Goal: Information Seeking & Learning: Learn about a topic

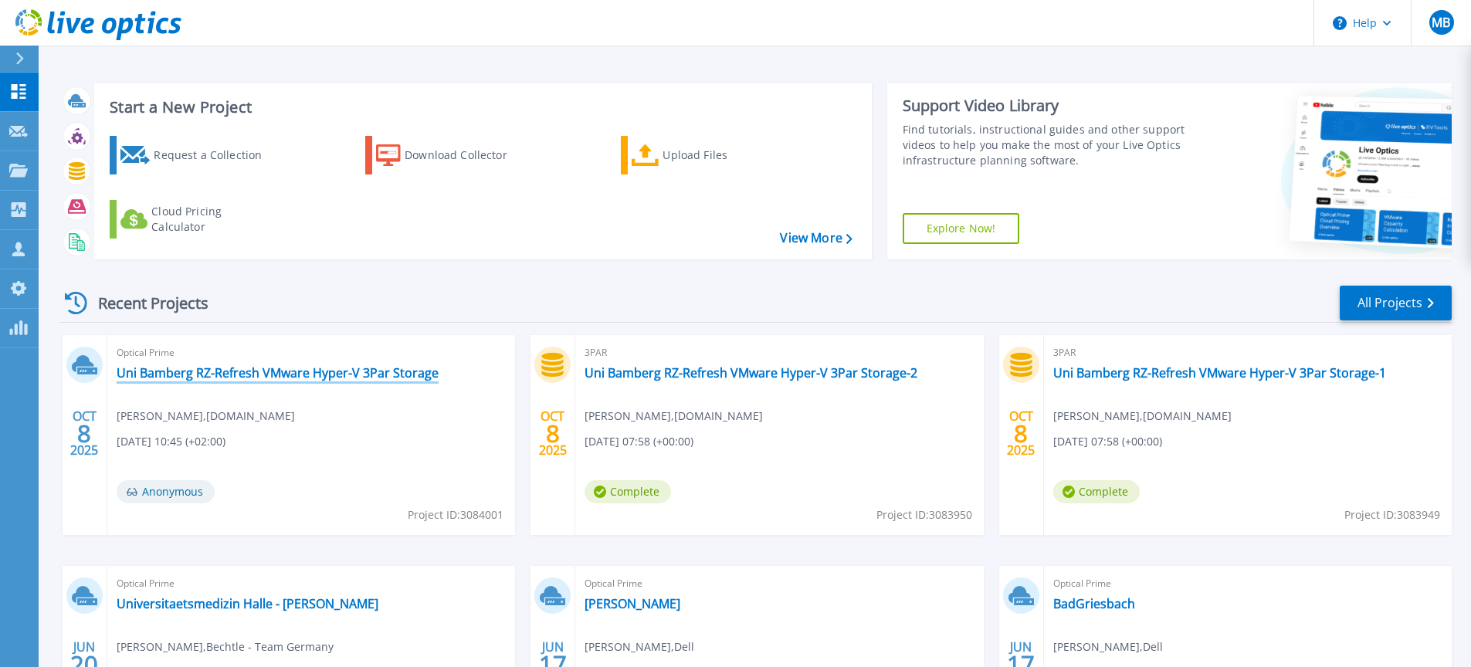
click at [198, 377] on link "Uni Bamberg RZ-Refresh VMware Hyper-V 3Par Storage" at bounding box center [278, 372] width 322 height 15
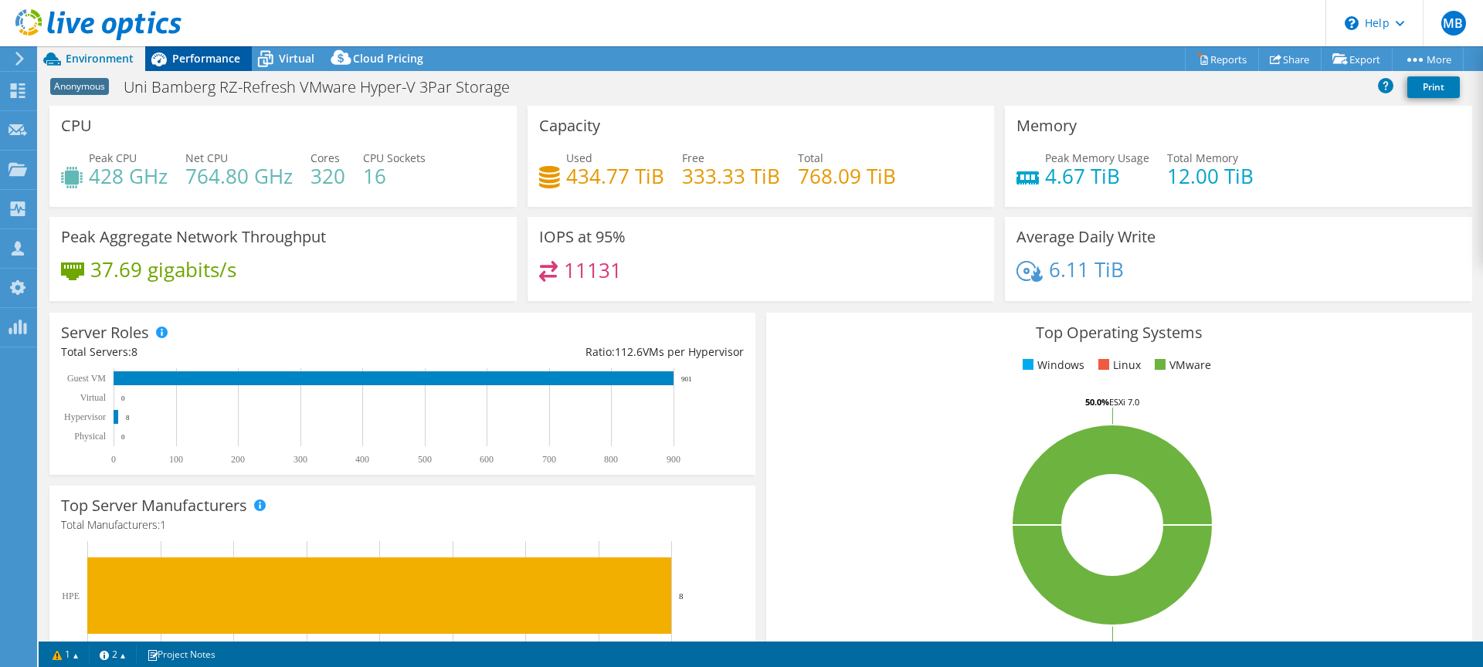
click at [173, 56] on span "Performance" at bounding box center [206, 58] width 68 height 15
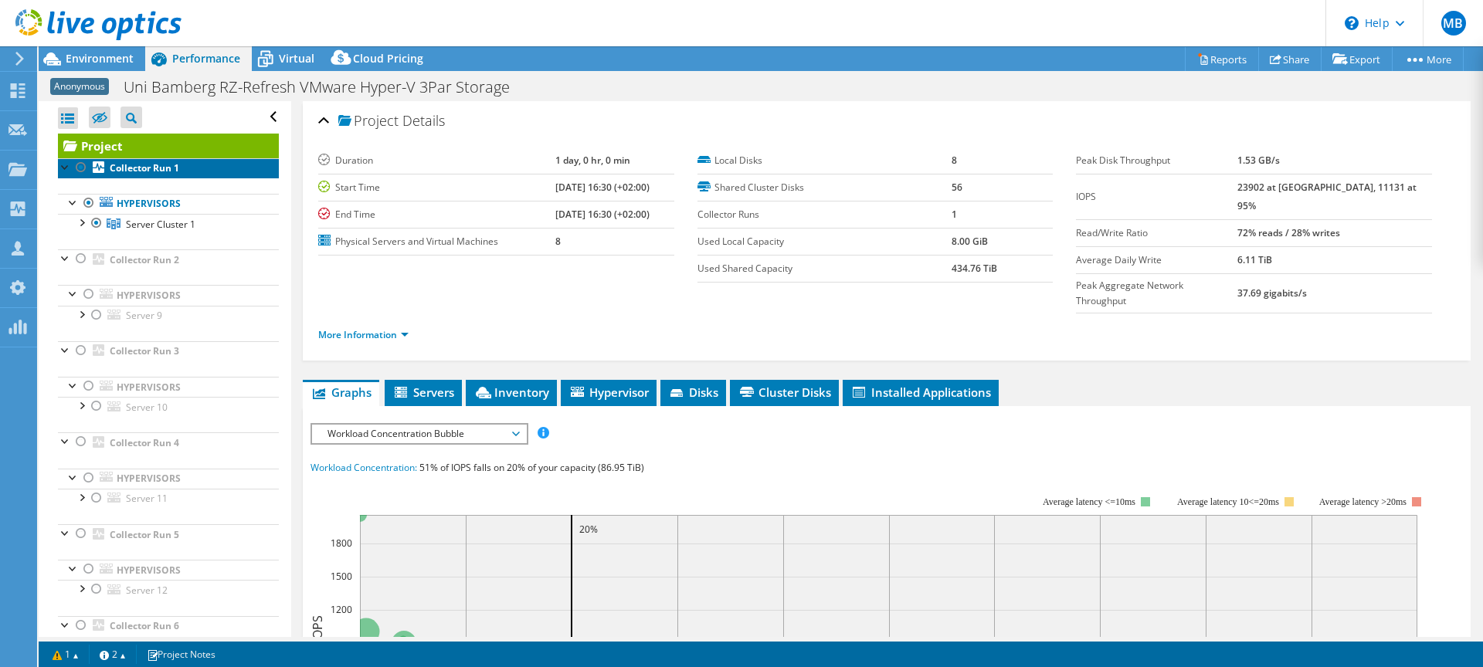
click at [134, 167] on b "Collector Run 1" at bounding box center [144, 167] width 69 height 13
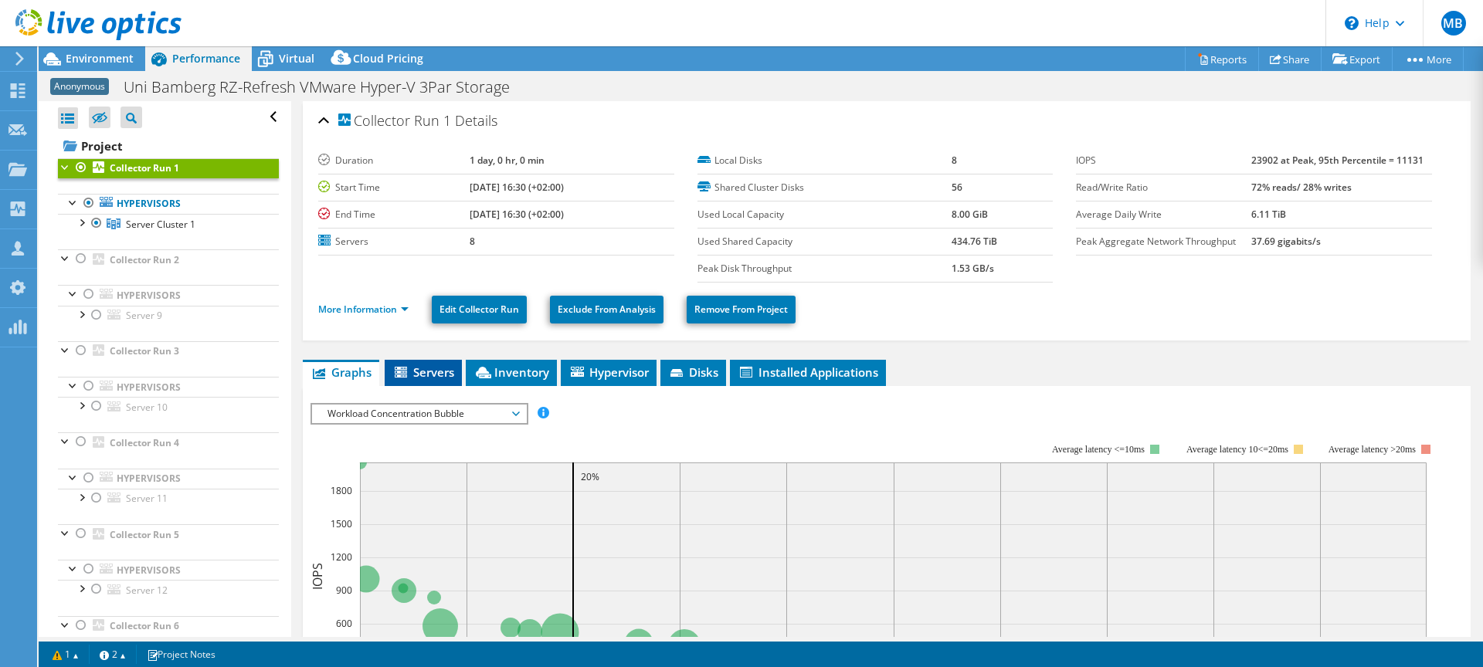
click at [418, 376] on span "Servers" at bounding box center [423, 371] width 62 height 15
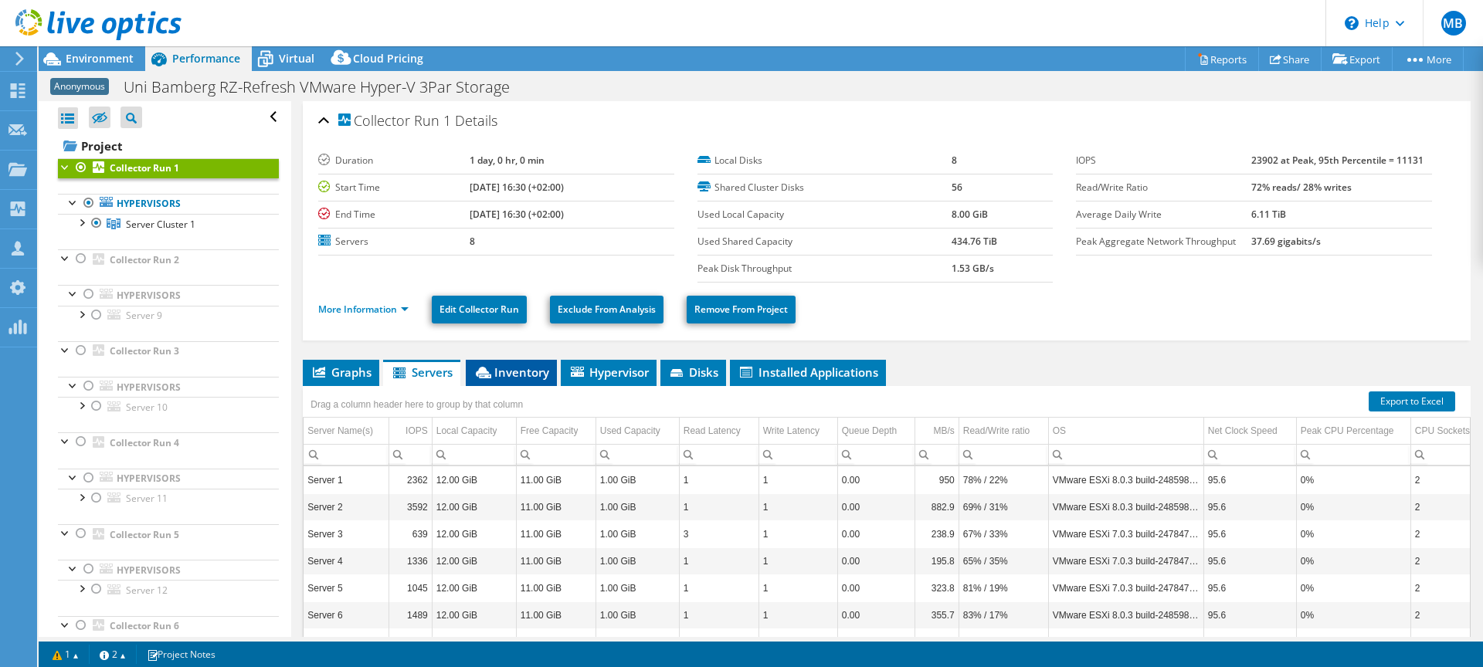
click at [523, 373] on span "Inventory" at bounding box center [511, 371] width 76 height 15
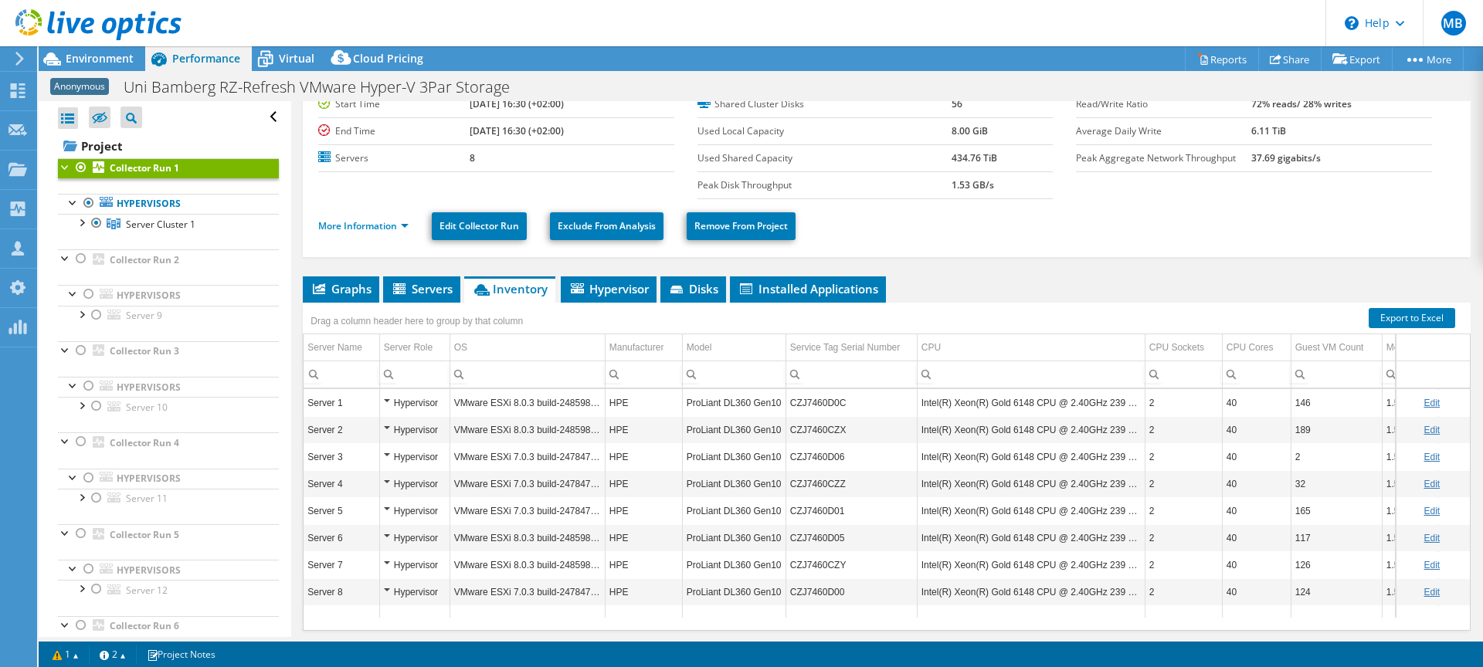
scroll to position [136, 0]
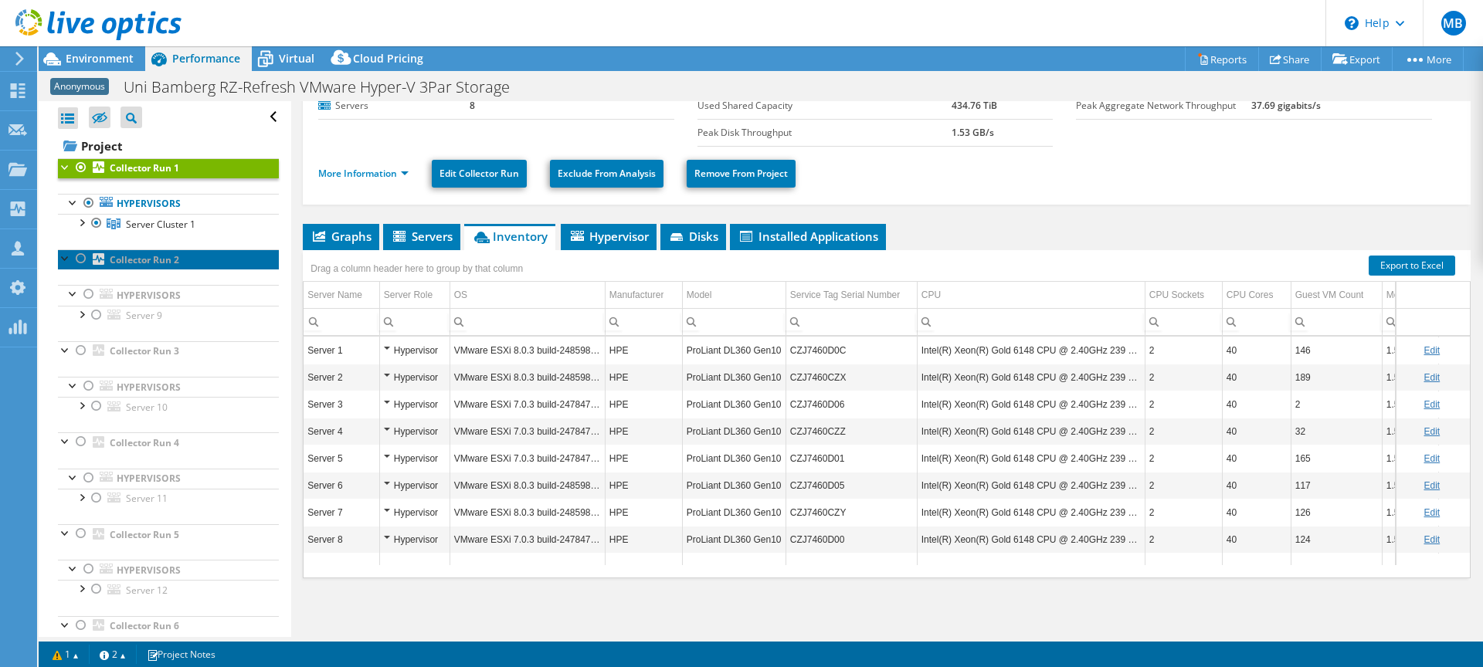
click at [130, 258] on b "Collector Run 2" at bounding box center [144, 259] width 69 height 13
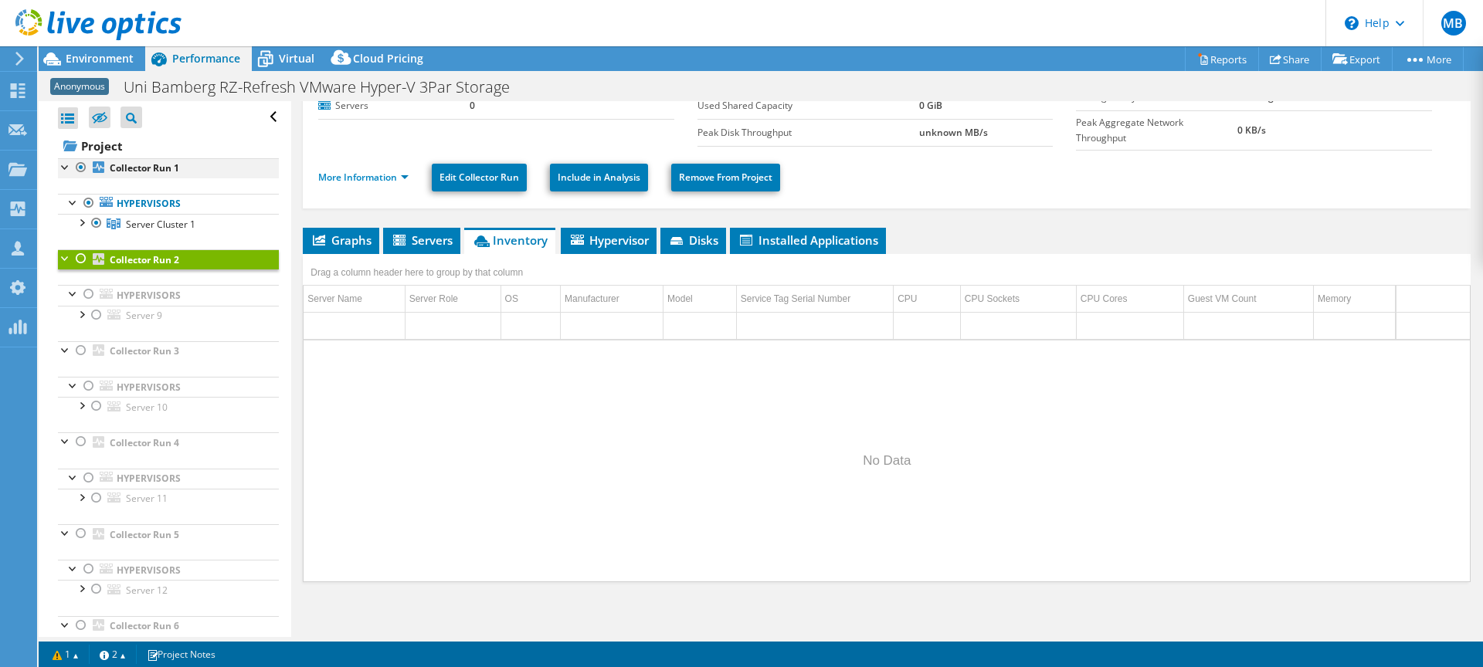
click at [80, 168] on div at bounding box center [80, 167] width 15 height 19
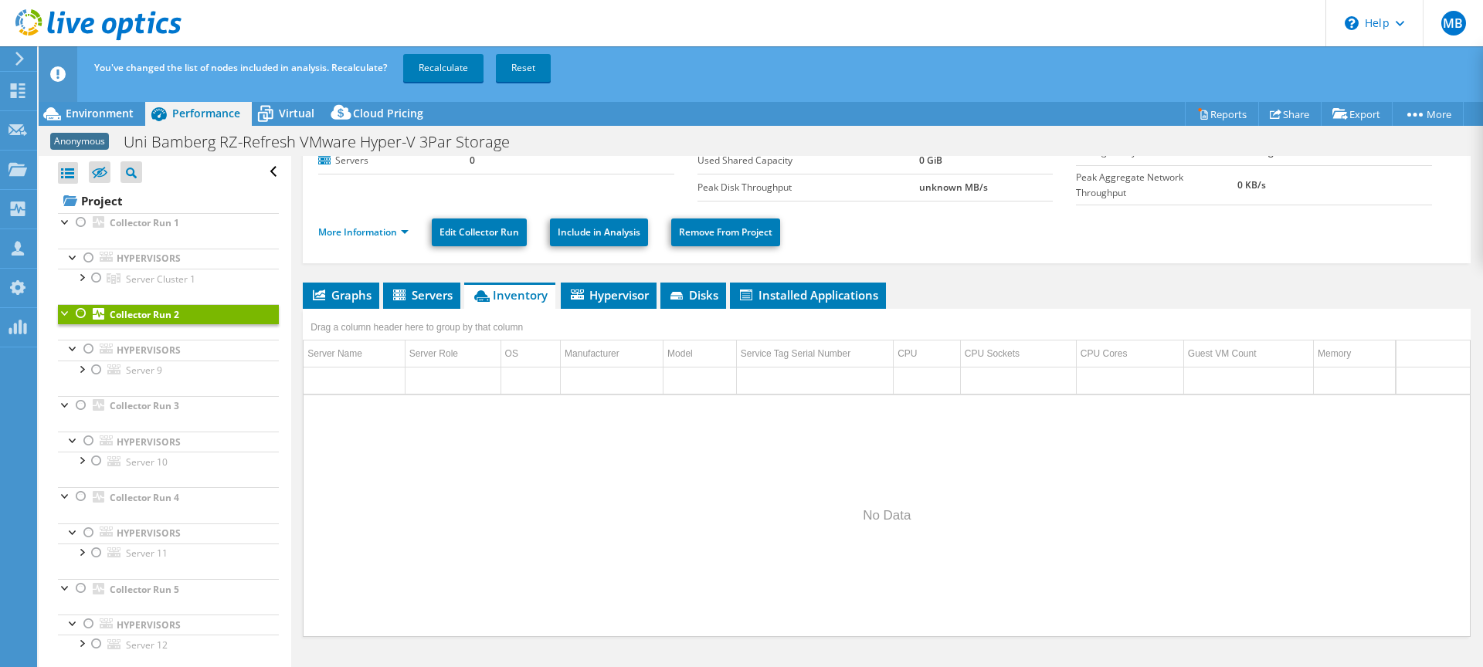
click at [83, 315] on div at bounding box center [80, 313] width 15 height 19
click at [84, 406] on div at bounding box center [80, 405] width 15 height 19
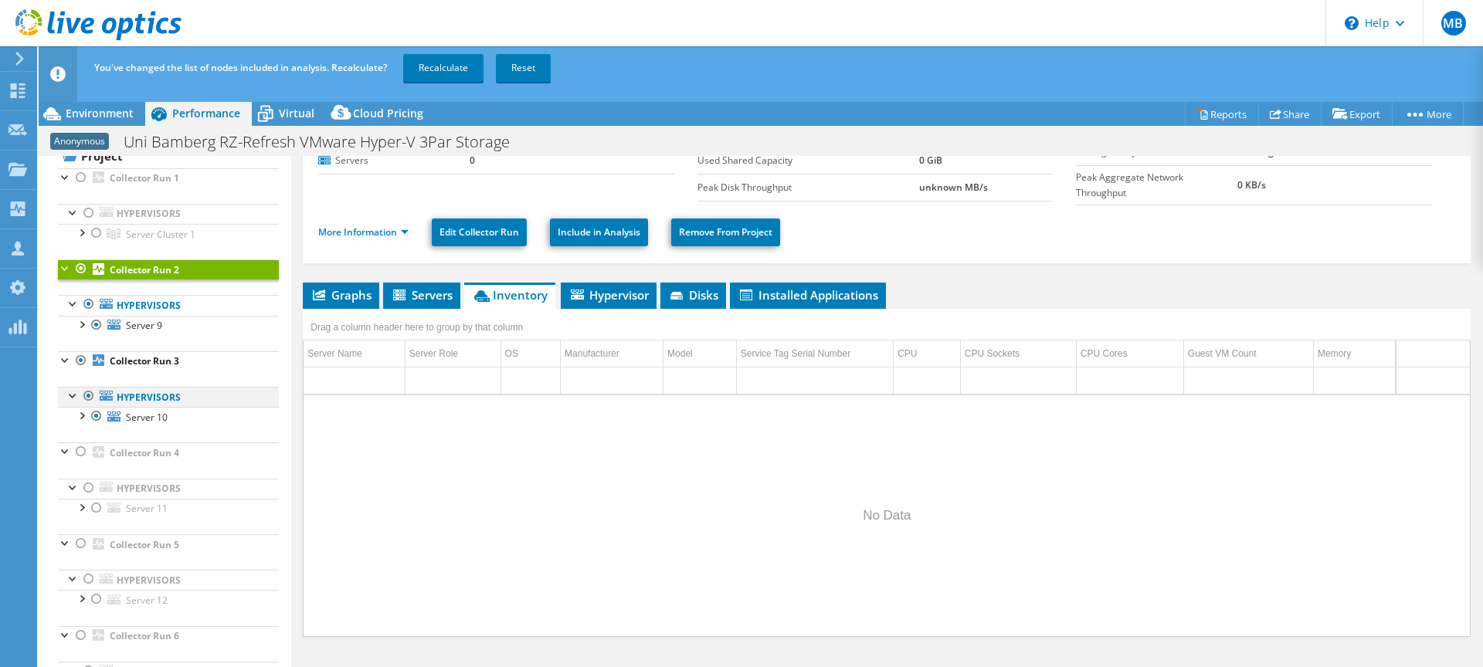
scroll to position [55, 0]
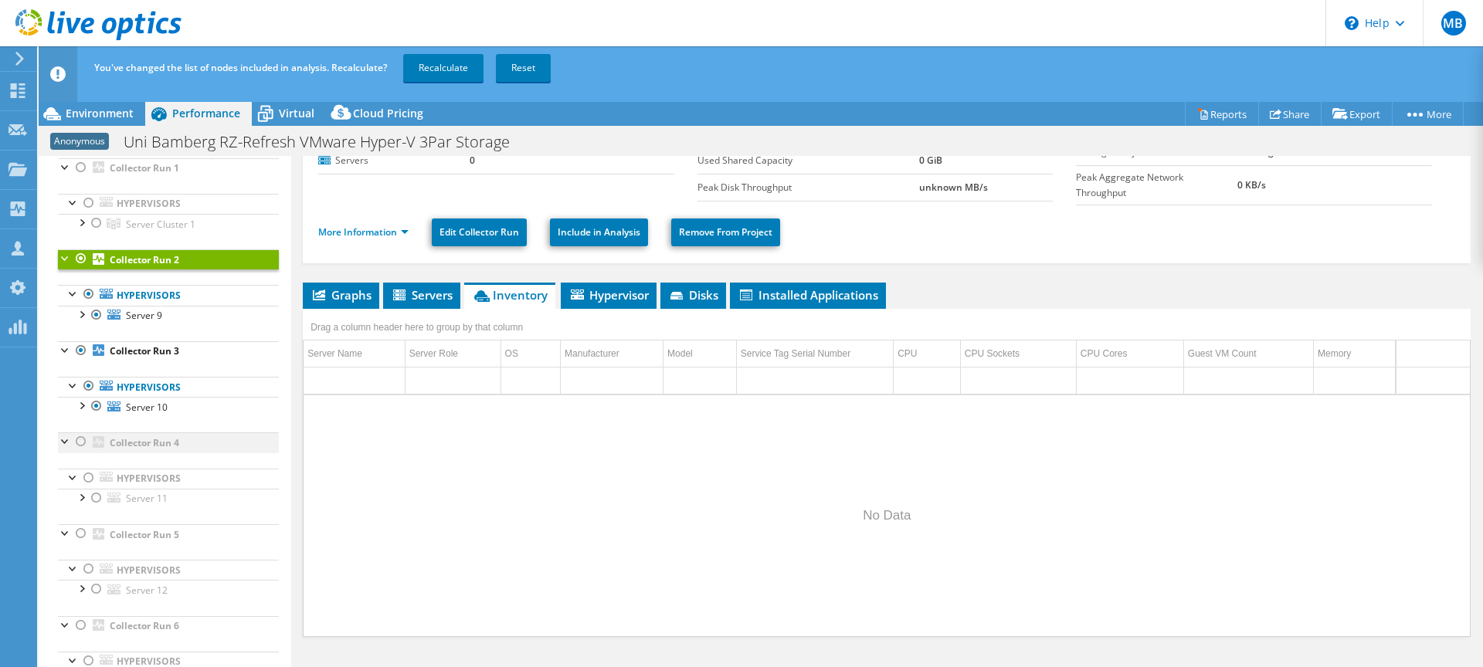
click at [83, 442] on div at bounding box center [80, 441] width 15 height 19
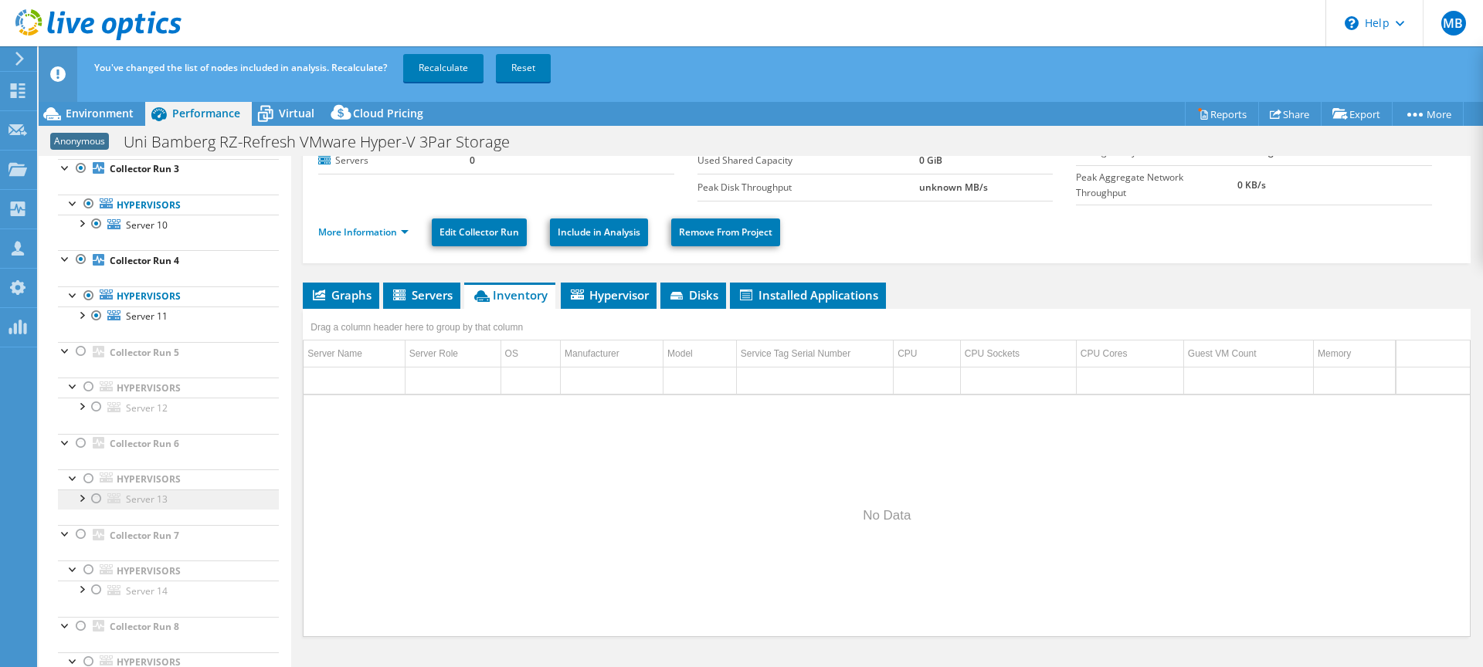
scroll to position [317, 0]
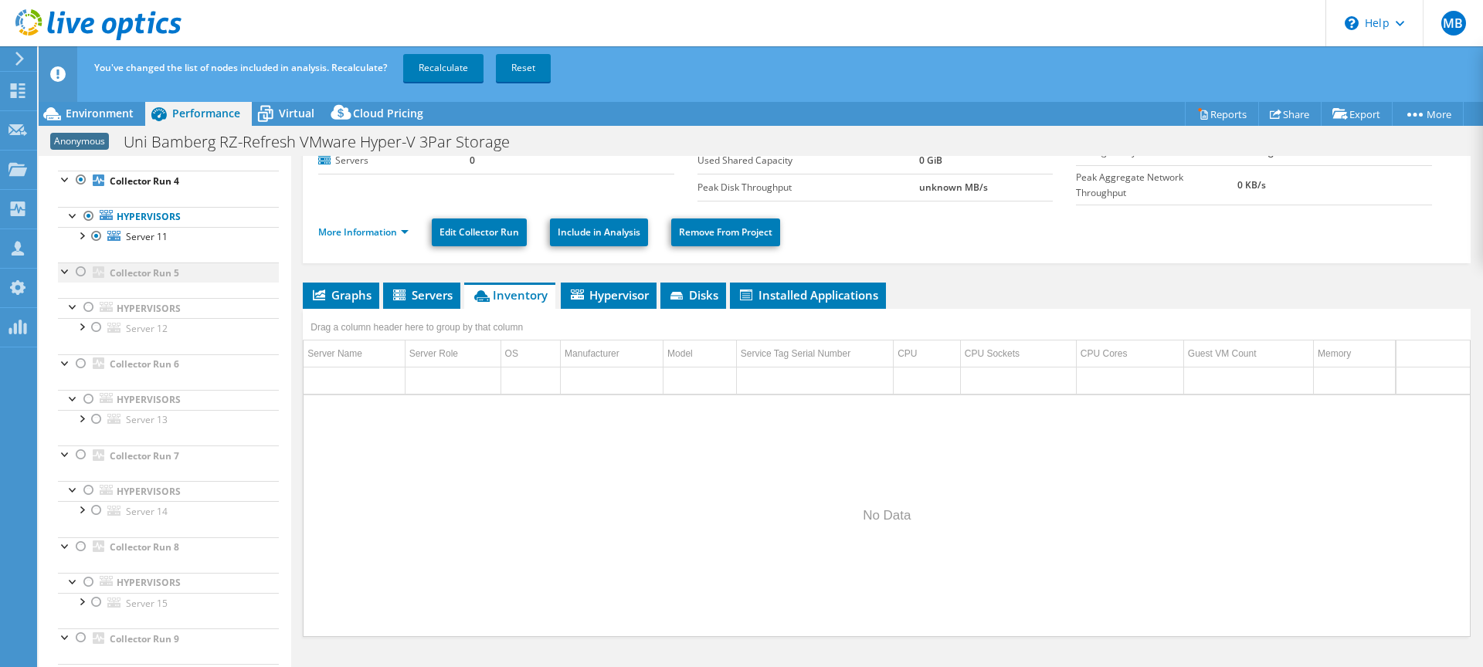
click at [78, 270] on div at bounding box center [80, 272] width 15 height 19
click at [83, 367] on div at bounding box center [80, 363] width 15 height 19
click at [79, 453] on div at bounding box center [80, 455] width 15 height 19
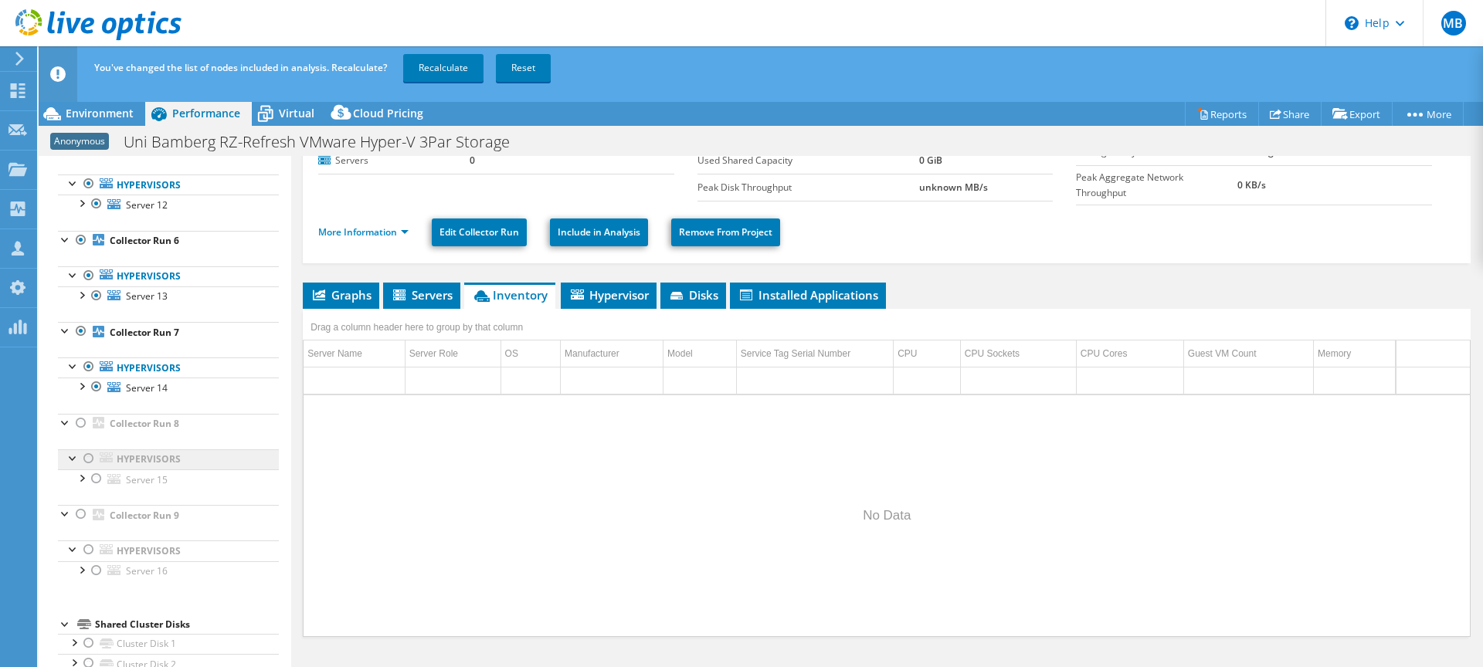
scroll to position [450, 0]
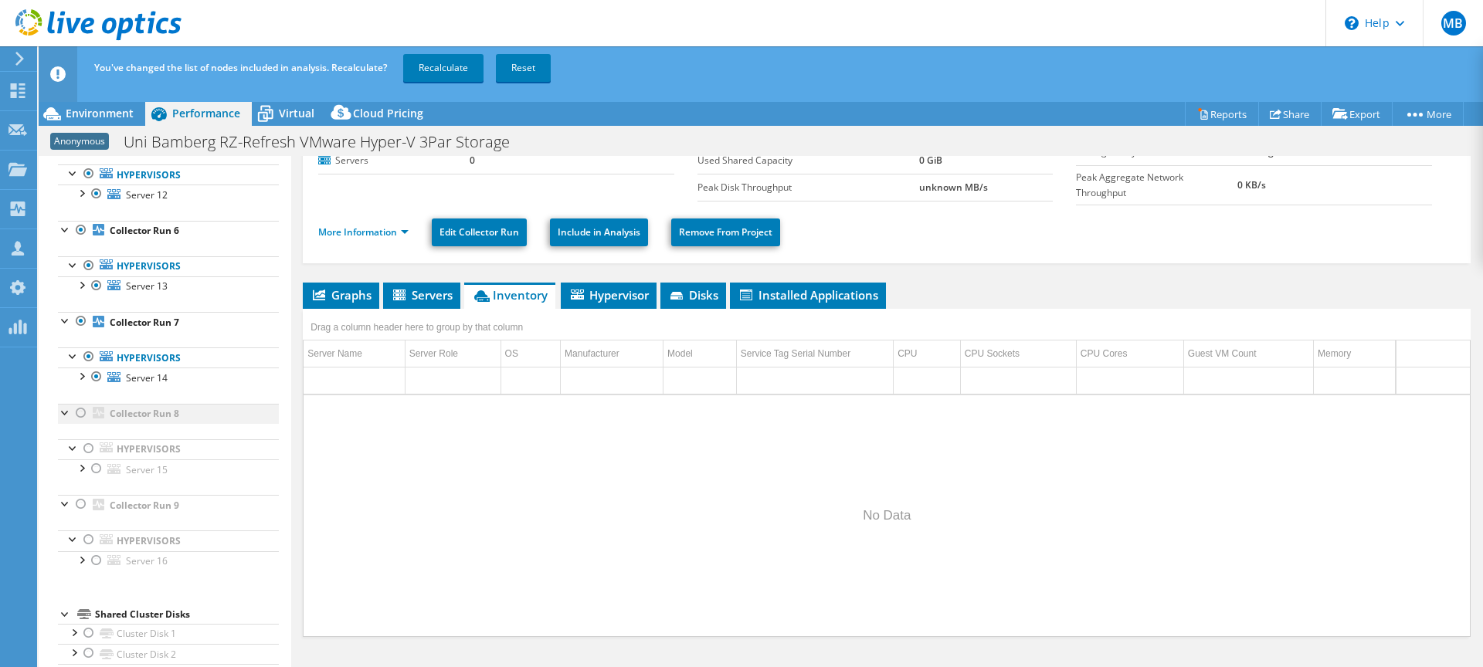
click at [76, 412] on div at bounding box center [80, 413] width 15 height 19
click at [81, 507] on div at bounding box center [80, 504] width 15 height 19
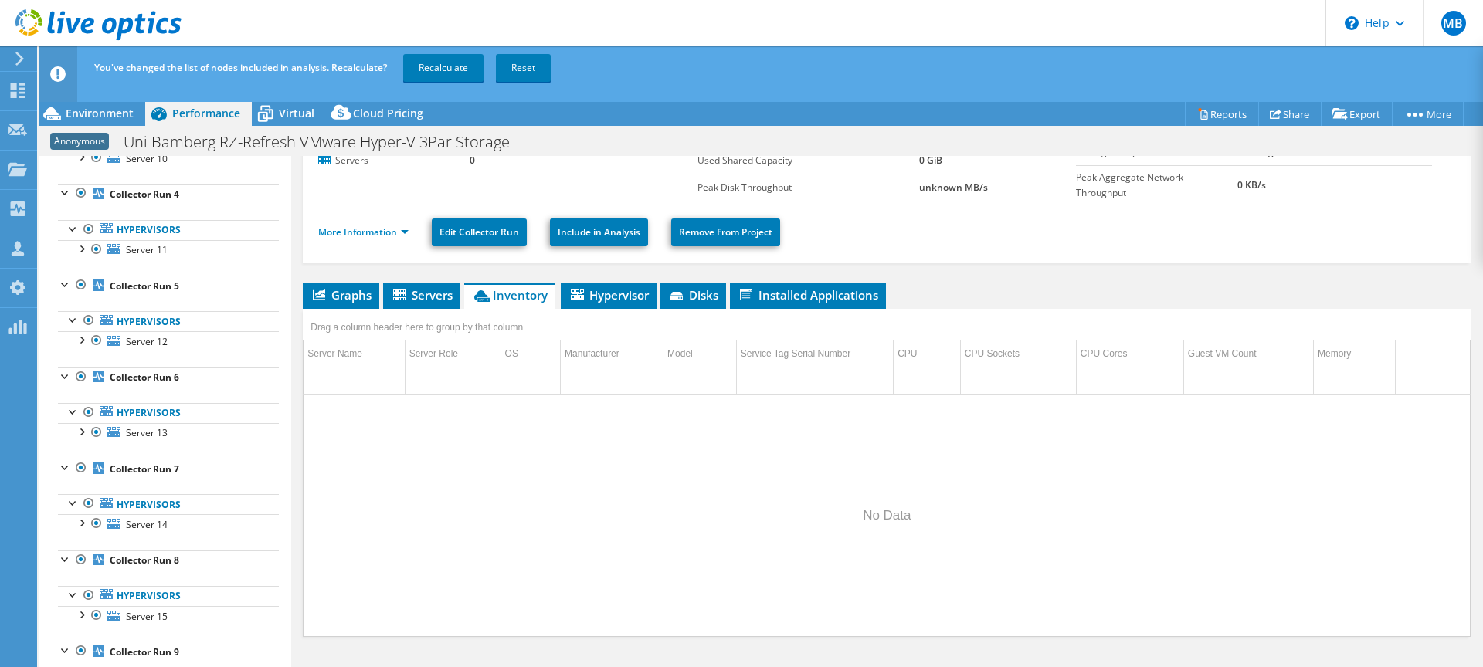
scroll to position [0, 0]
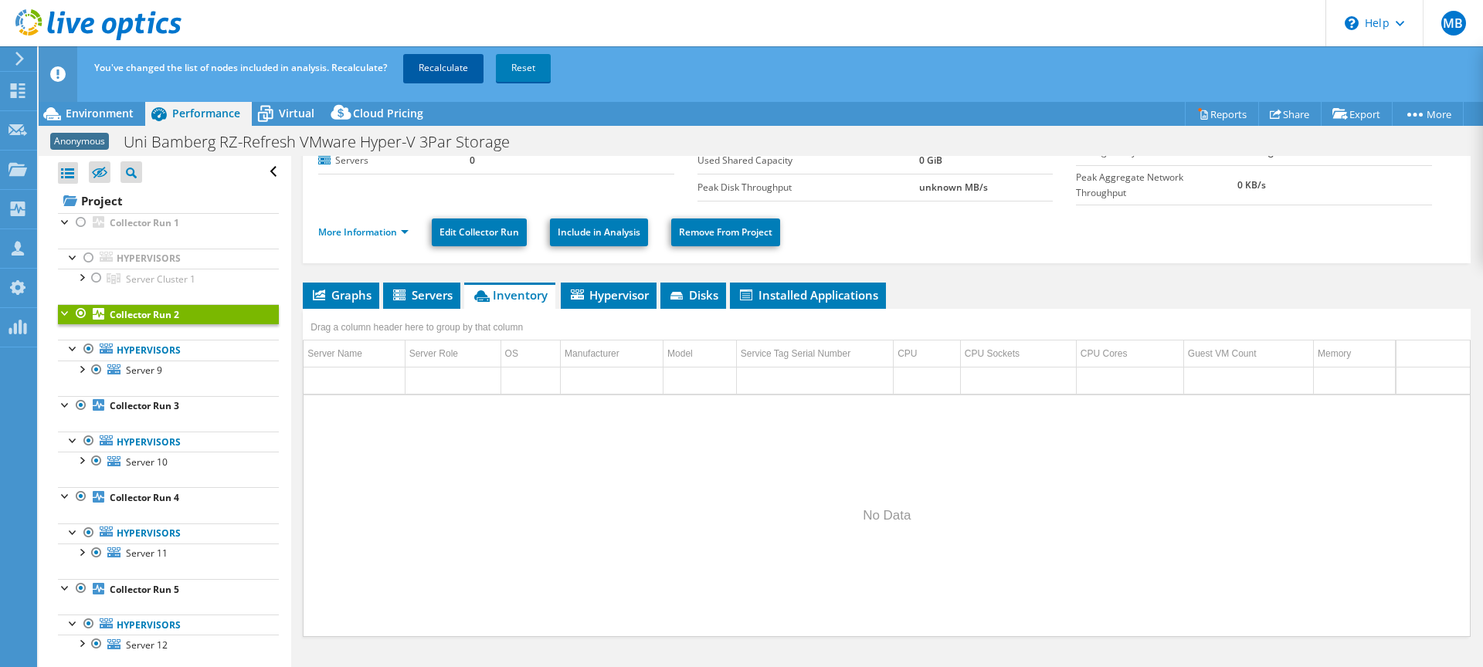
click at [431, 63] on link "Recalculate" at bounding box center [443, 68] width 80 height 28
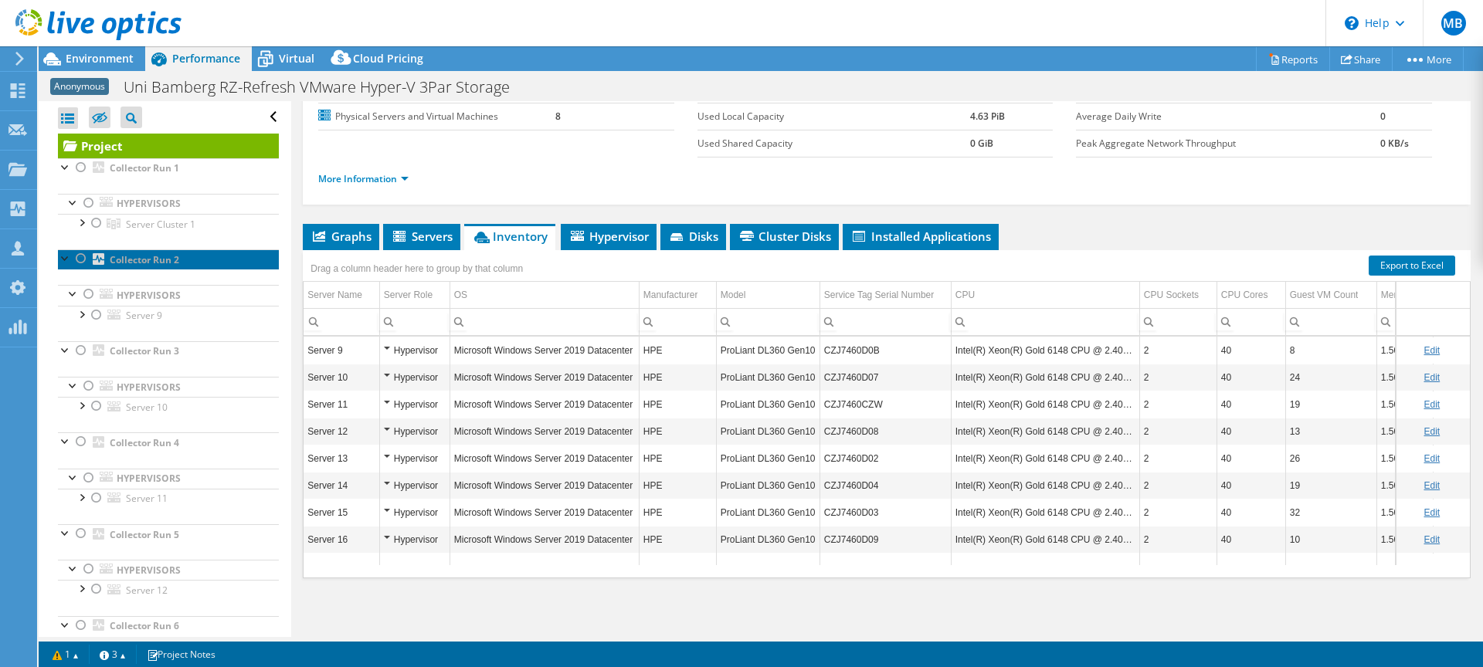
click at [137, 260] on b "Collector Run 2" at bounding box center [144, 259] width 69 height 13
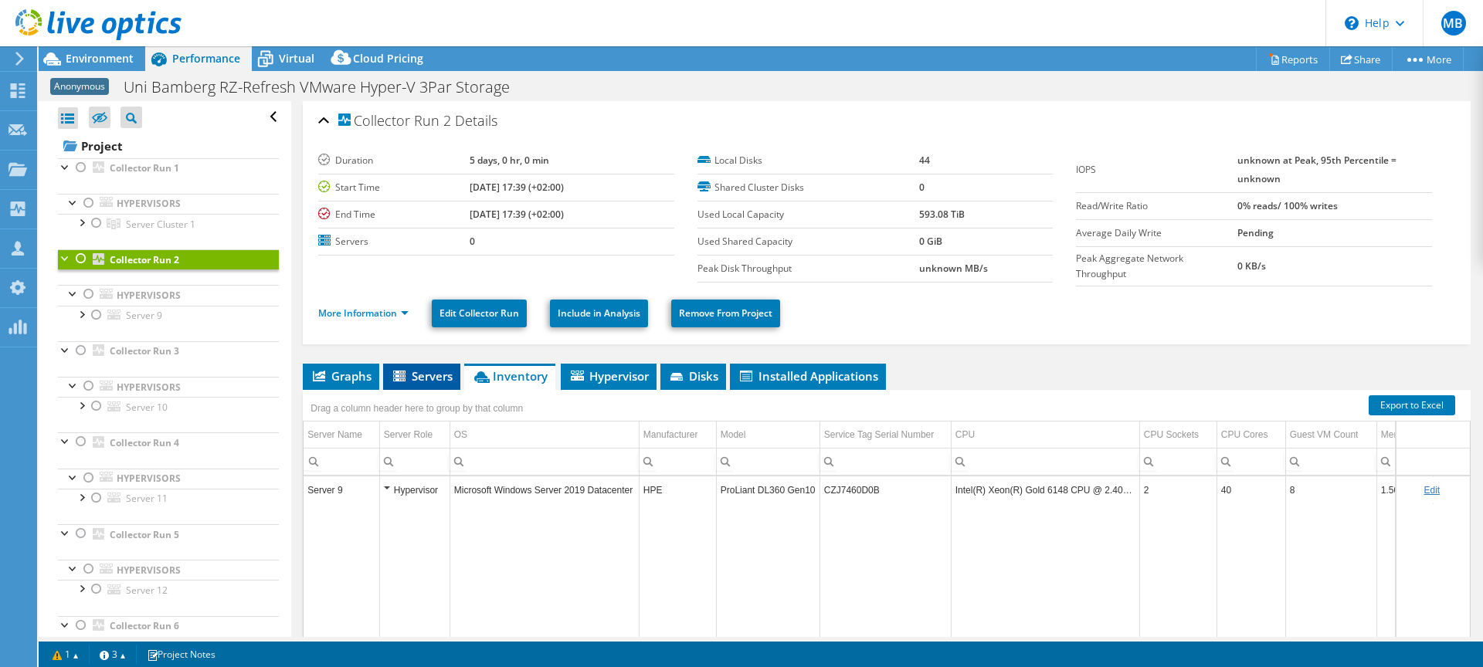
click at [426, 376] on span "Servers" at bounding box center [422, 375] width 62 height 15
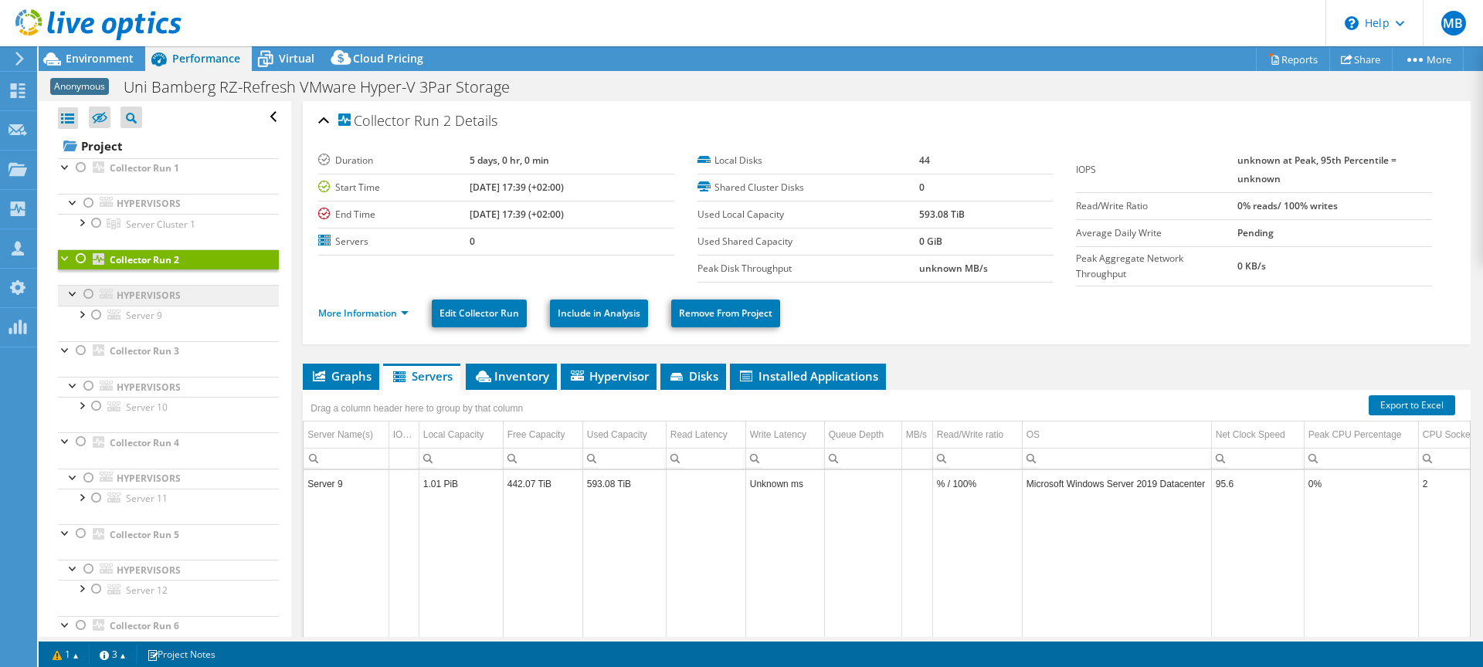
click at [151, 292] on link "Hypervisors" at bounding box center [168, 295] width 221 height 20
click at [154, 300] on link "Hypervisors" at bounding box center [168, 295] width 221 height 20
click at [86, 259] on div at bounding box center [80, 258] width 15 height 19
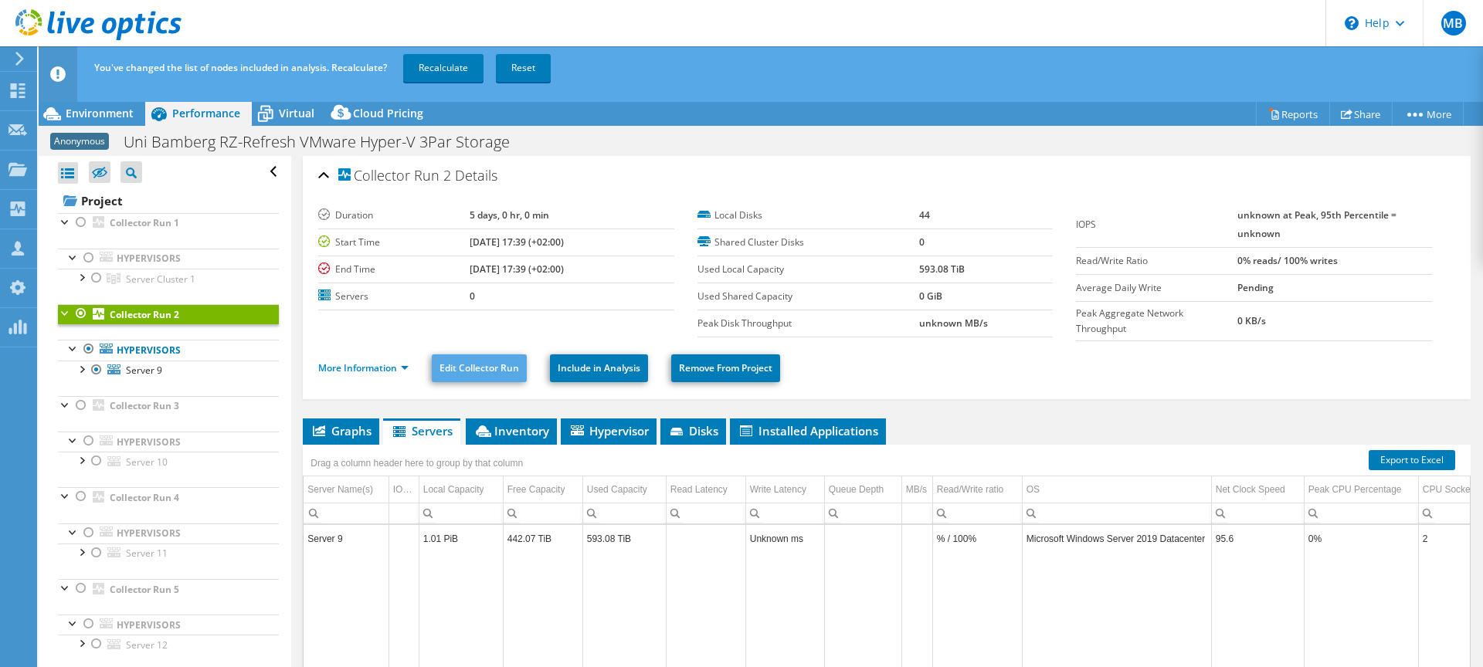
scroll to position [140, 0]
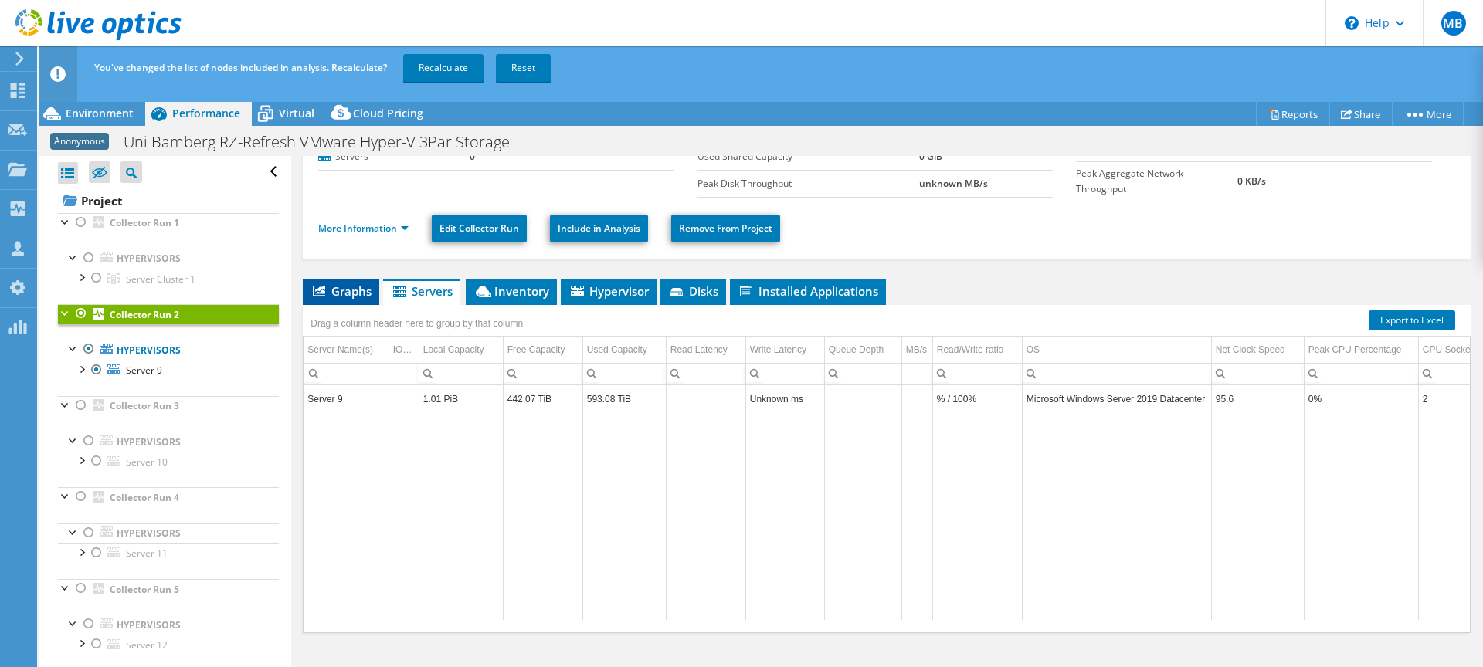
click at [344, 290] on span "Graphs" at bounding box center [340, 290] width 61 height 15
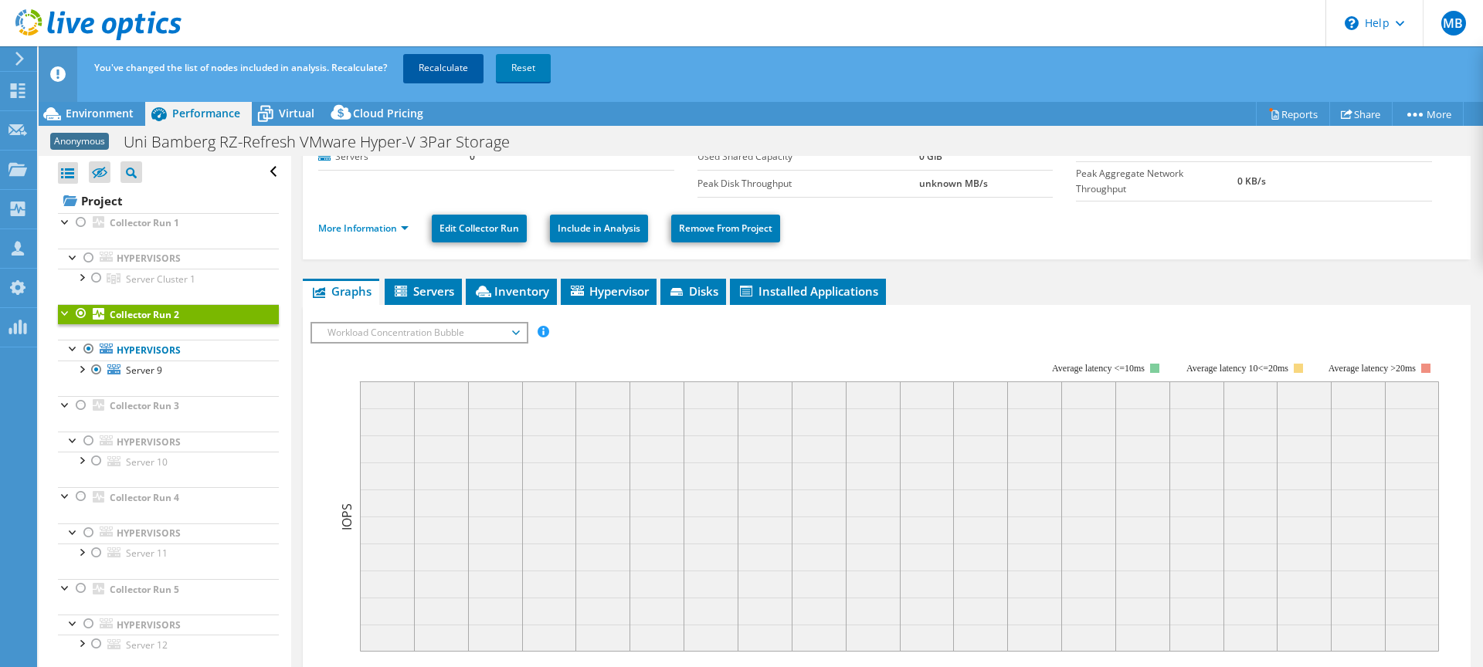
click at [437, 73] on link "Recalculate" at bounding box center [443, 68] width 80 height 28
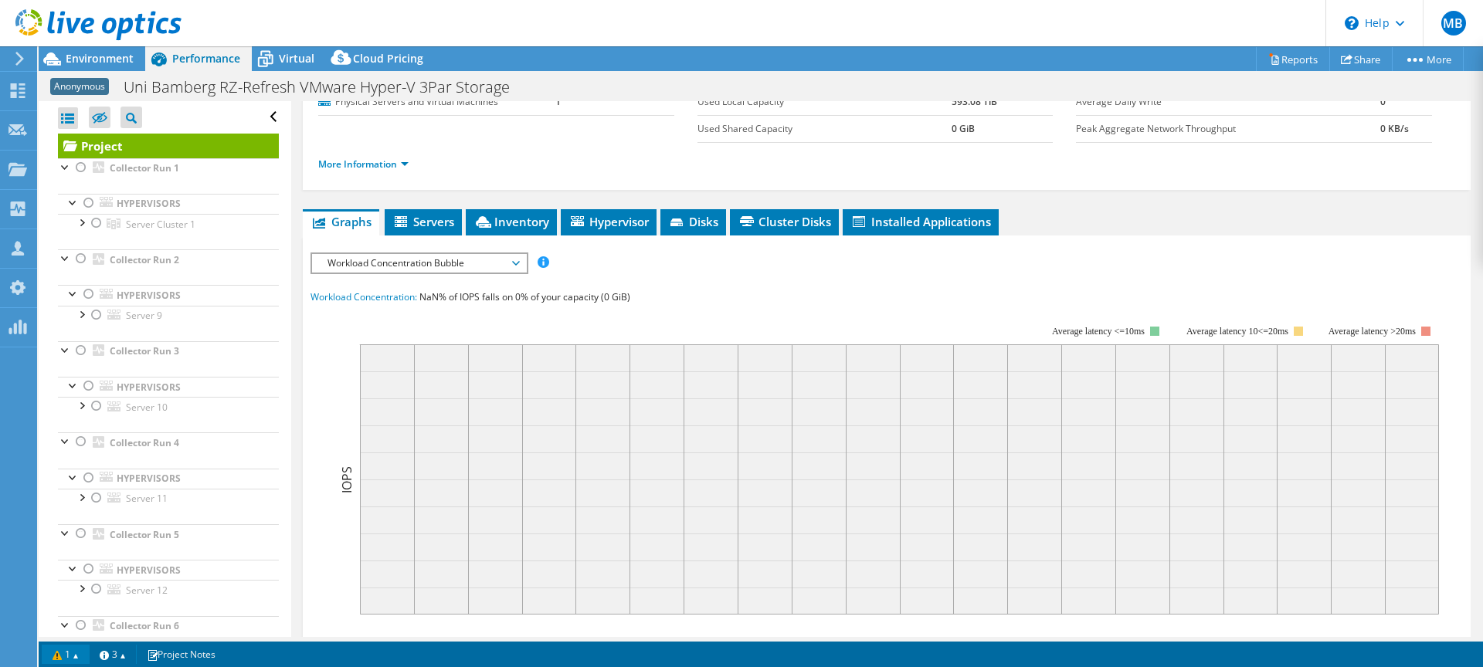
click at [70, 656] on link "1" at bounding box center [66, 654] width 48 height 19
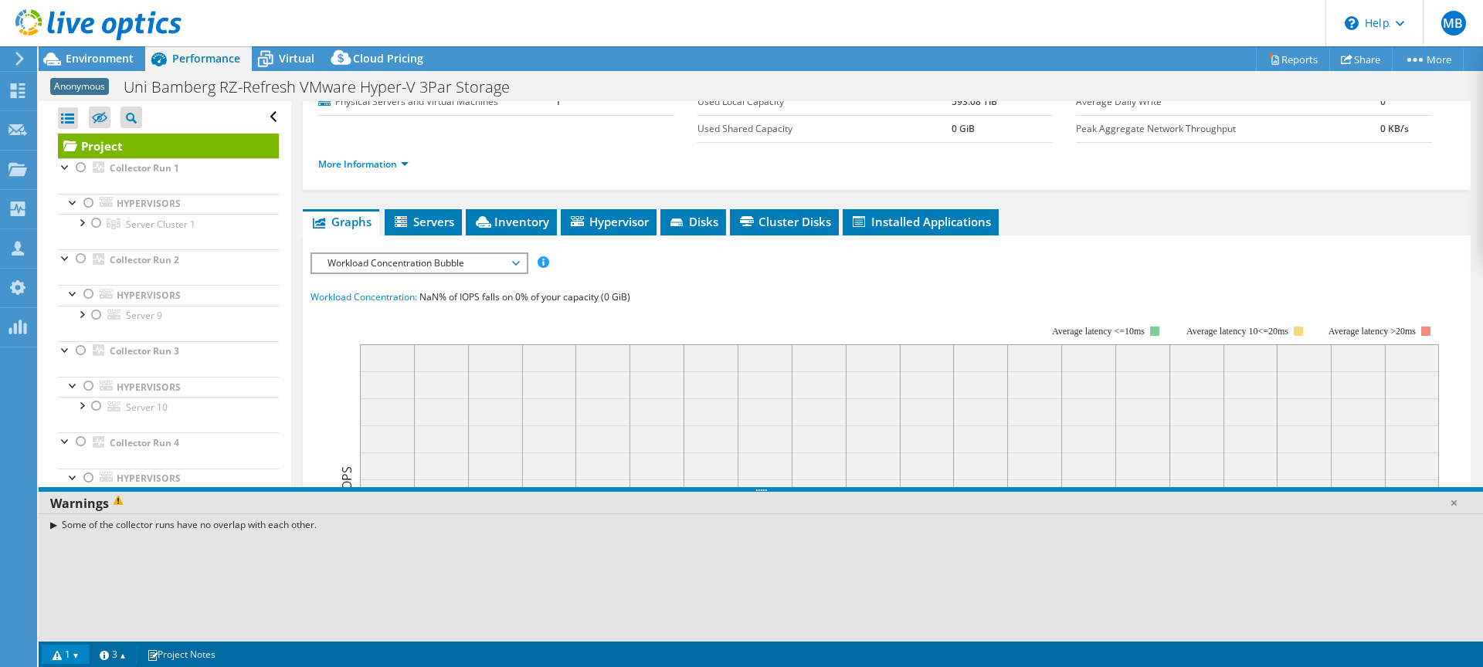
click at [647, 309] on rect at bounding box center [874, 460] width 1128 height 309
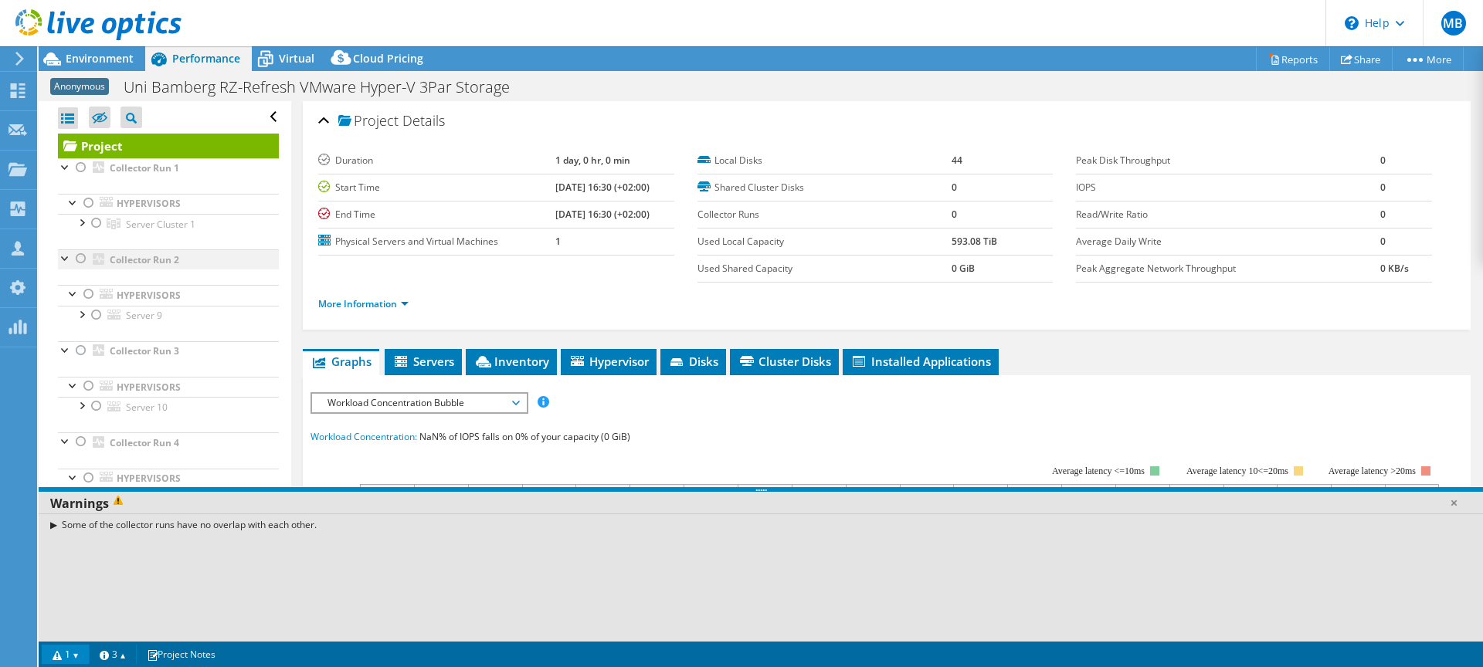
click at [66, 259] on div at bounding box center [65, 256] width 15 height 15
click at [63, 284] on div at bounding box center [65, 276] width 15 height 15
click at [63, 298] on div at bounding box center [65, 297] width 15 height 15
click at [62, 316] on div at bounding box center [65, 317] width 15 height 15
click at [63, 338] on div at bounding box center [65, 337] width 15 height 15
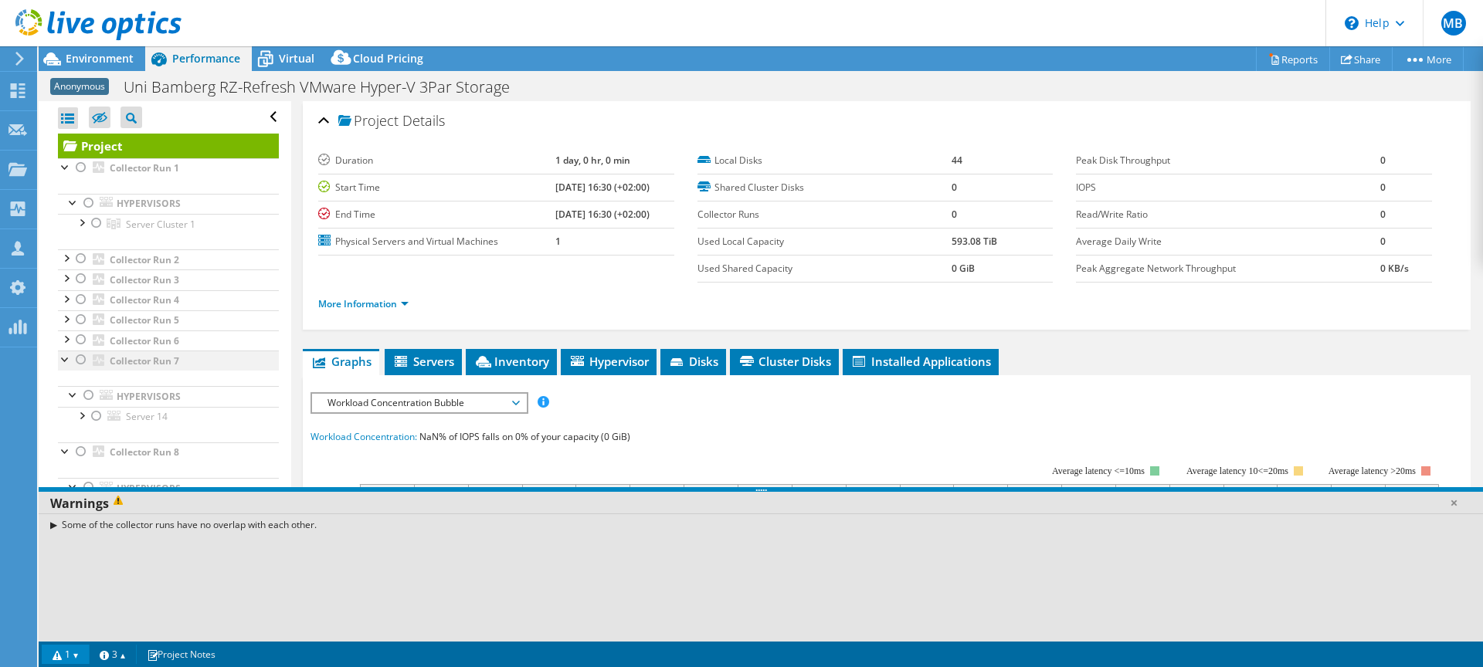
click at [63, 357] on div at bounding box center [65, 358] width 15 height 15
click at [58, 376] on div at bounding box center [65, 378] width 15 height 15
click at [63, 402] on div at bounding box center [65, 398] width 15 height 15
click at [70, 259] on div at bounding box center [65, 256] width 15 height 15
click at [80, 312] on div at bounding box center [80, 313] width 15 height 15
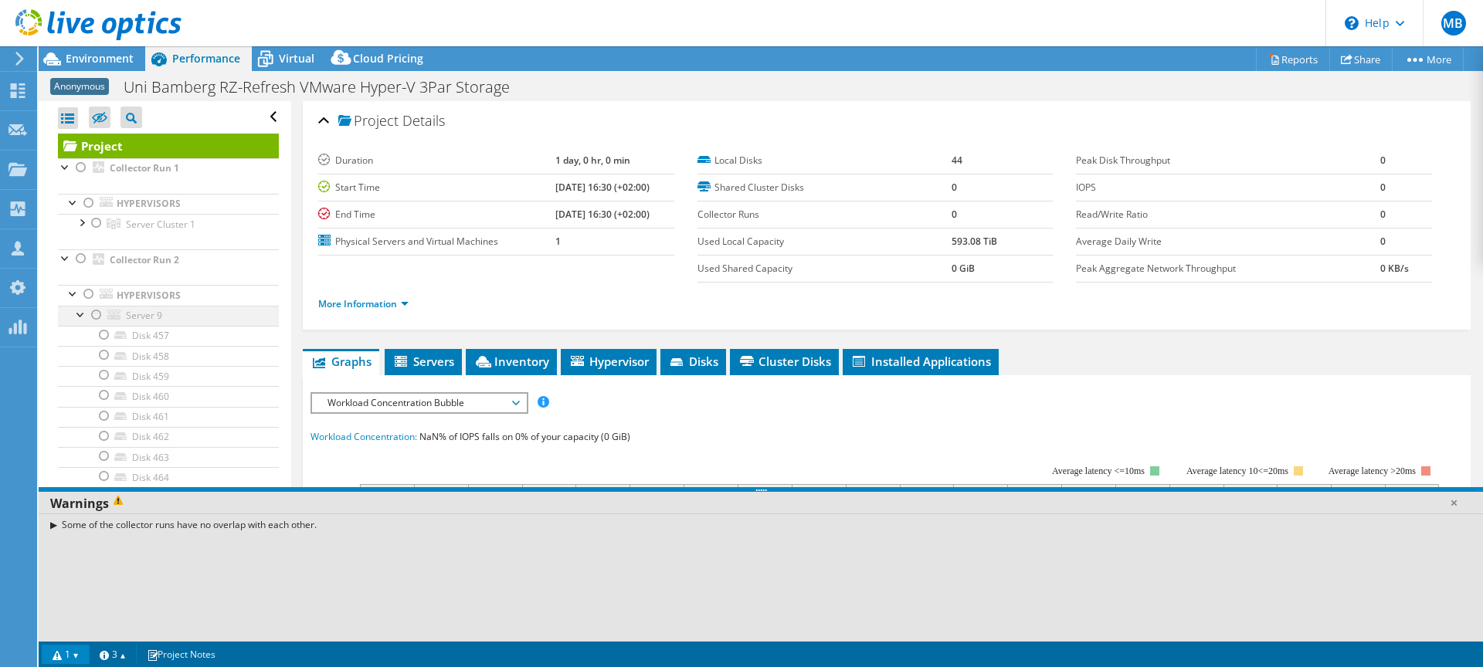
click at [93, 315] on div at bounding box center [96, 315] width 15 height 19
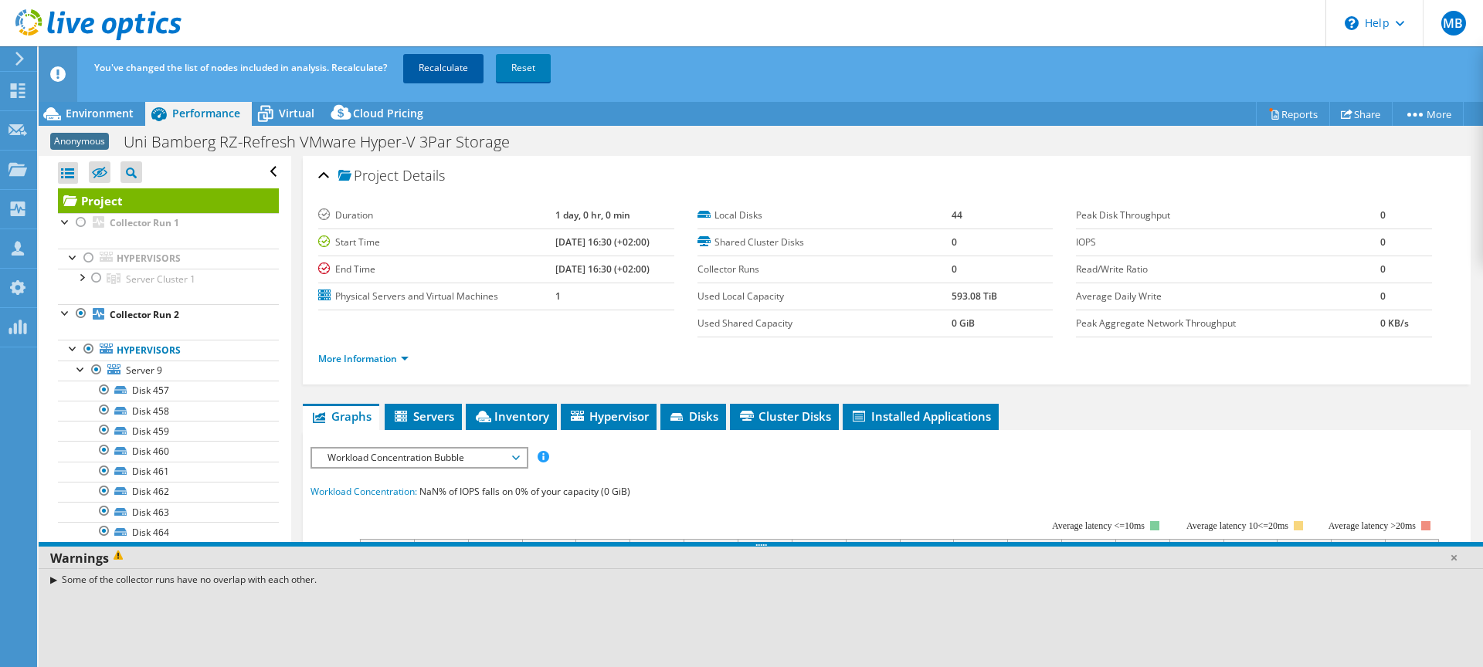
click at [436, 64] on link "Recalculate" at bounding box center [443, 68] width 80 height 28
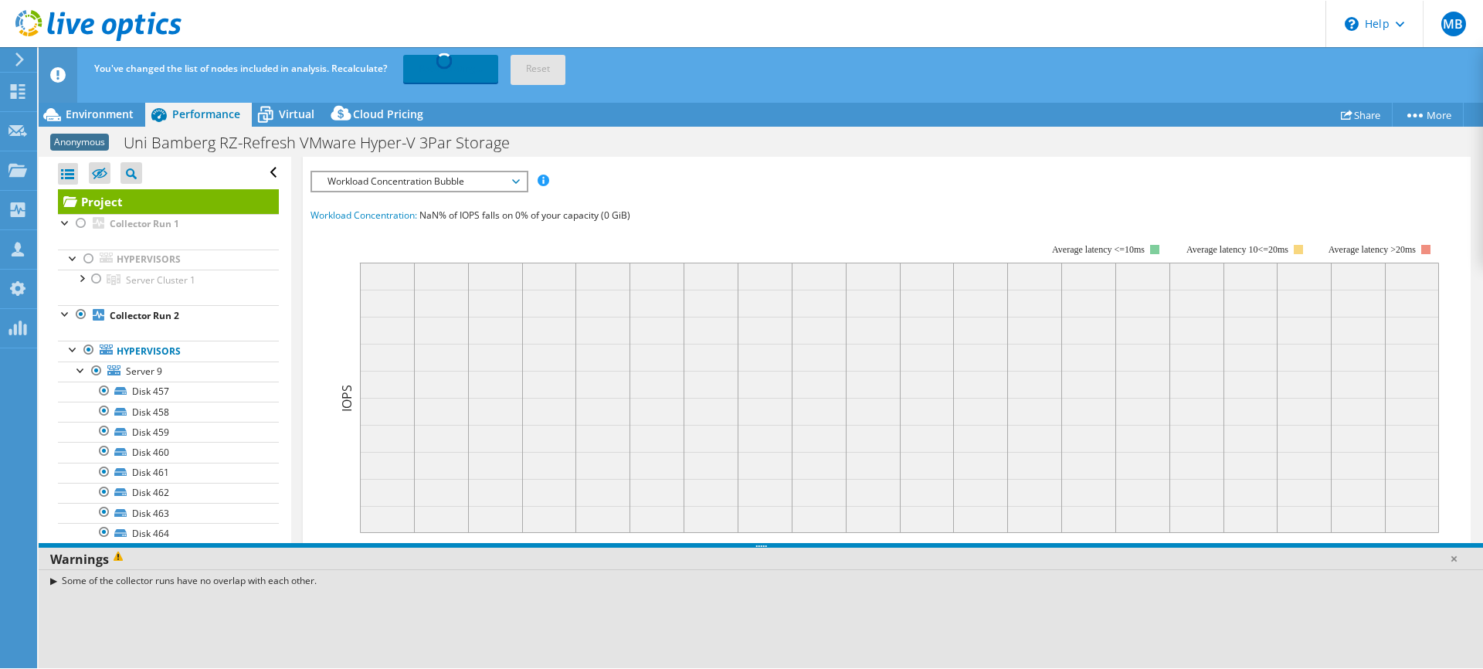
scroll to position [328, 0]
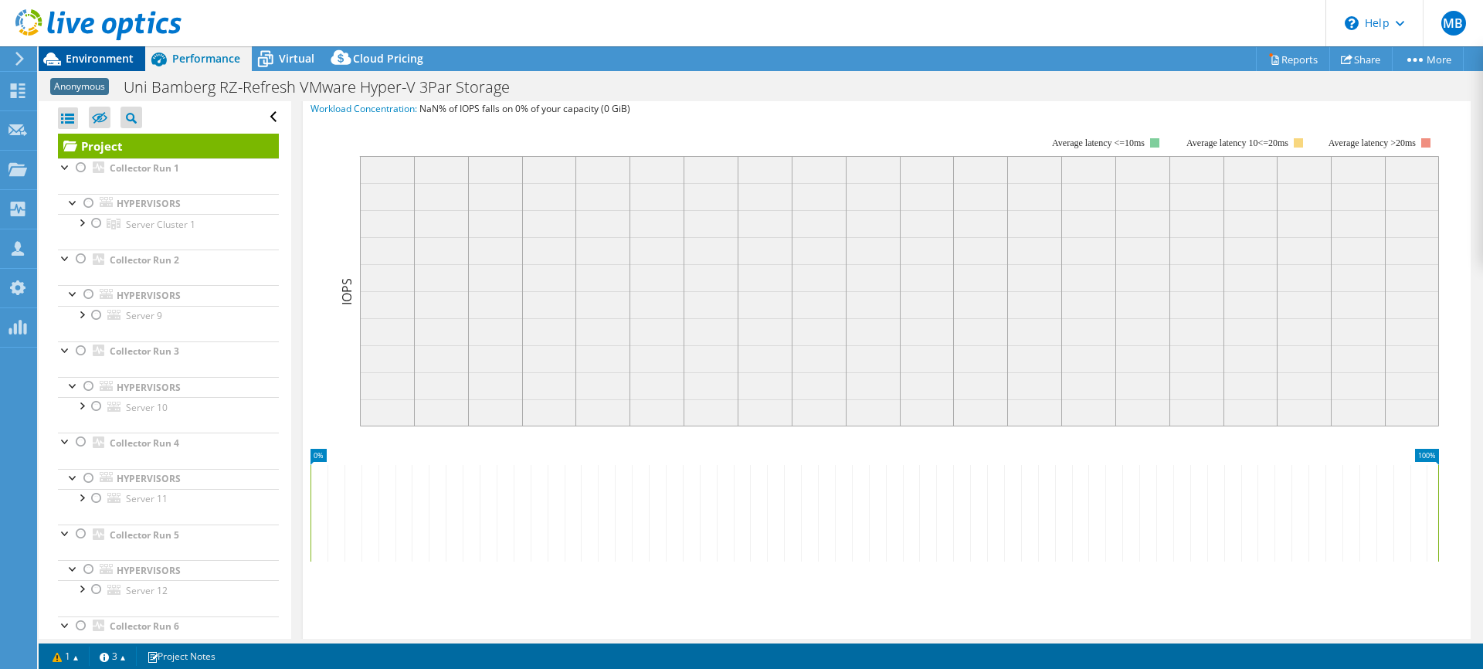
click at [87, 61] on span "Environment" at bounding box center [100, 58] width 68 height 15
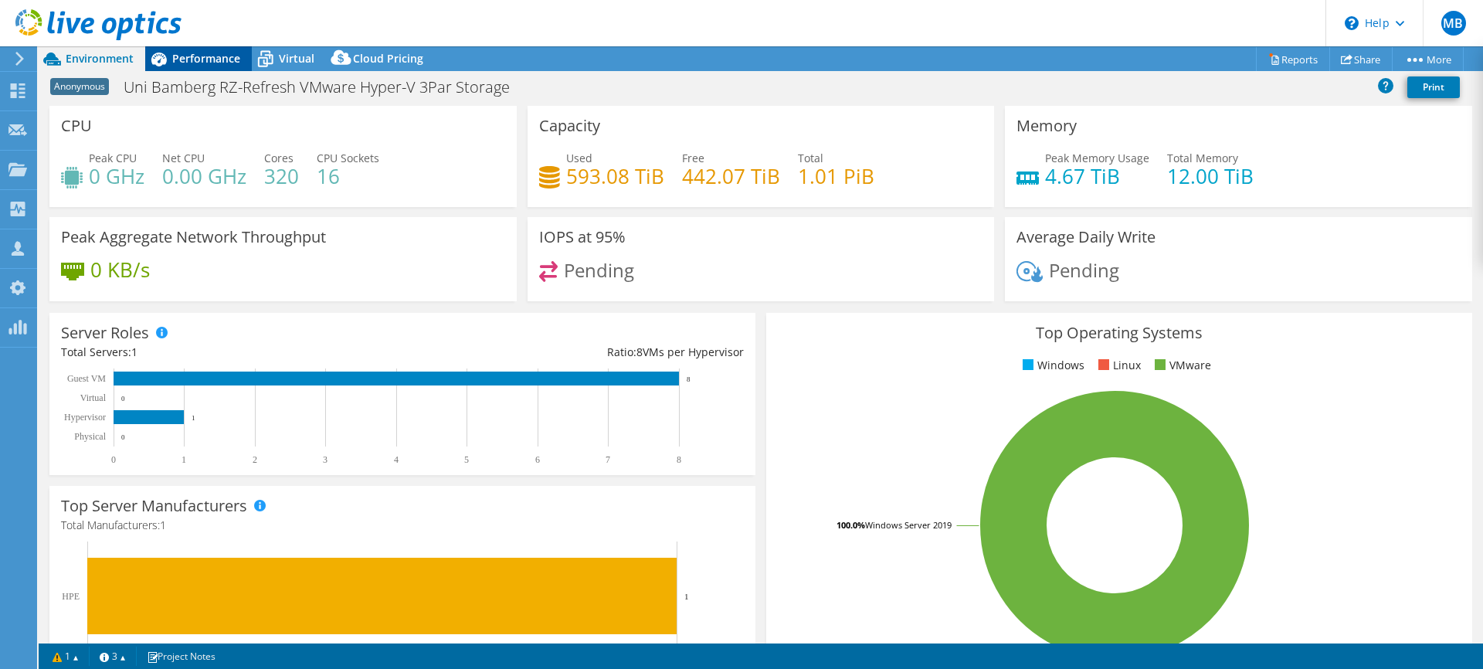
click at [204, 59] on span "Performance" at bounding box center [206, 58] width 68 height 15
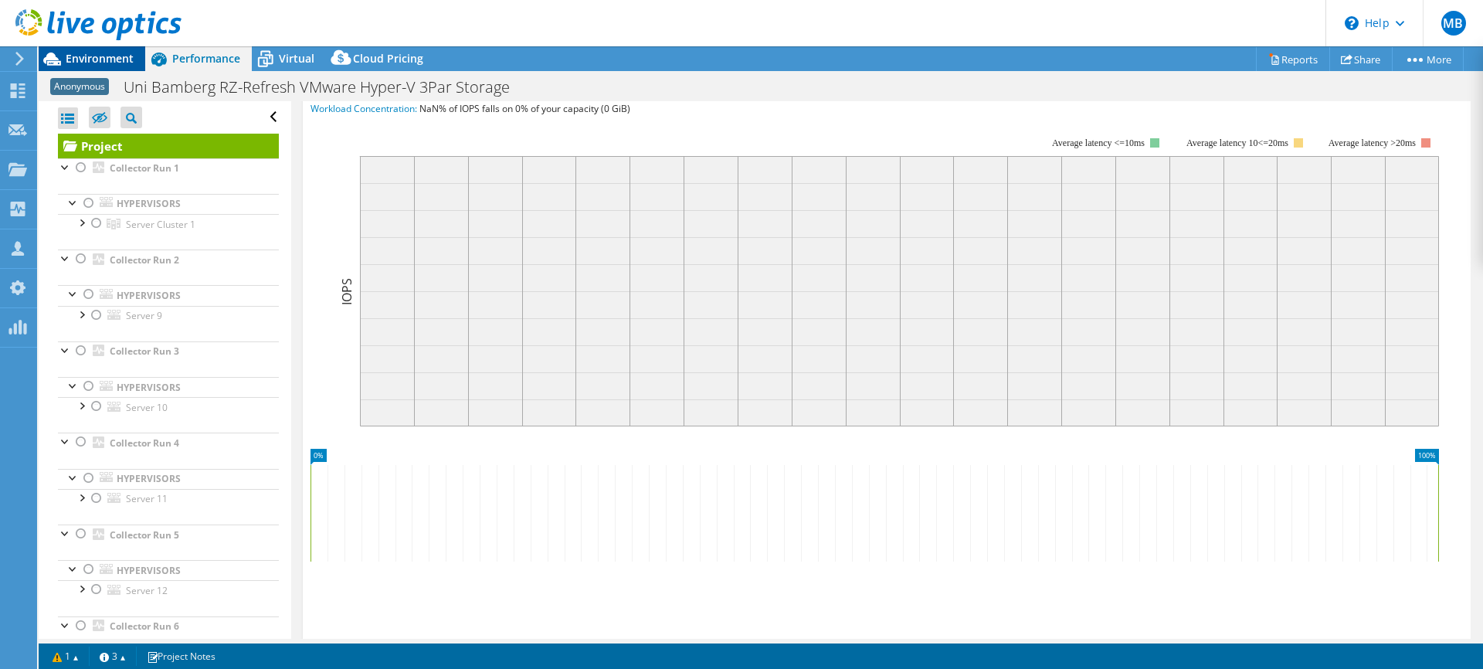
click at [83, 55] on span "Environment" at bounding box center [100, 58] width 68 height 15
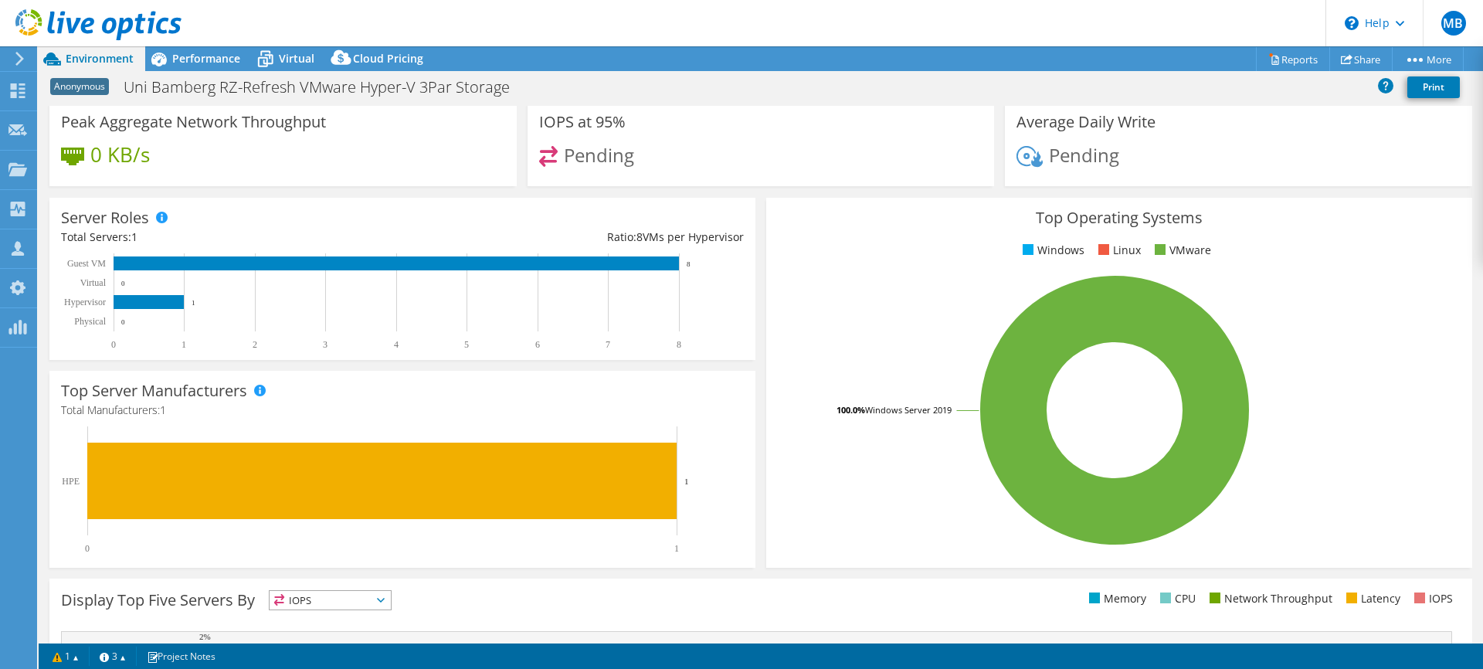
scroll to position [194, 0]
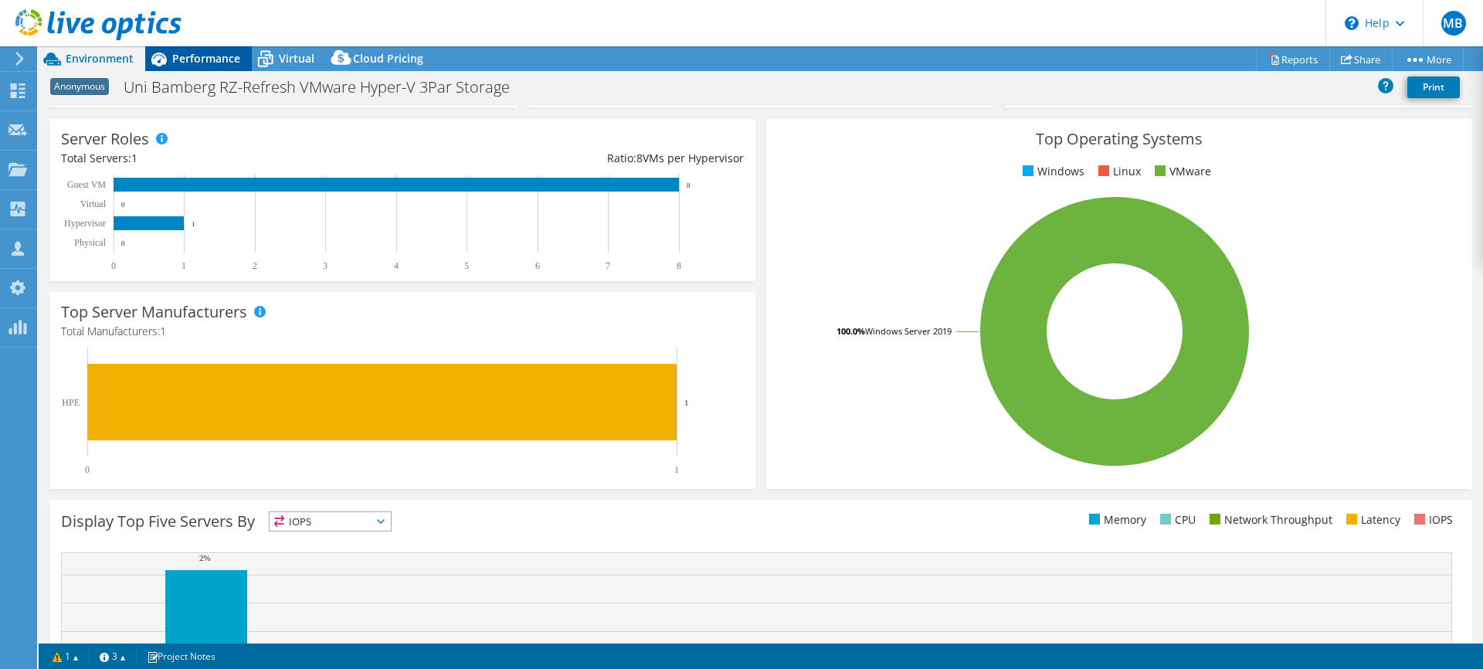
click at [163, 59] on icon at bounding box center [158, 60] width 15 height 14
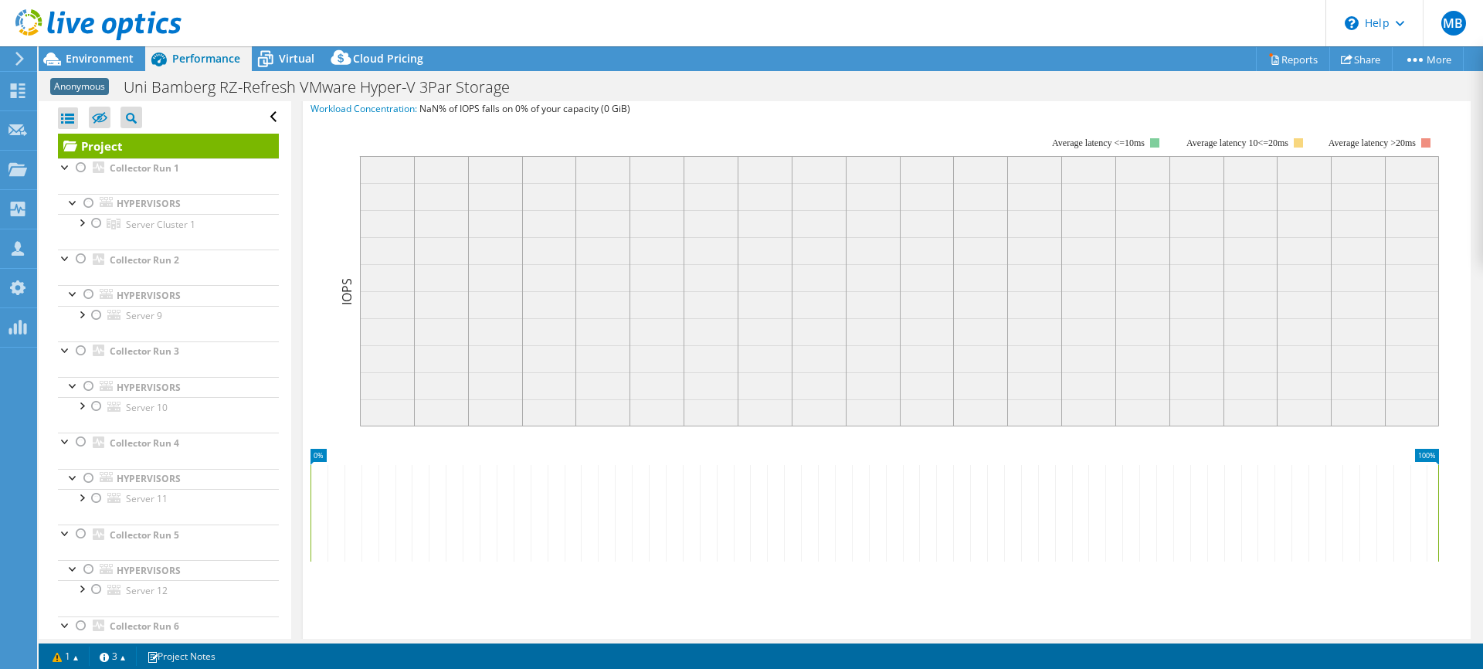
scroll to position [0, 0]
click at [110, 63] on span "Environment" at bounding box center [100, 58] width 68 height 15
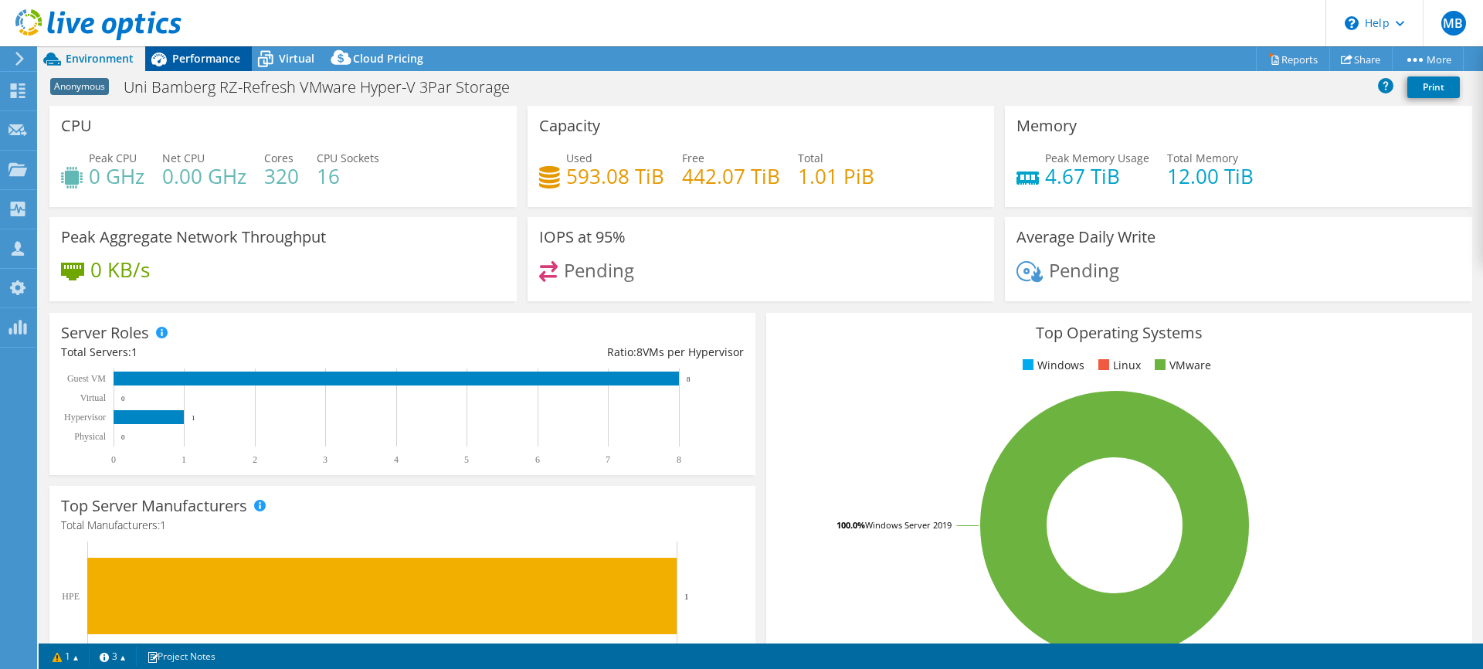
click at [200, 54] on span "Performance" at bounding box center [206, 58] width 68 height 15
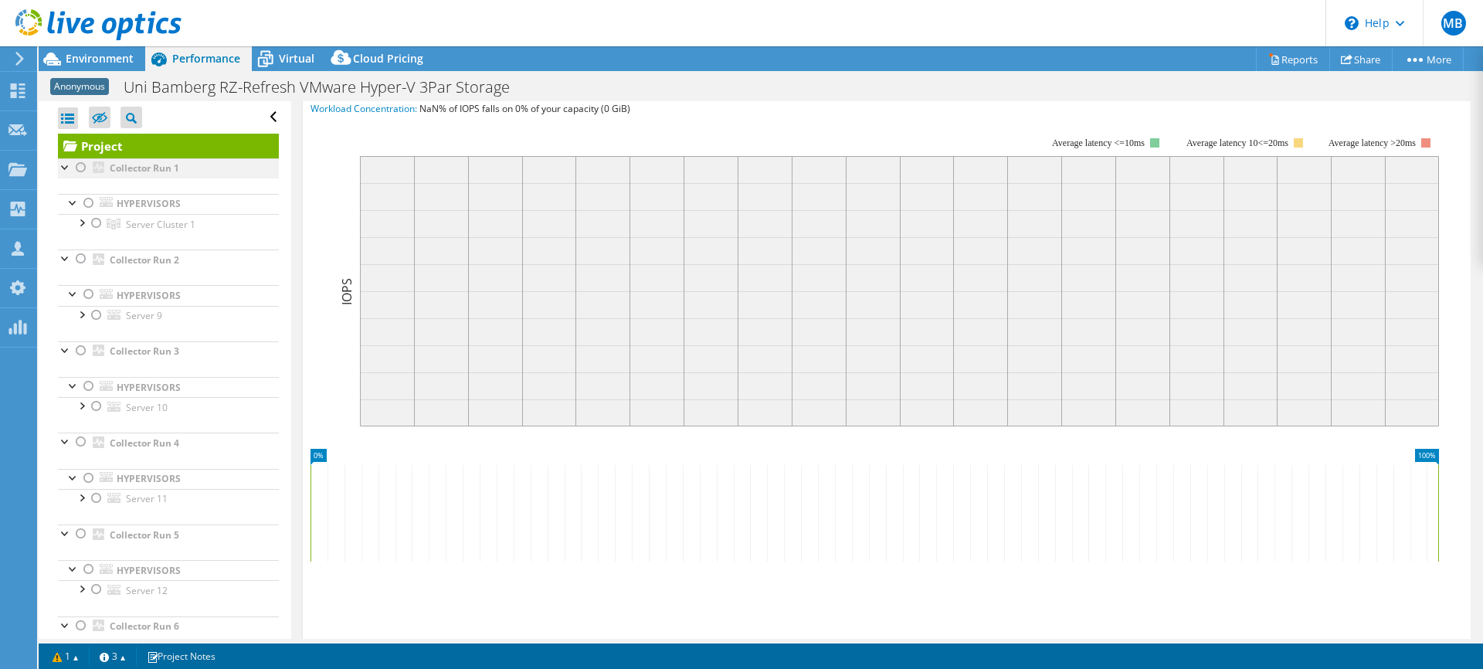
click at [82, 167] on div at bounding box center [80, 167] width 15 height 19
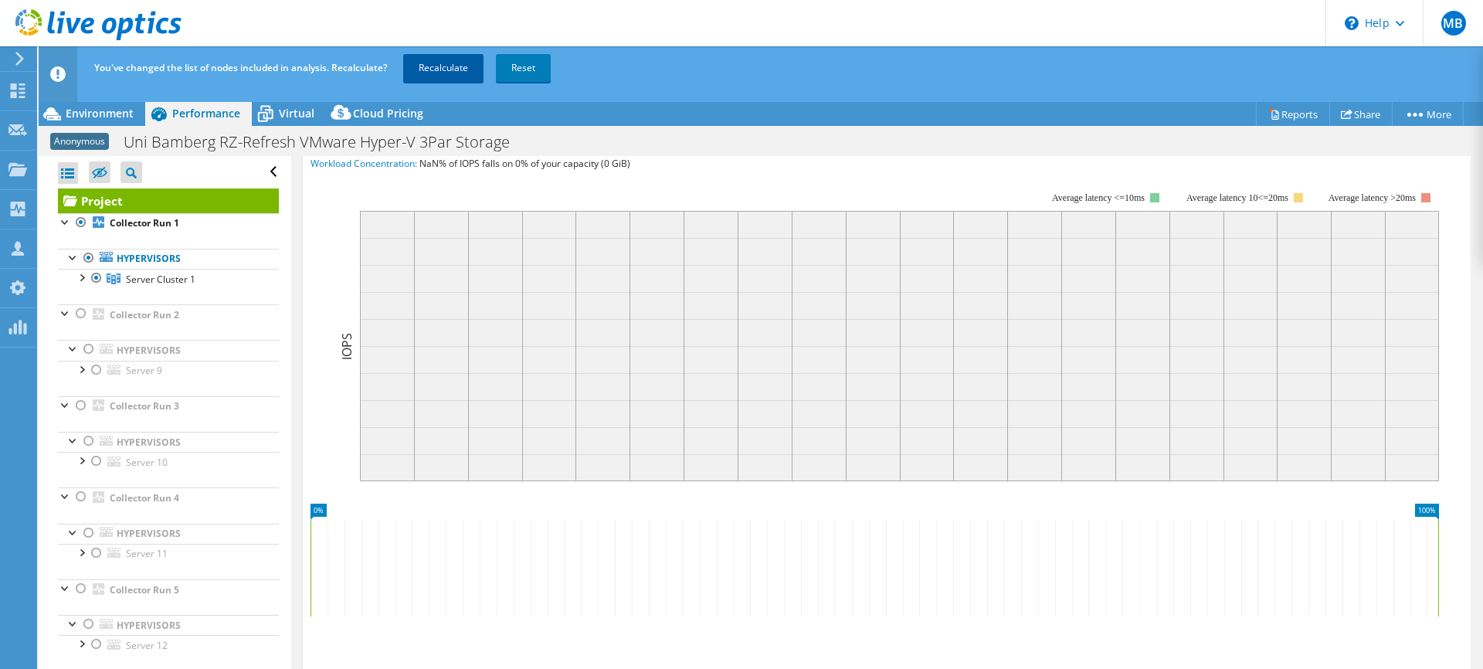
click at [451, 62] on link "Recalculate" at bounding box center [443, 68] width 80 height 28
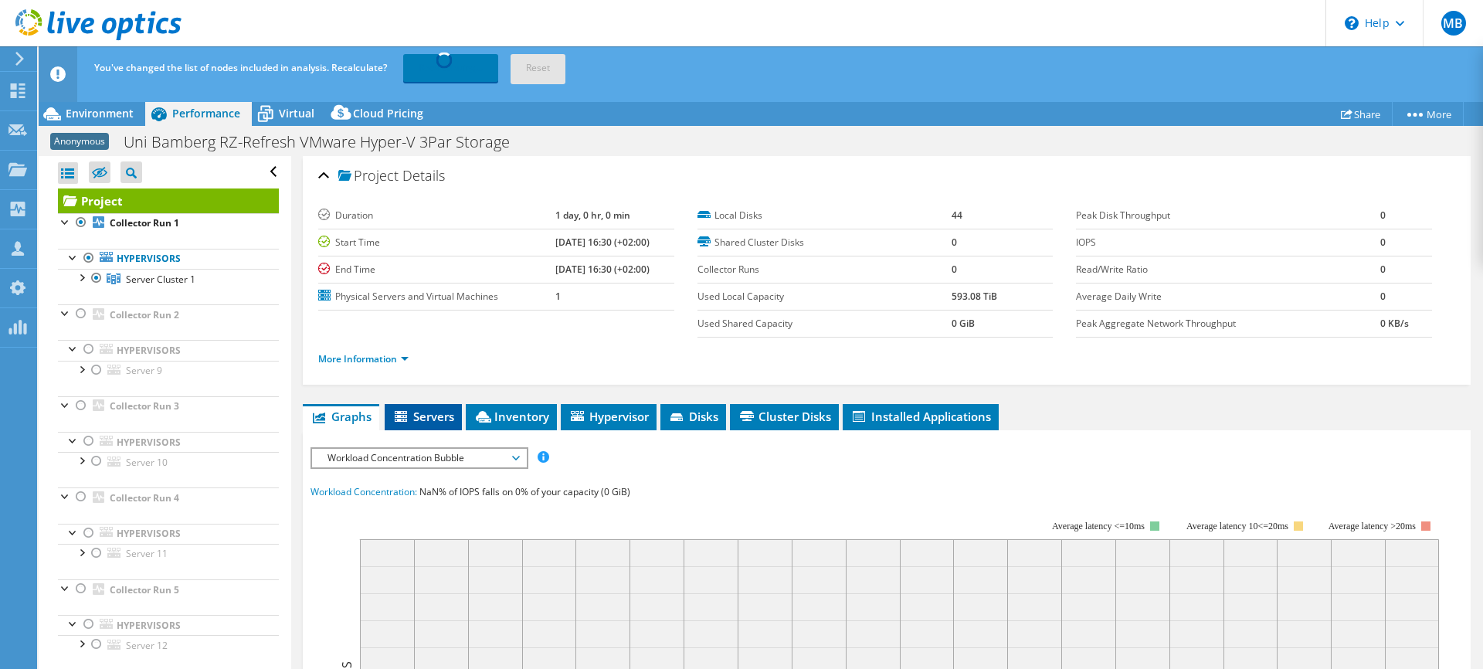
click at [432, 415] on span "Servers" at bounding box center [423, 415] width 62 height 15
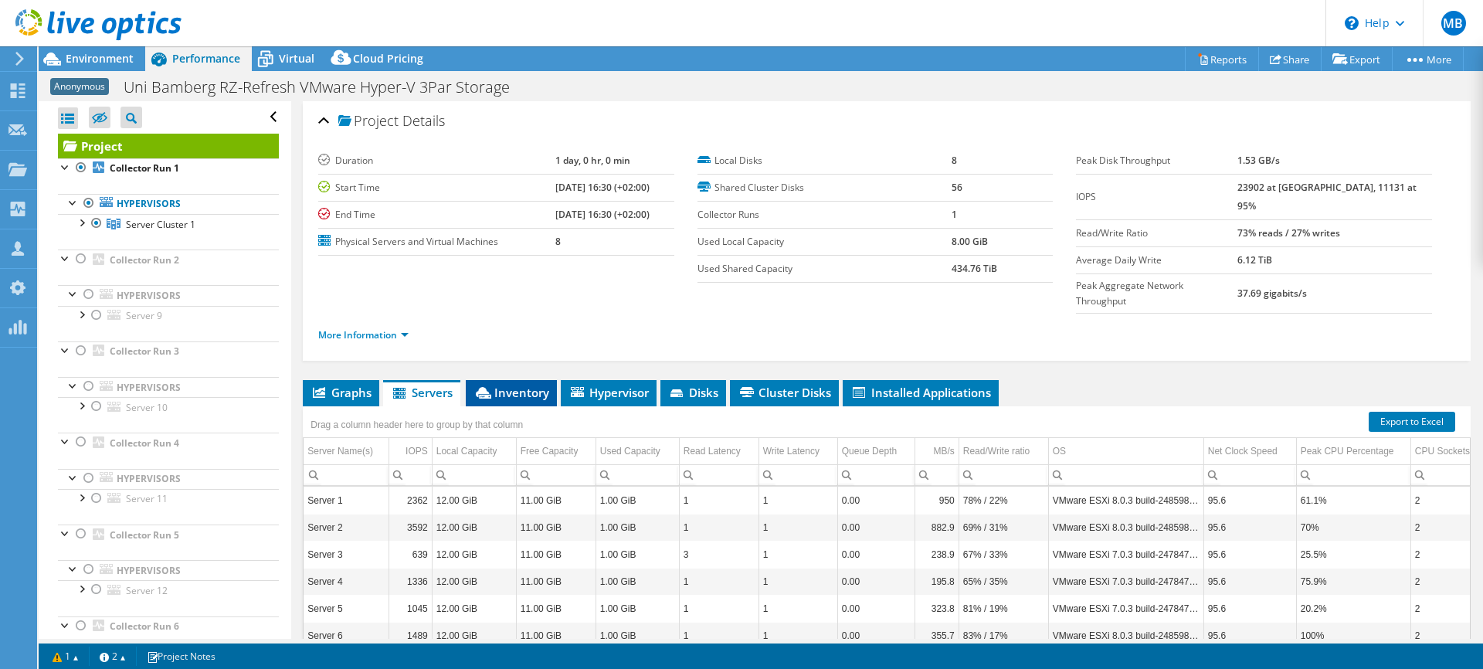
click at [527, 385] on span "Inventory" at bounding box center [511, 392] width 76 height 15
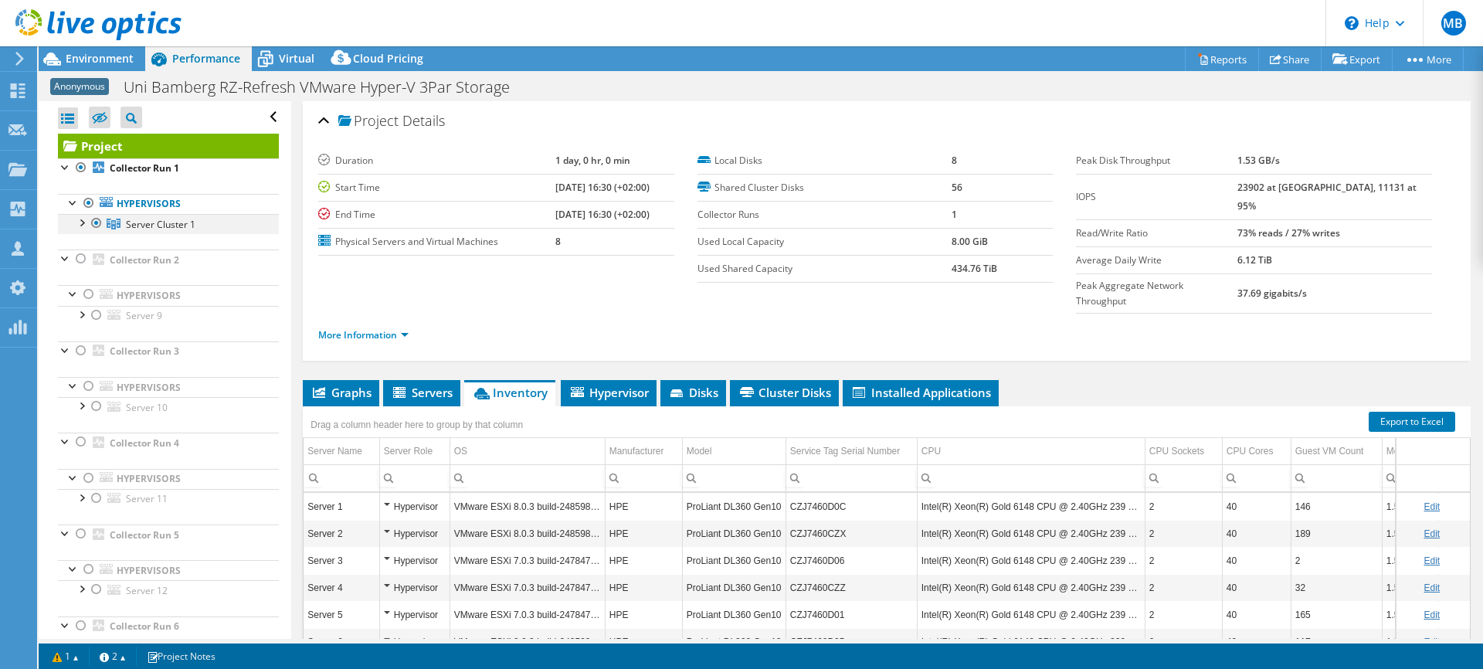
click at [87, 223] on div at bounding box center [80, 221] width 15 height 15
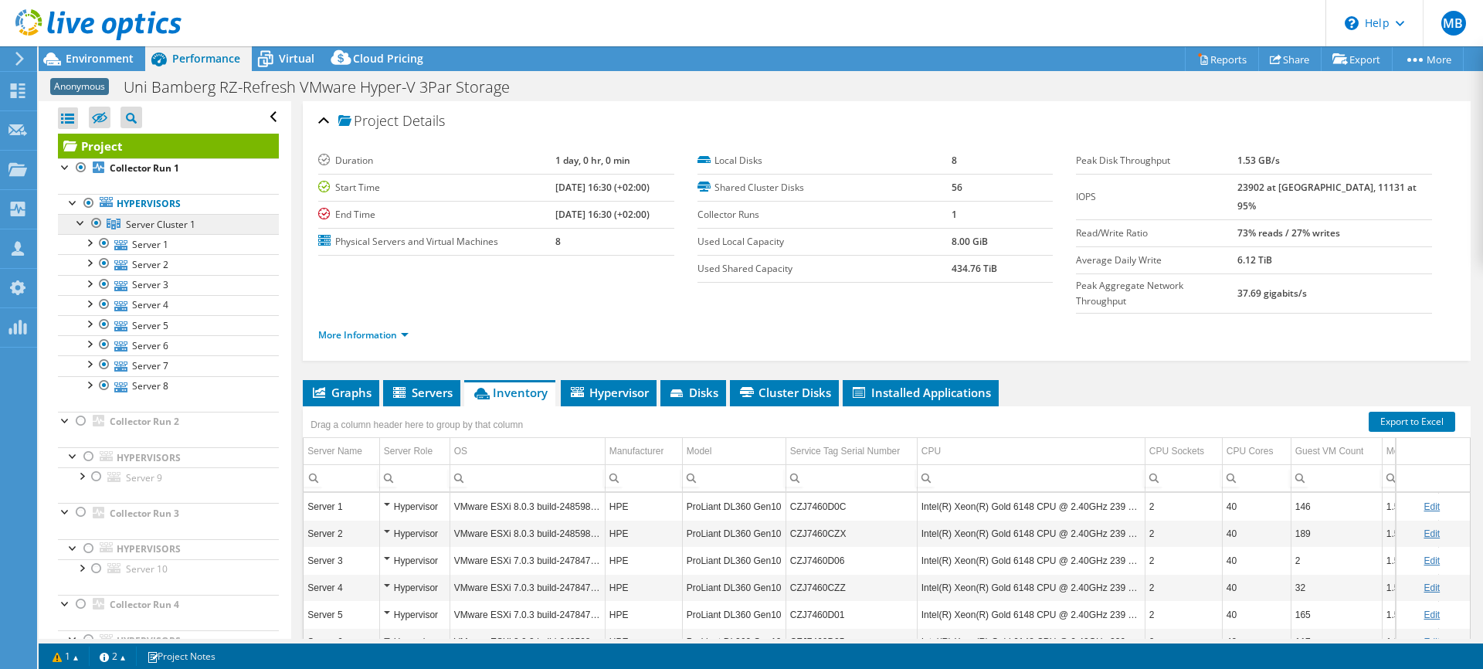
click at [151, 225] on span "Server Cluster 1" at bounding box center [160, 224] width 69 height 13
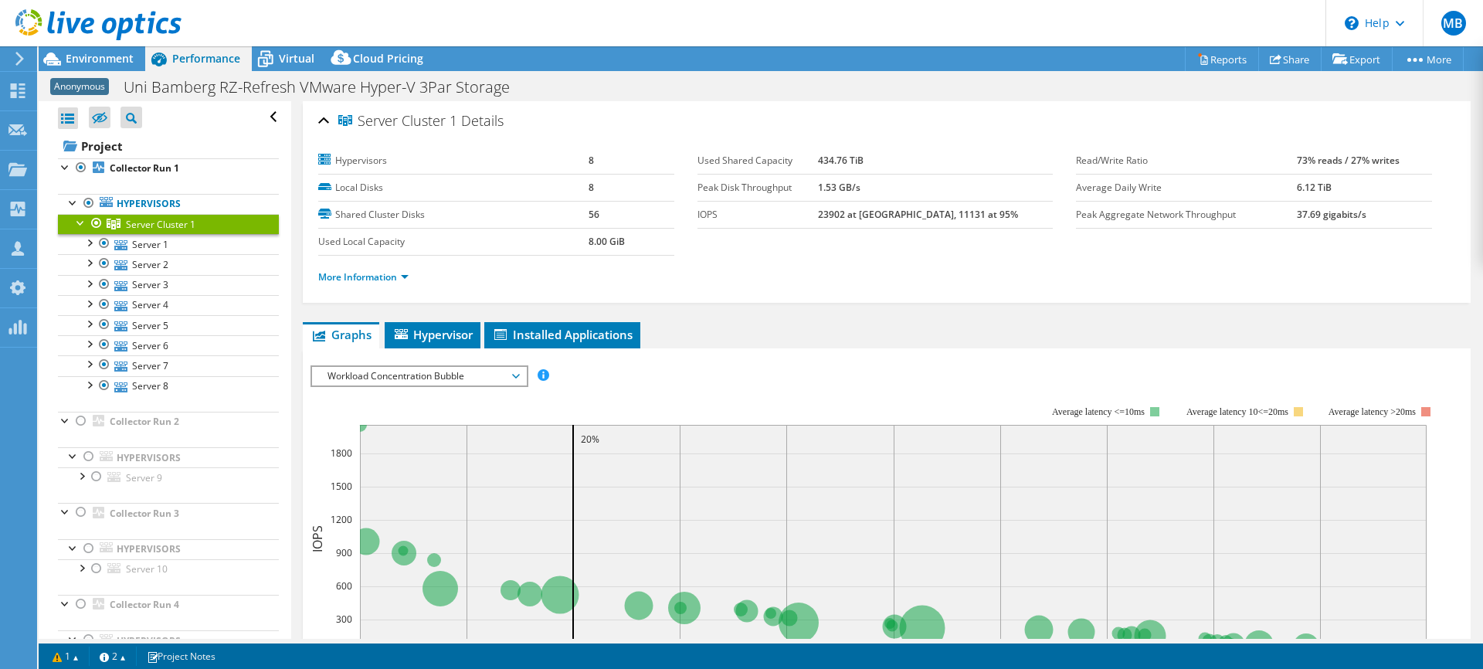
click at [425, 378] on span "Workload Concentration Bubble" at bounding box center [419, 376] width 198 height 19
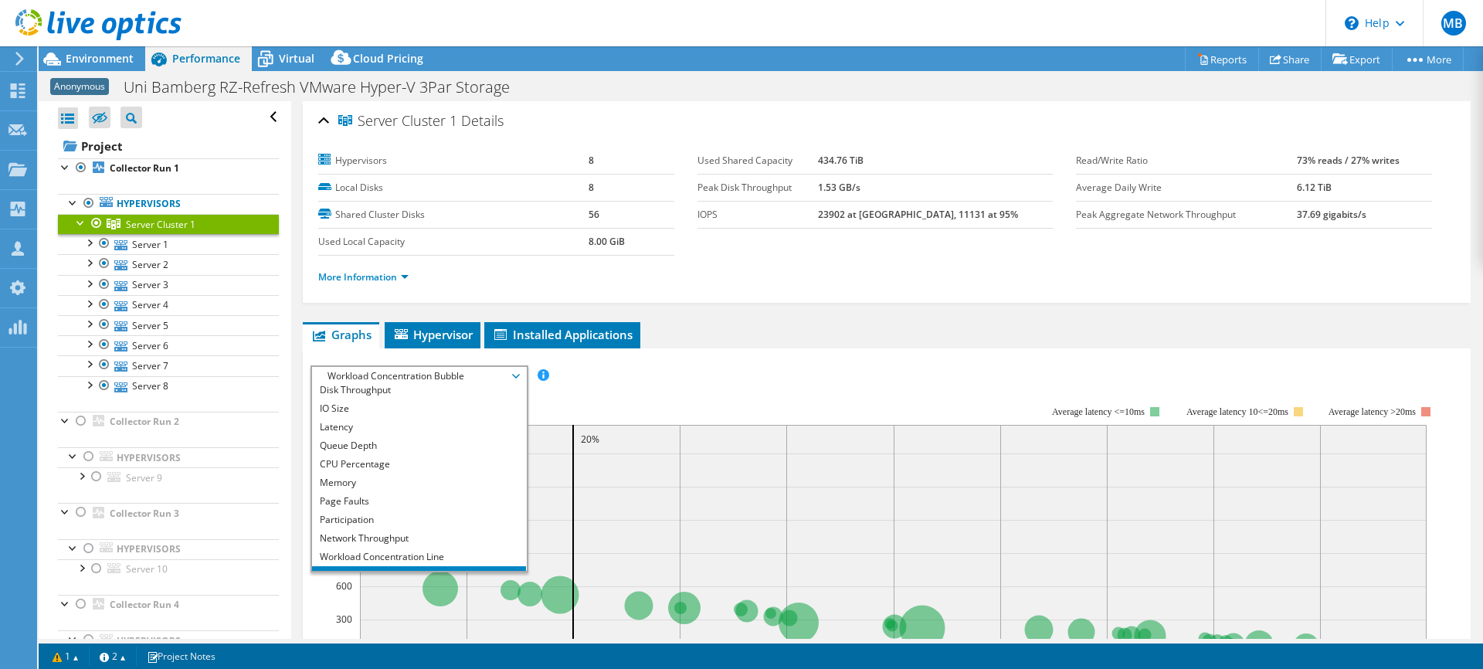
scroll to position [9, 0]
click at [395, 480] on li "CPU Percentage" at bounding box center [419, 478] width 214 height 19
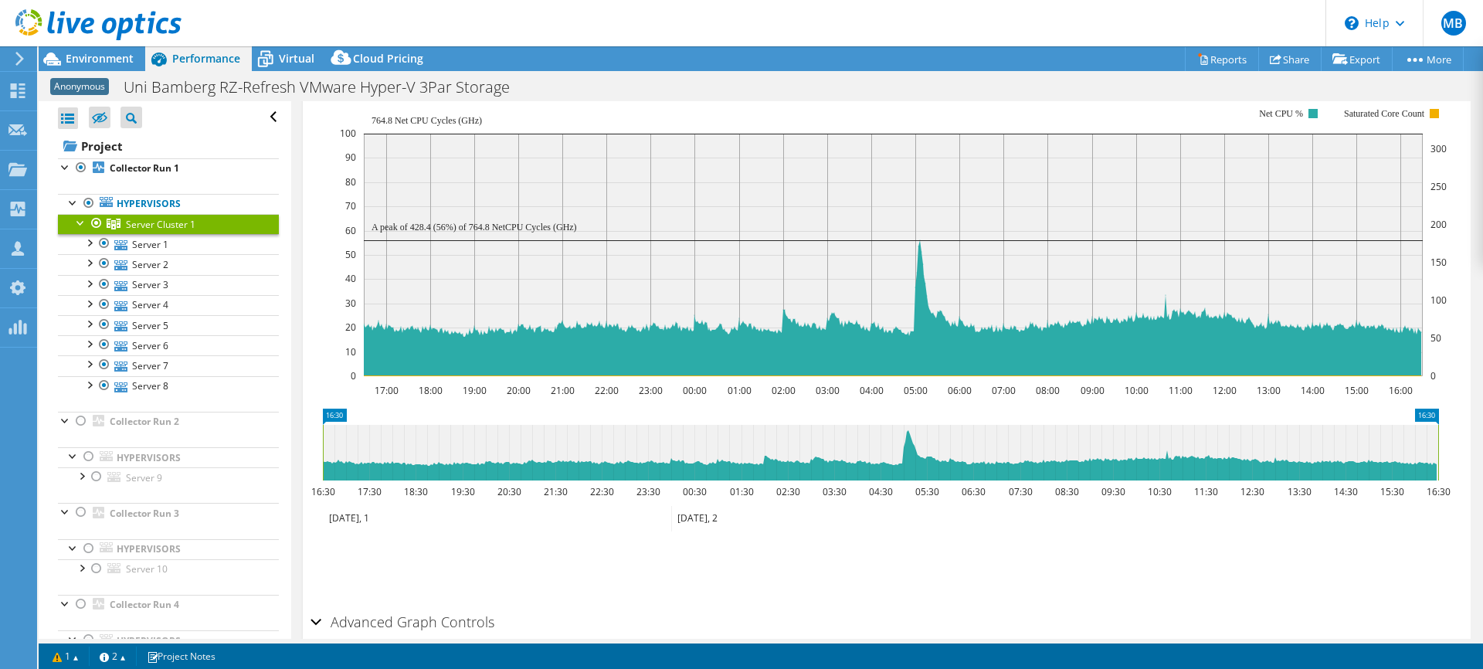
scroll to position [372, 0]
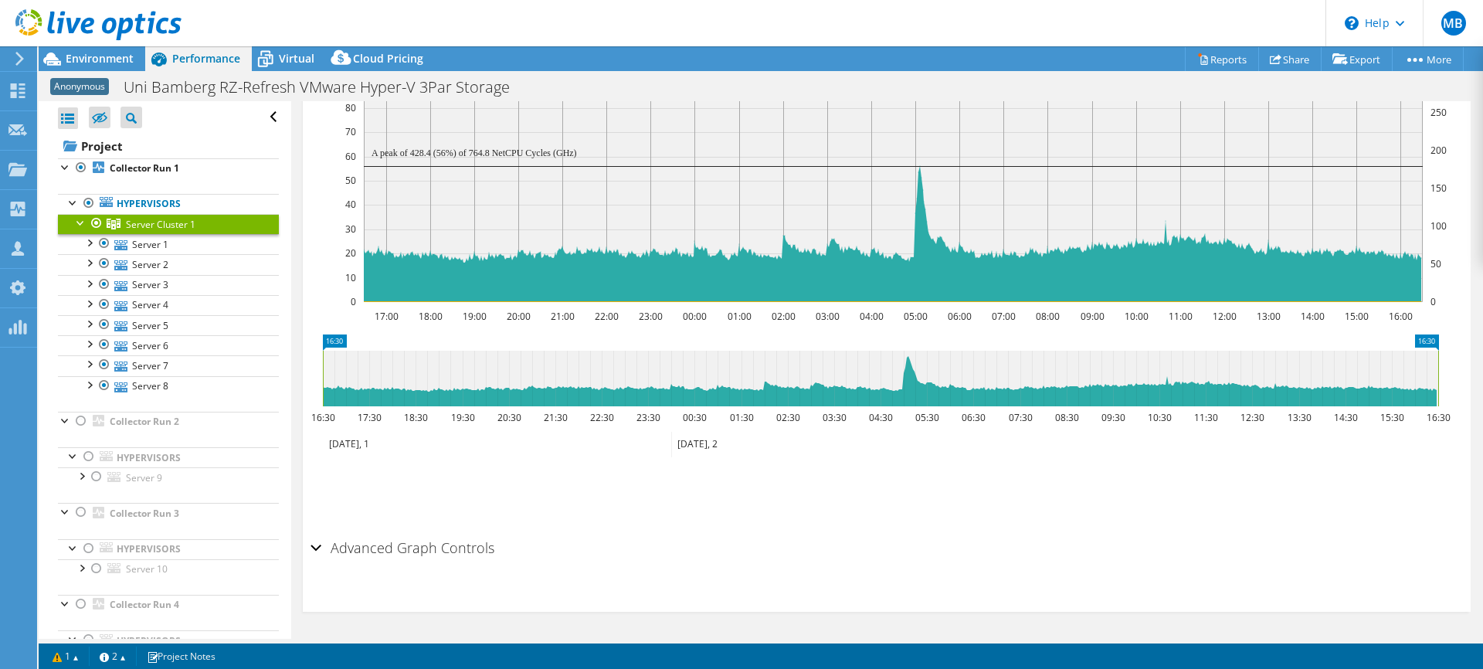
click at [323, 546] on h2 "Advanced Graph Controls" at bounding box center [402, 547] width 184 height 31
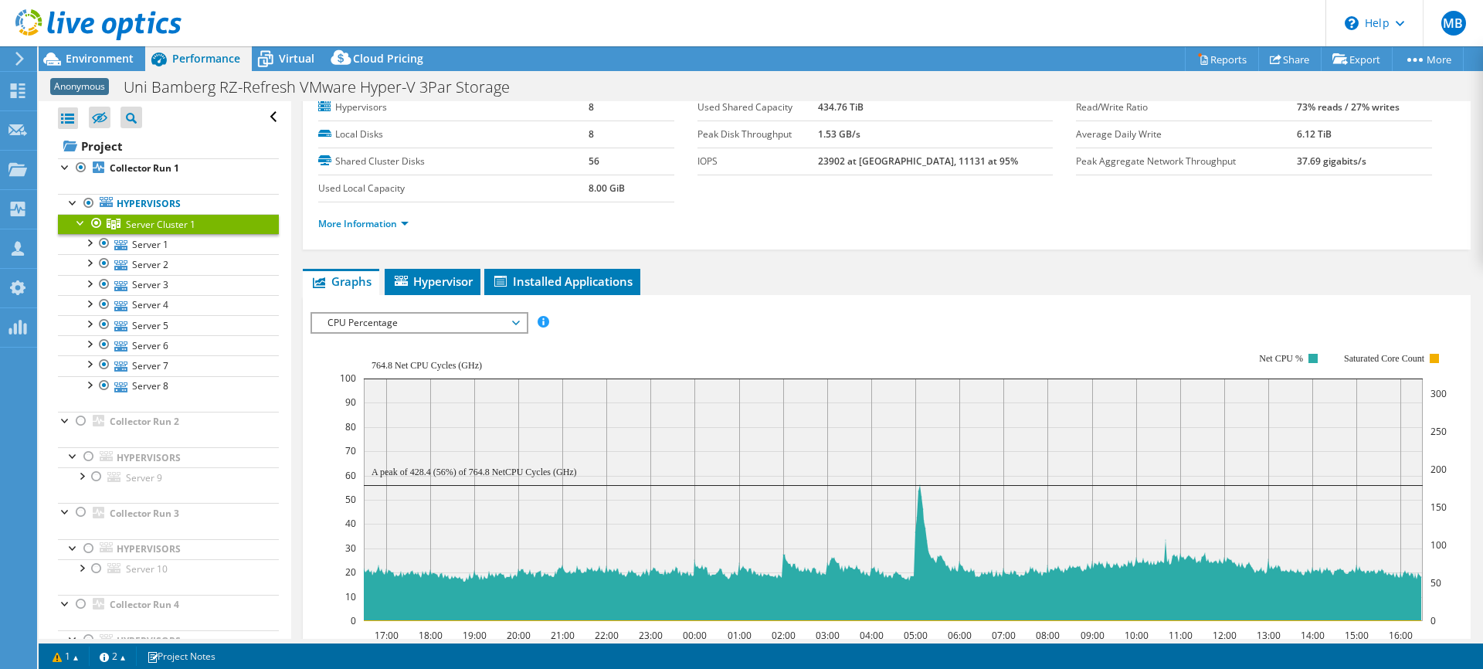
scroll to position [83, 0]
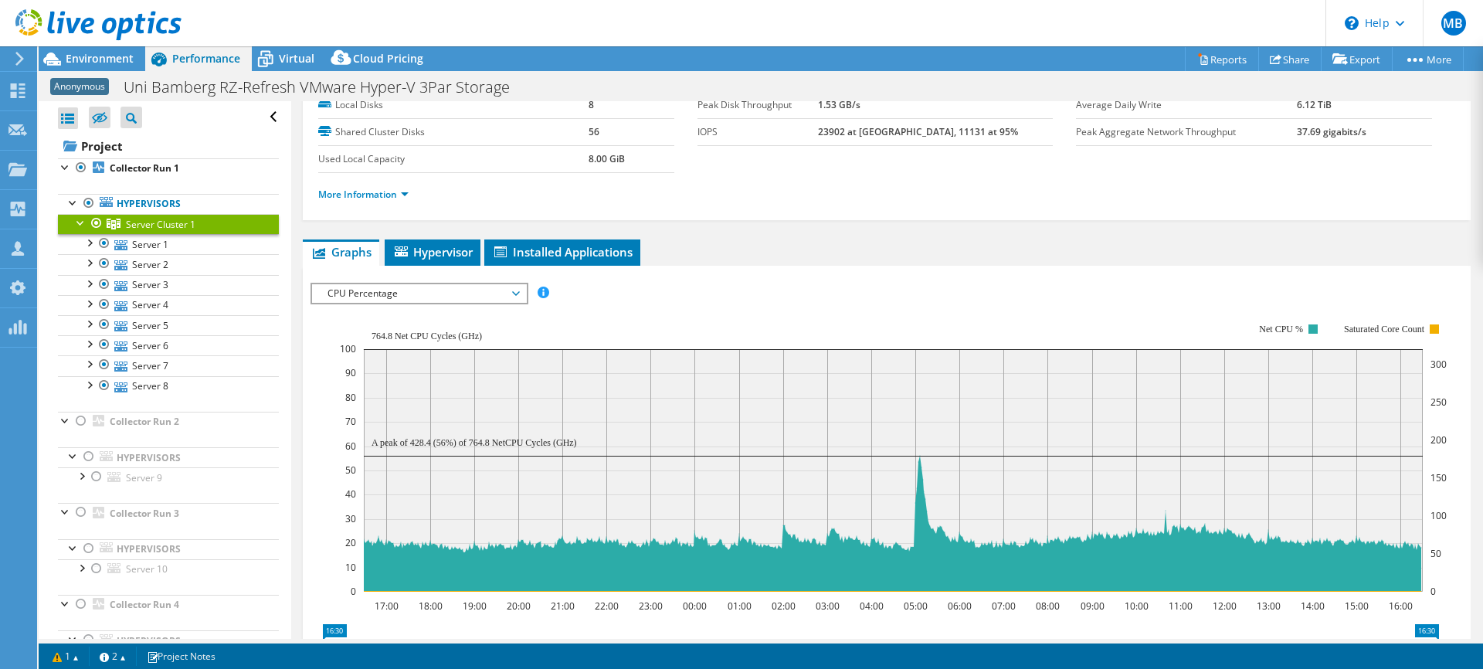
click at [780, 303] on rect at bounding box center [893, 457] width 1107 height 309
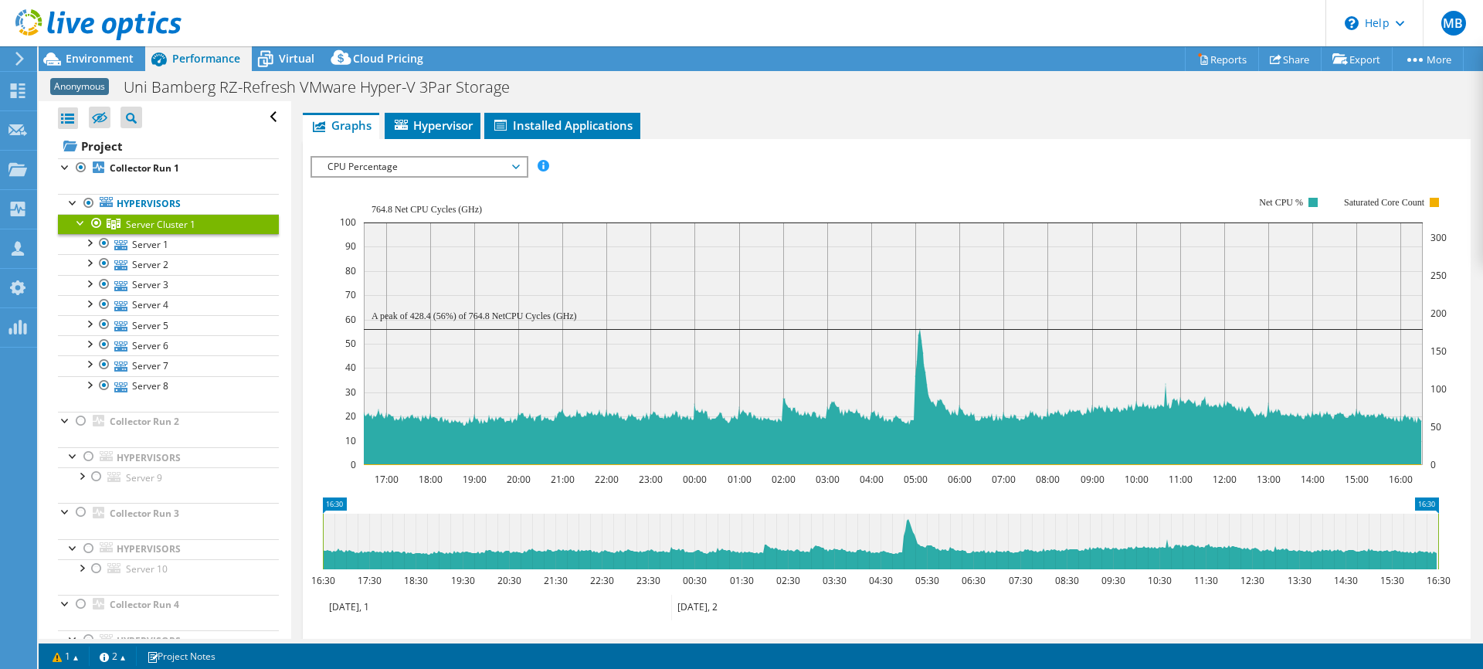
scroll to position [0, 0]
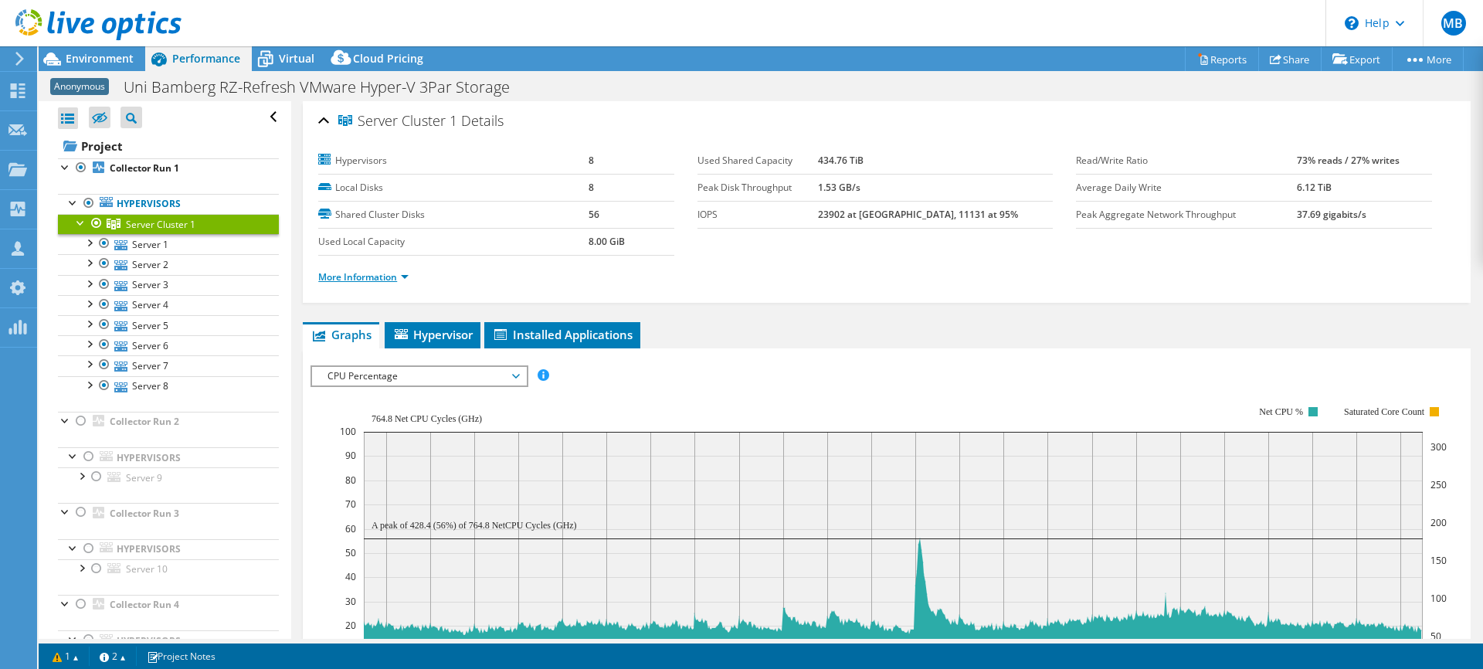
click at [398, 270] on link "More Information" at bounding box center [363, 276] width 90 height 13
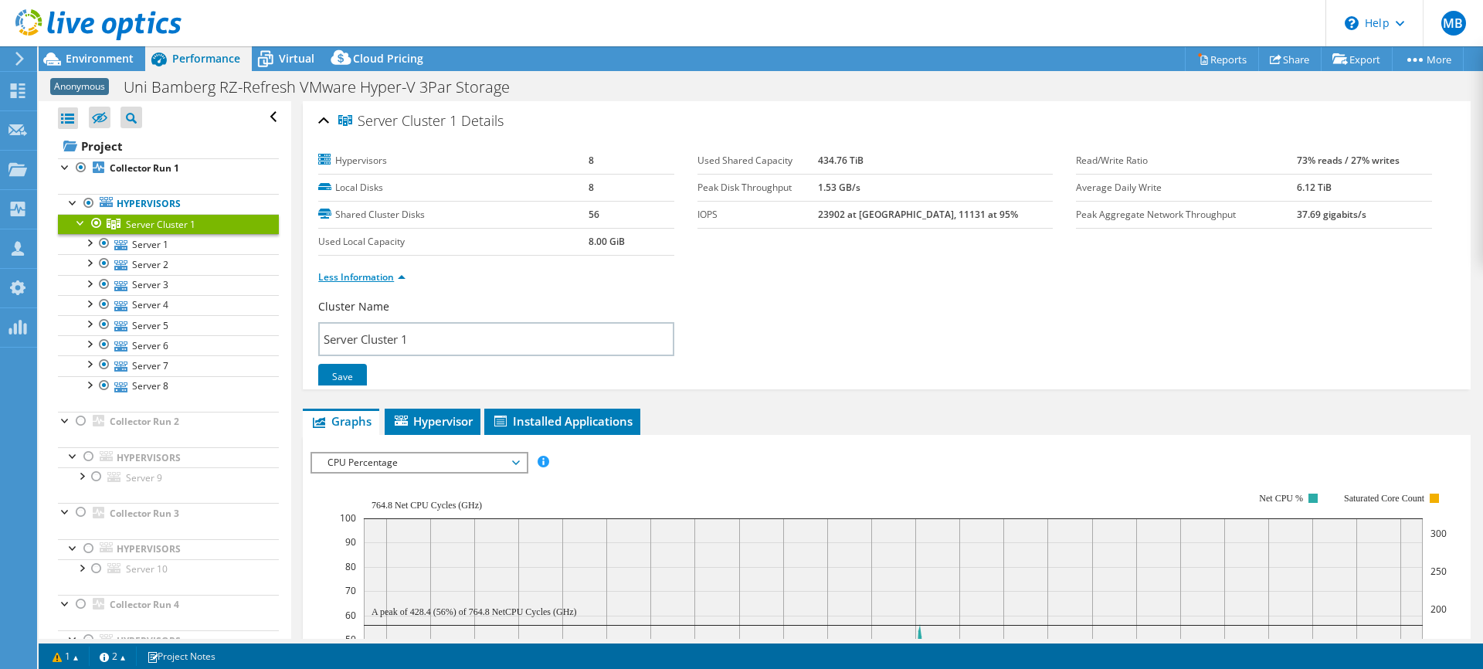
click at [389, 271] on link "Less Information" at bounding box center [361, 276] width 87 height 13
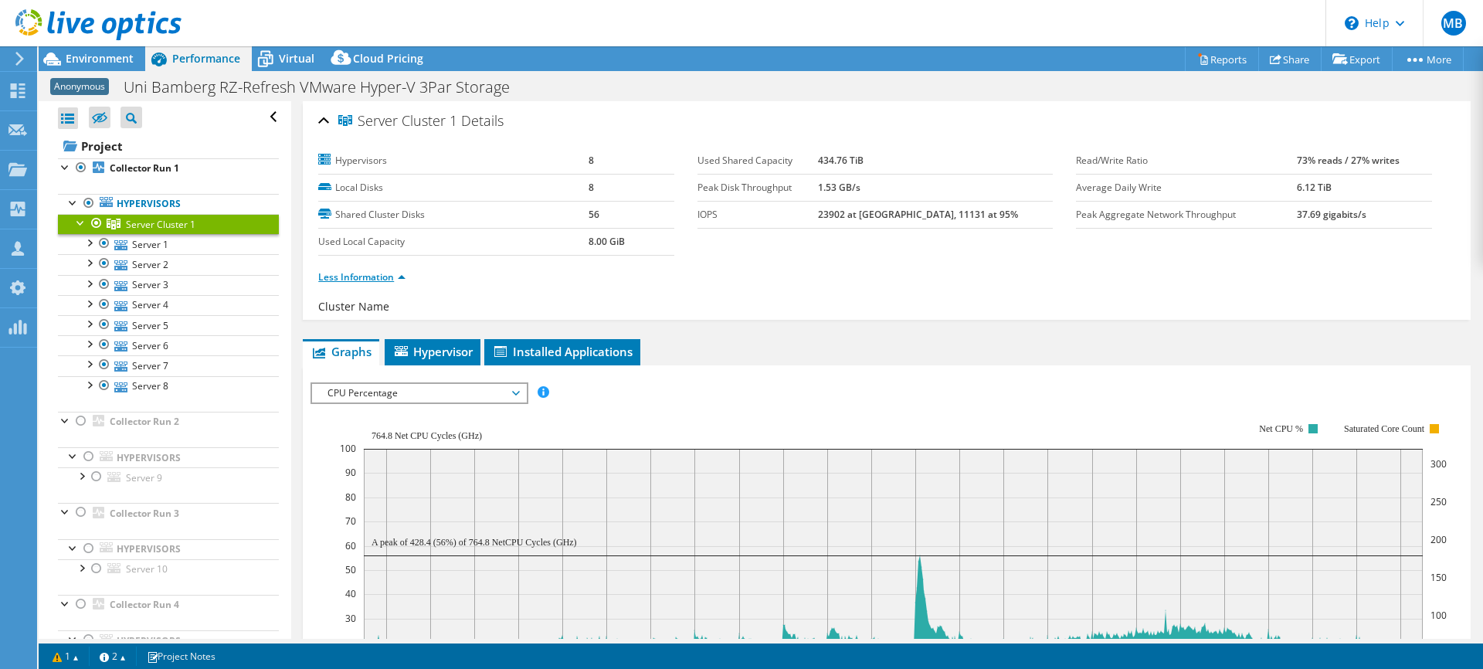
click at [391, 273] on link "Less Information" at bounding box center [361, 276] width 87 height 13
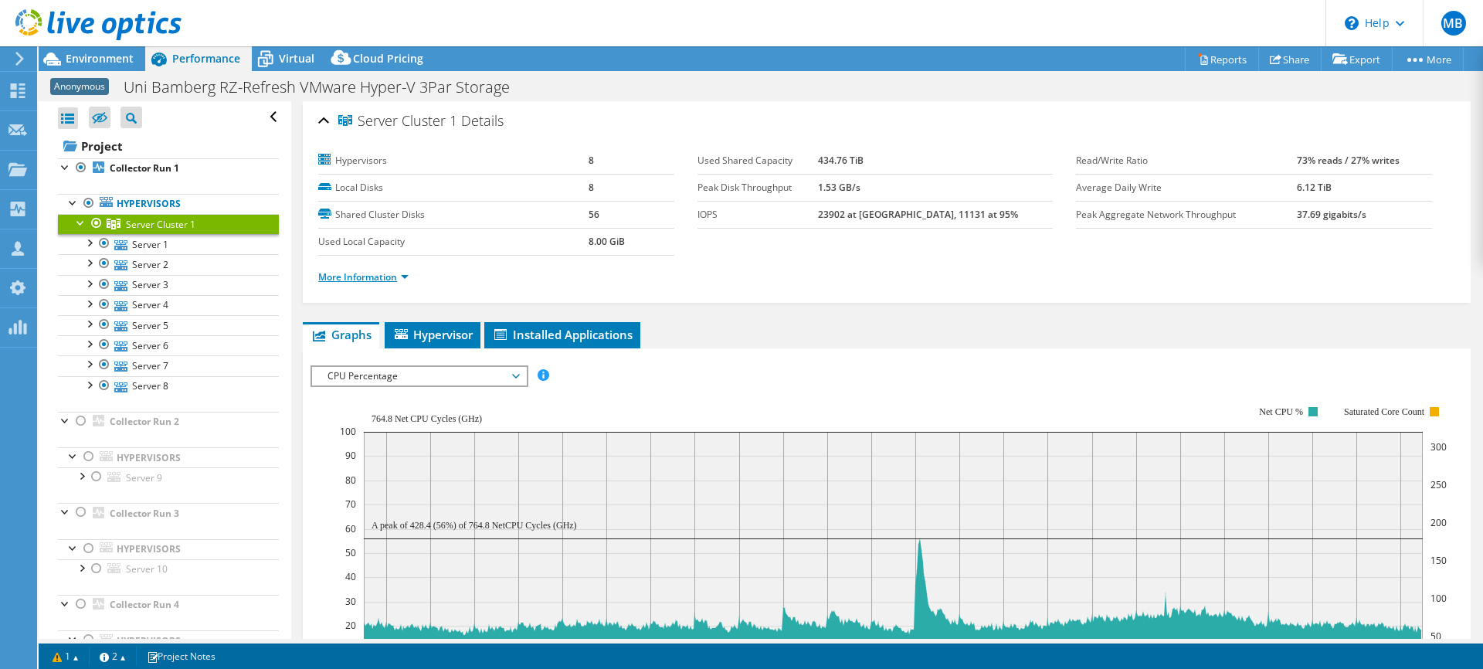
click at [395, 274] on link "More Information" at bounding box center [363, 276] width 90 height 13
click at [401, 269] on li "More Information" at bounding box center [368, 277] width 100 height 17
click at [401, 275] on link "More Information" at bounding box center [363, 276] width 90 height 13
click at [371, 281] on link "More Information" at bounding box center [363, 276] width 90 height 13
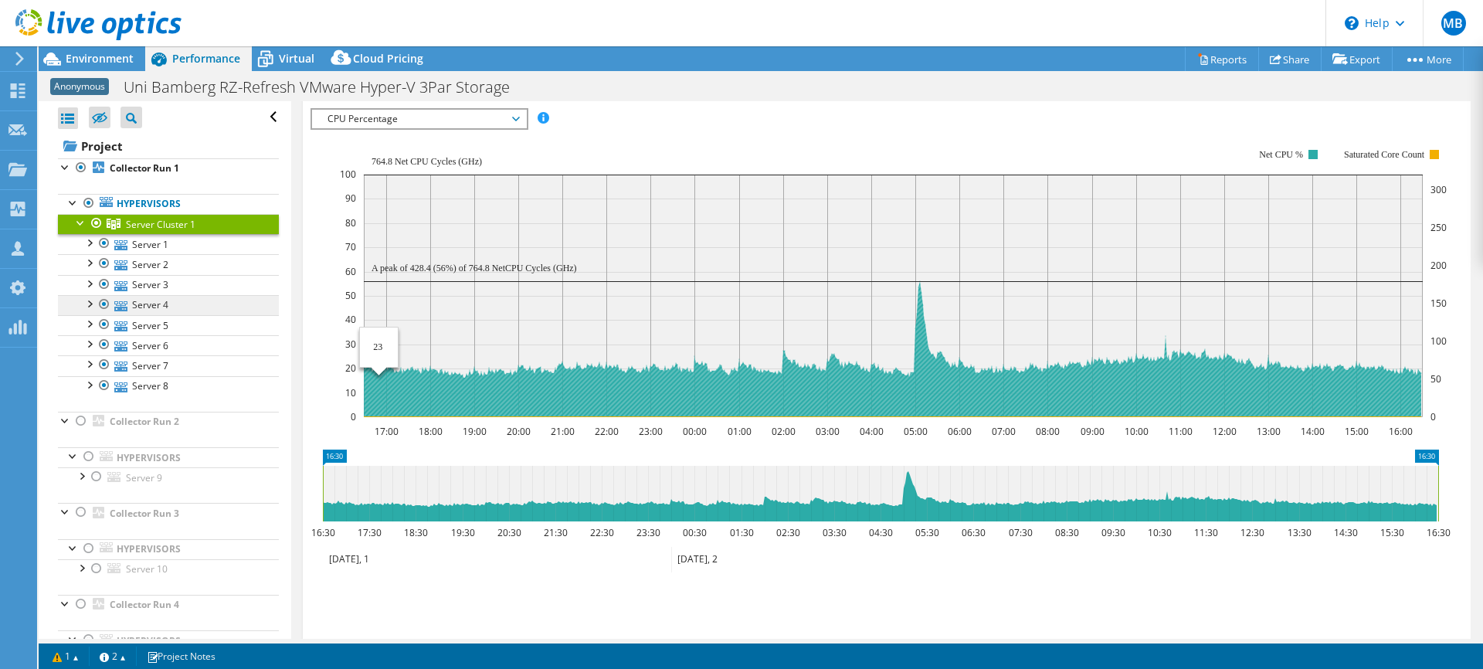
scroll to position [92, 0]
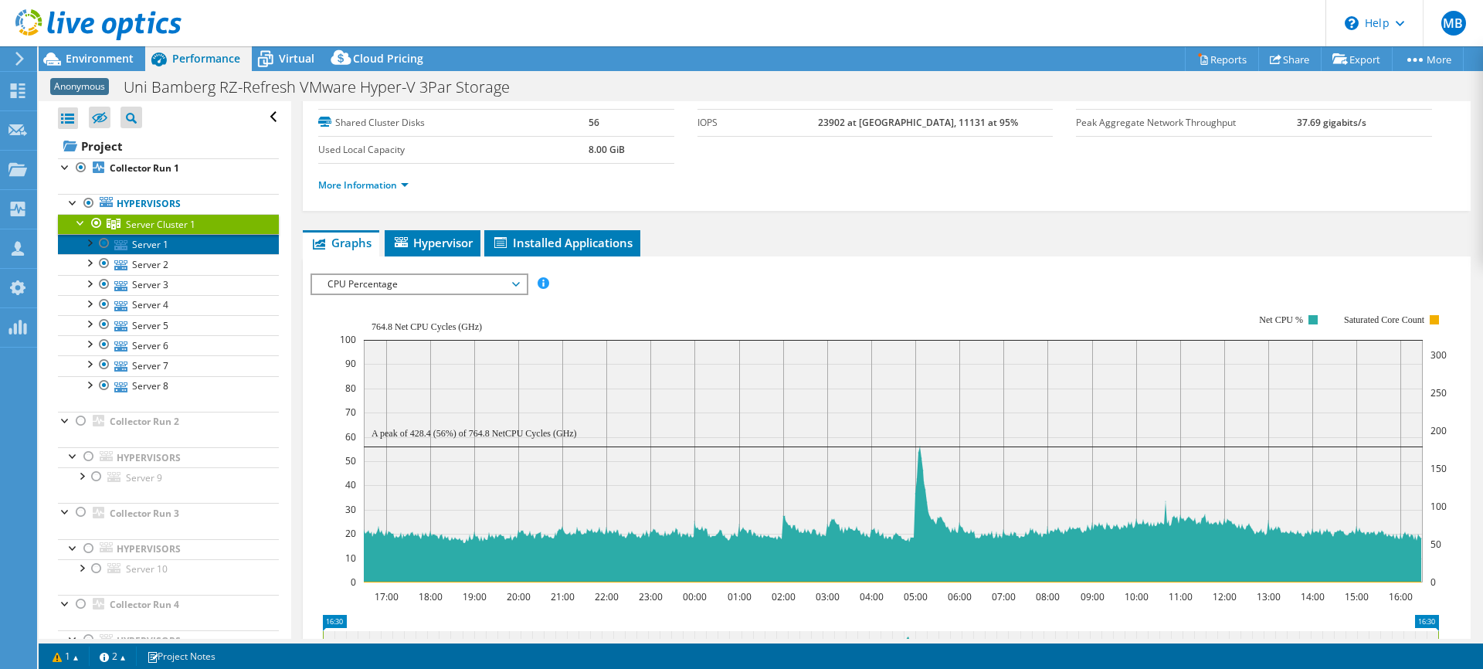
click at [156, 248] on link "Server 1" at bounding box center [168, 244] width 221 height 20
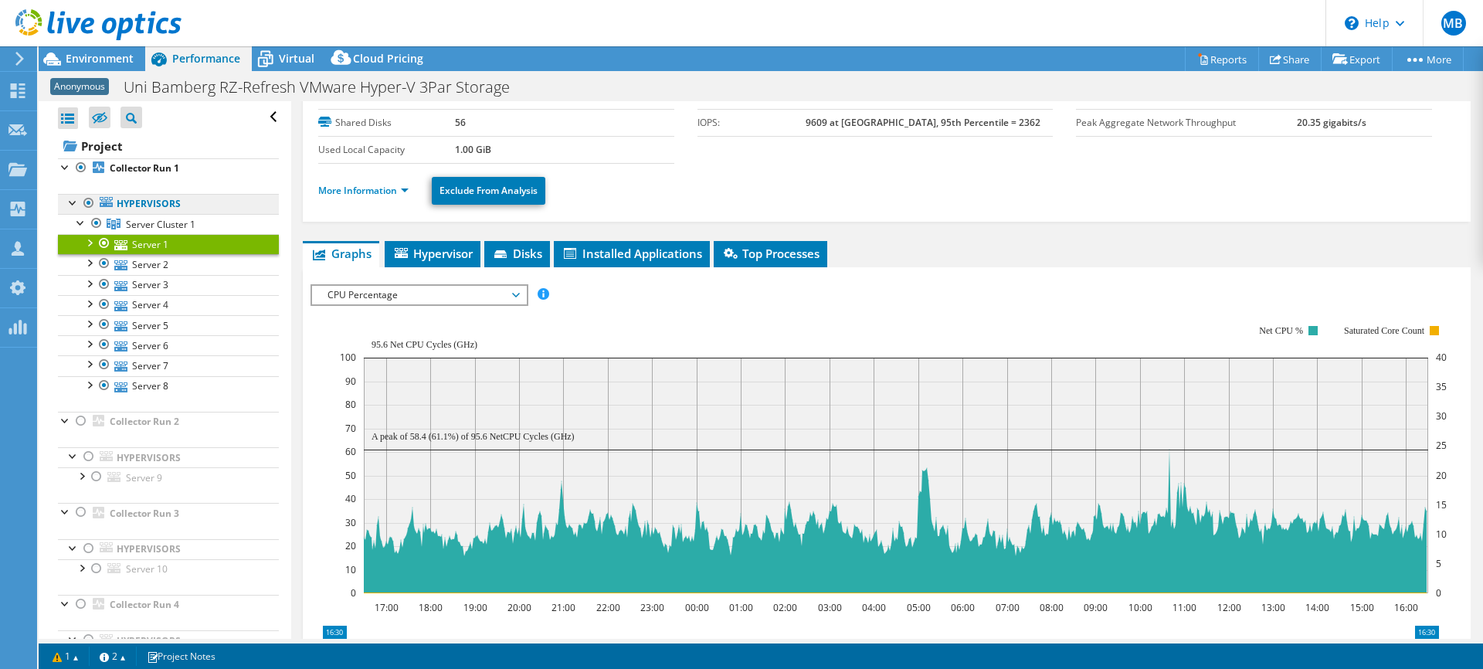
click at [143, 201] on link "Hypervisors" at bounding box center [168, 204] width 221 height 20
click at [130, 167] on b "Collector Run 1" at bounding box center [144, 167] width 69 height 13
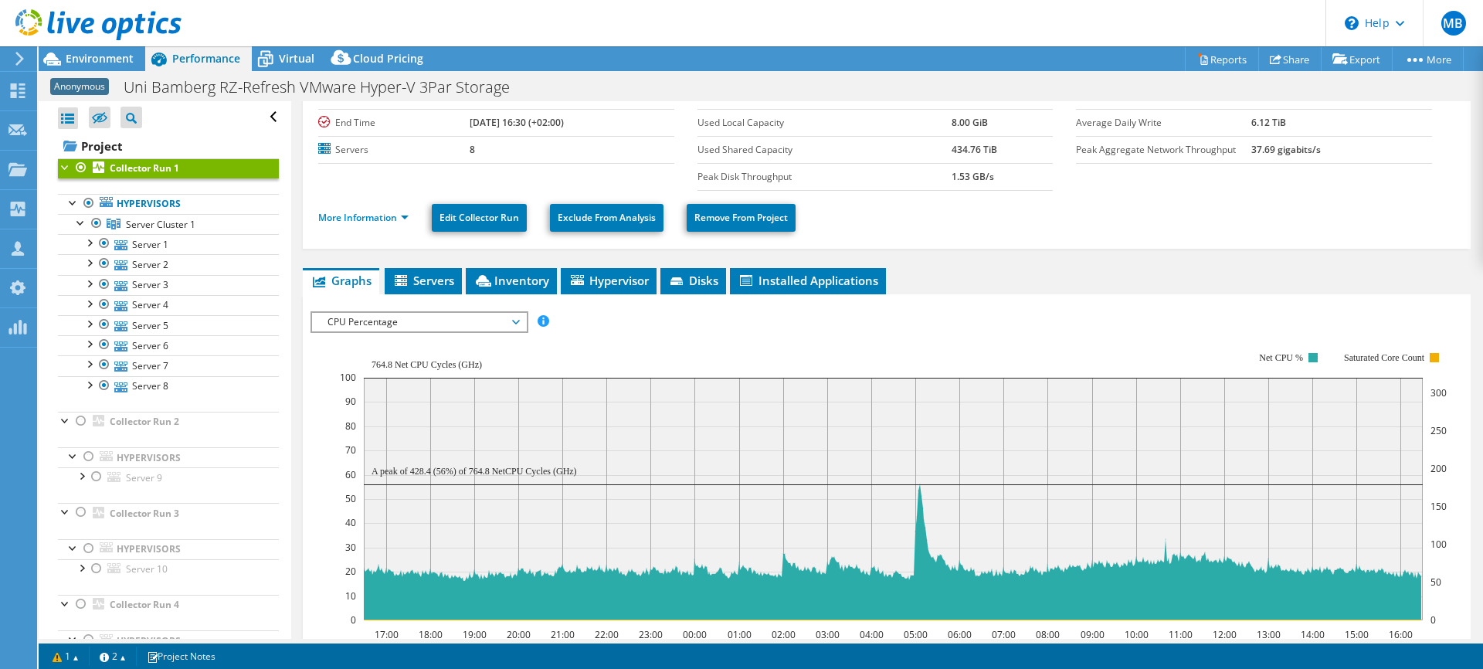
scroll to position [0, 0]
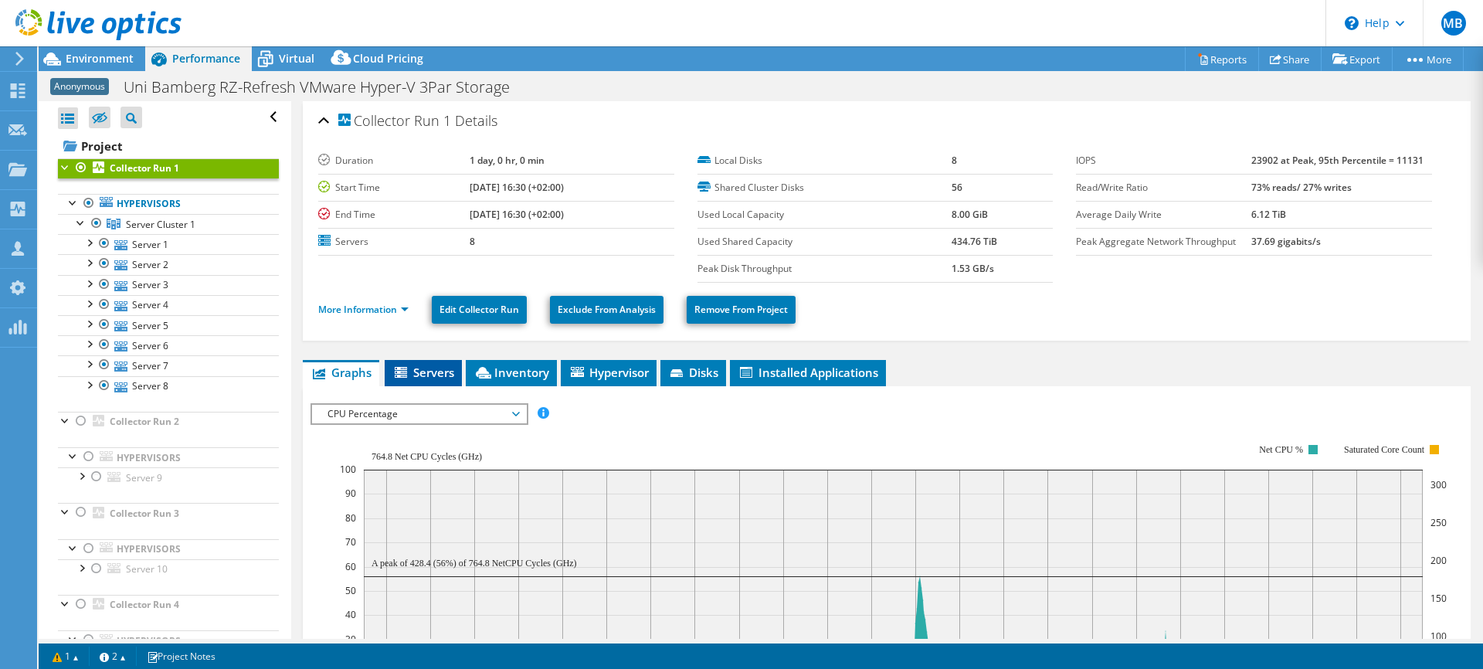
click at [429, 374] on span "Servers" at bounding box center [423, 371] width 62 height 15
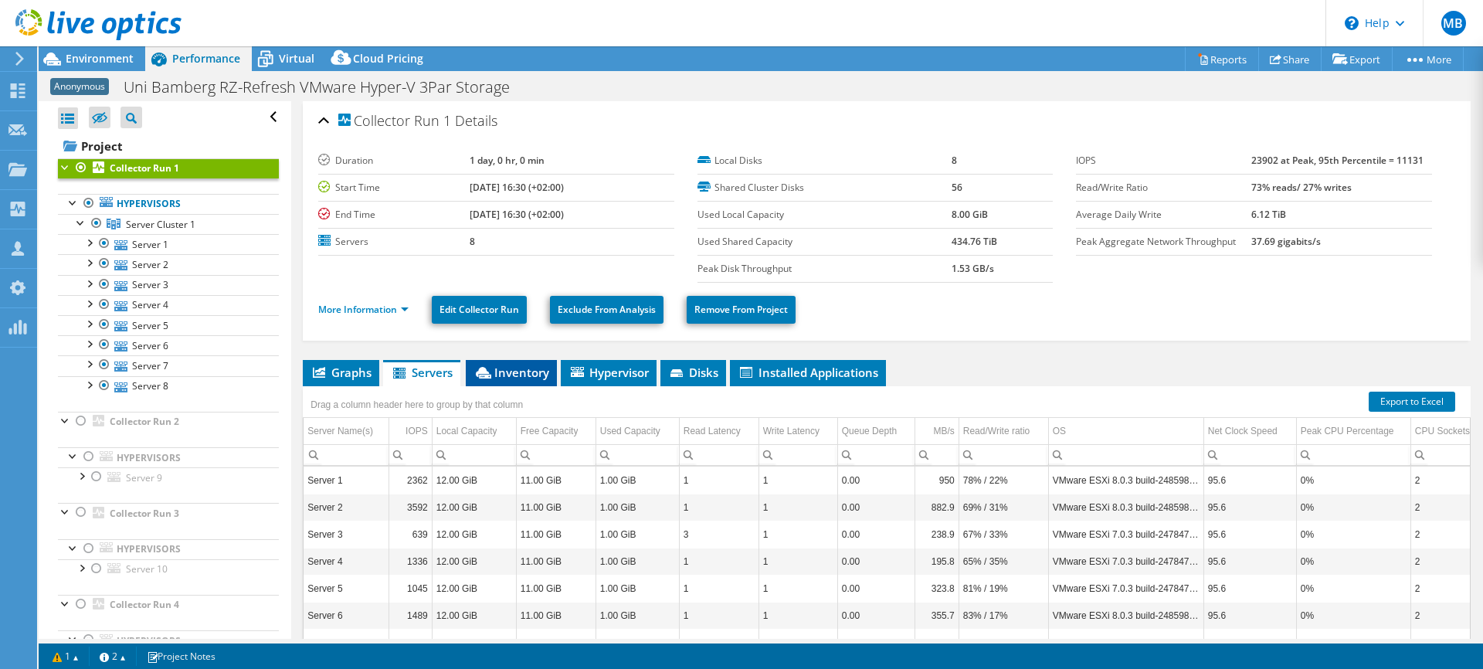
click at [519, 373] on span "Inventory" at bounding box center [511, 371] width 76 height 15
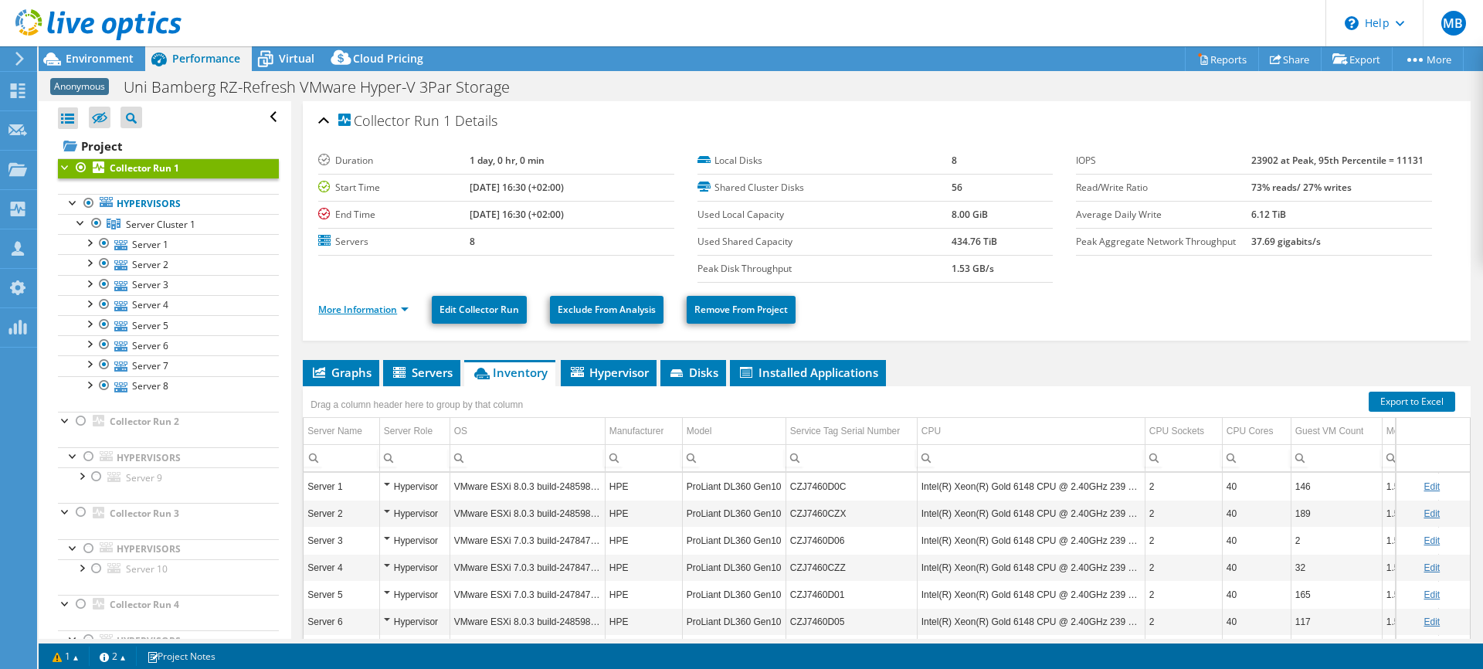
click at [367, 314] on link "More Information" at bounding box center [363, 309] width 90 height 13
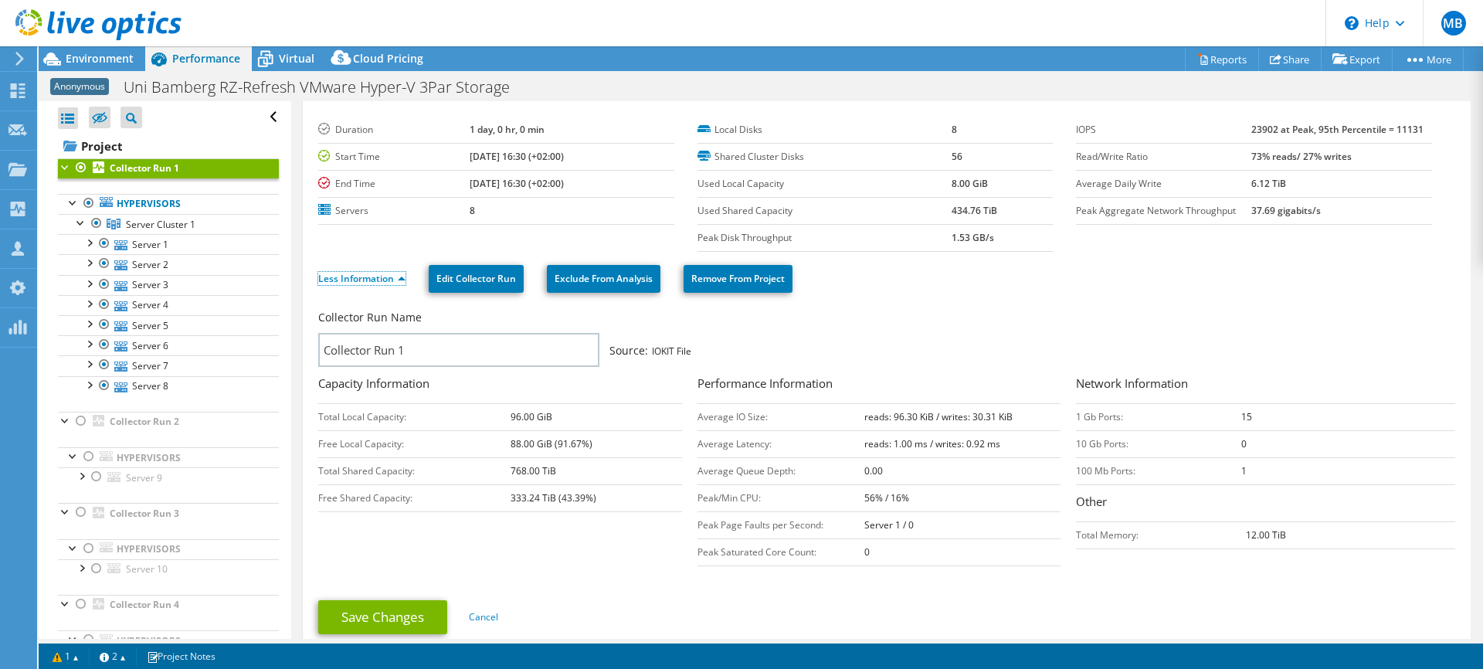
scroll to position [54, 0]
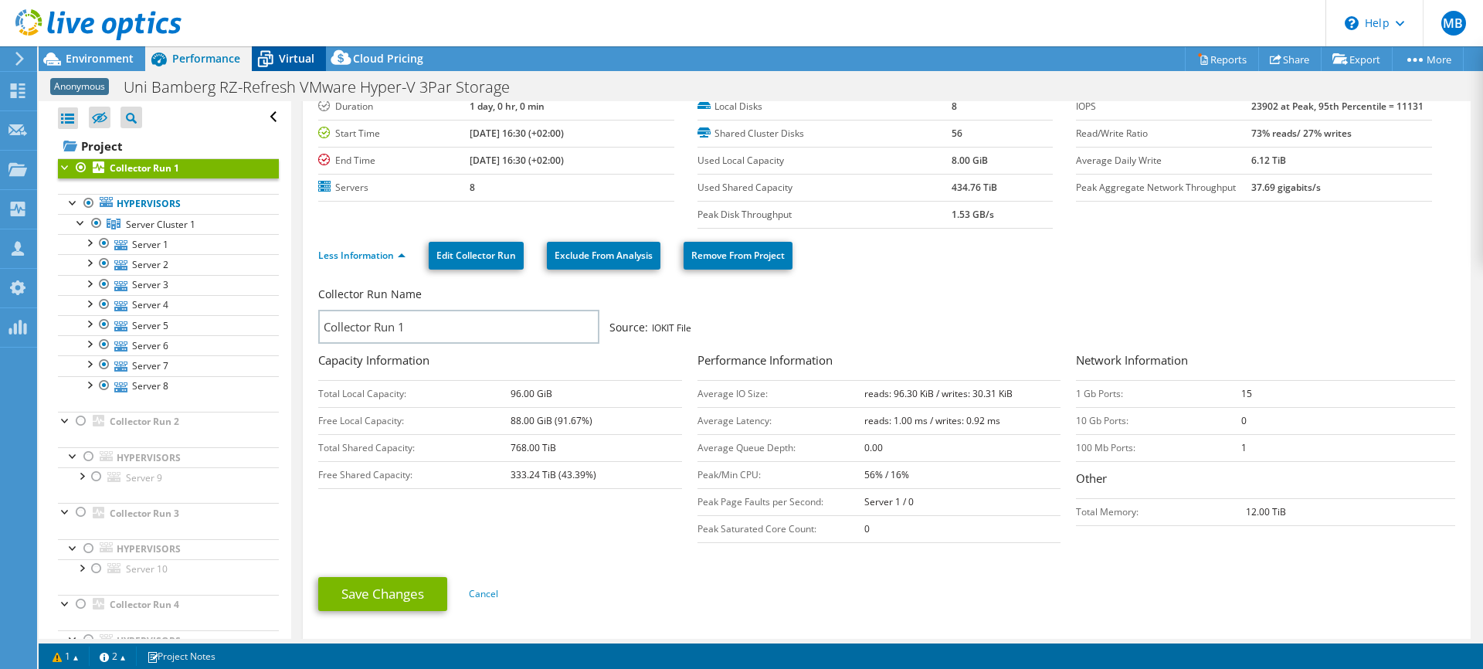
click at [305, 57] on span "Virtual" at bounding box center [297, 58] width 36 height 15
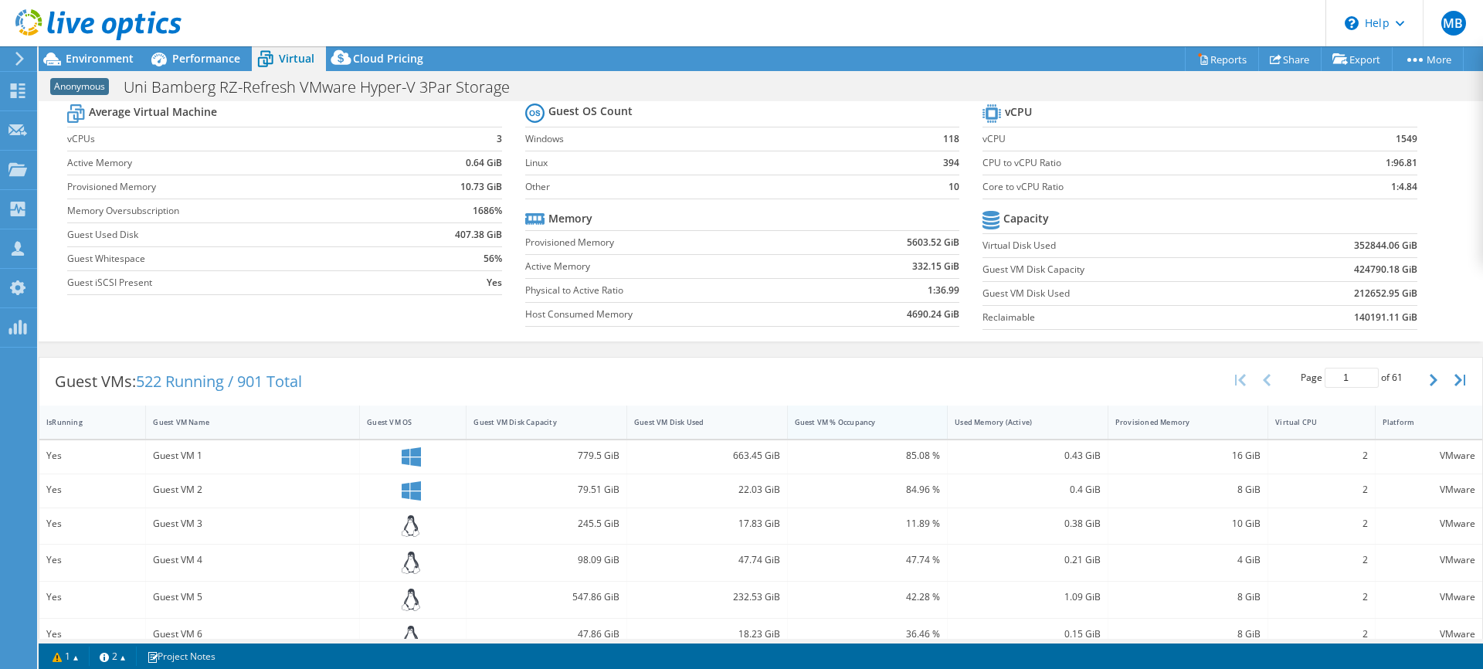
scroll to position [67, 0]
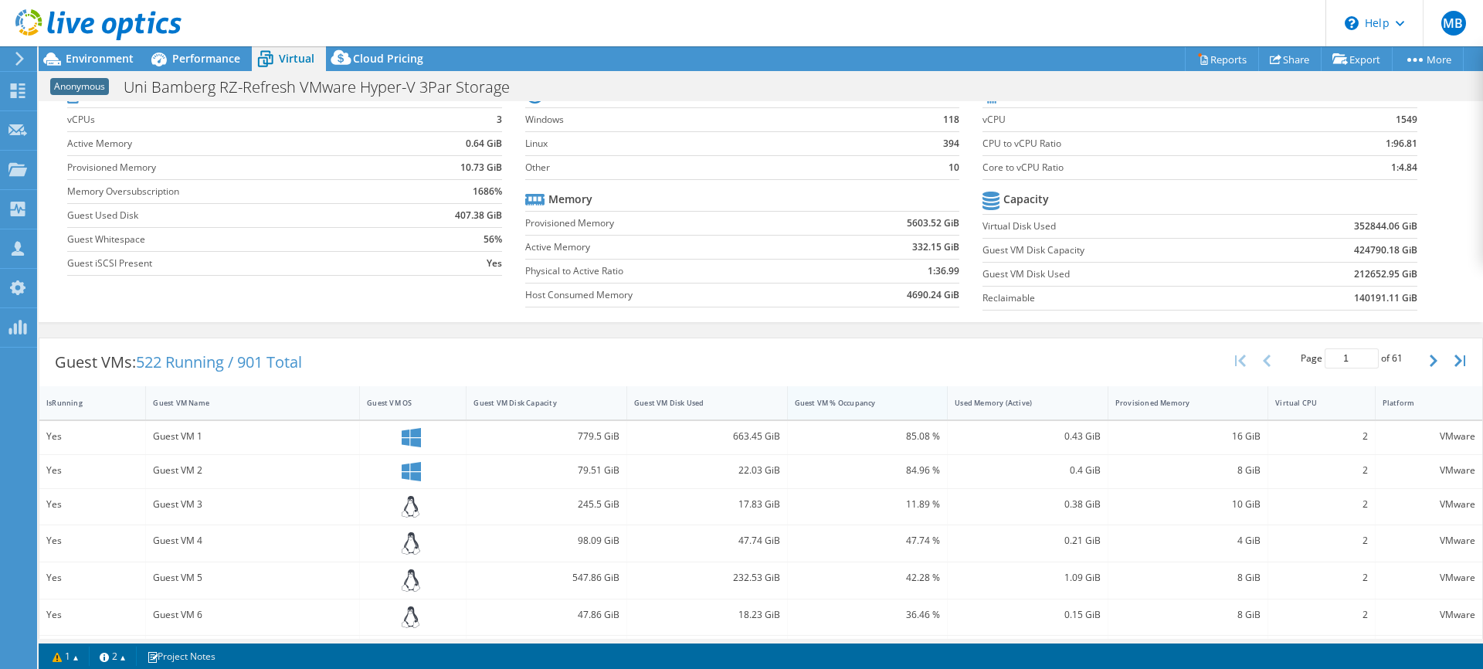
click at [846, 403] on div "Guest VM % Occupancy" at bounding box center [858, 403] width 127 height 10
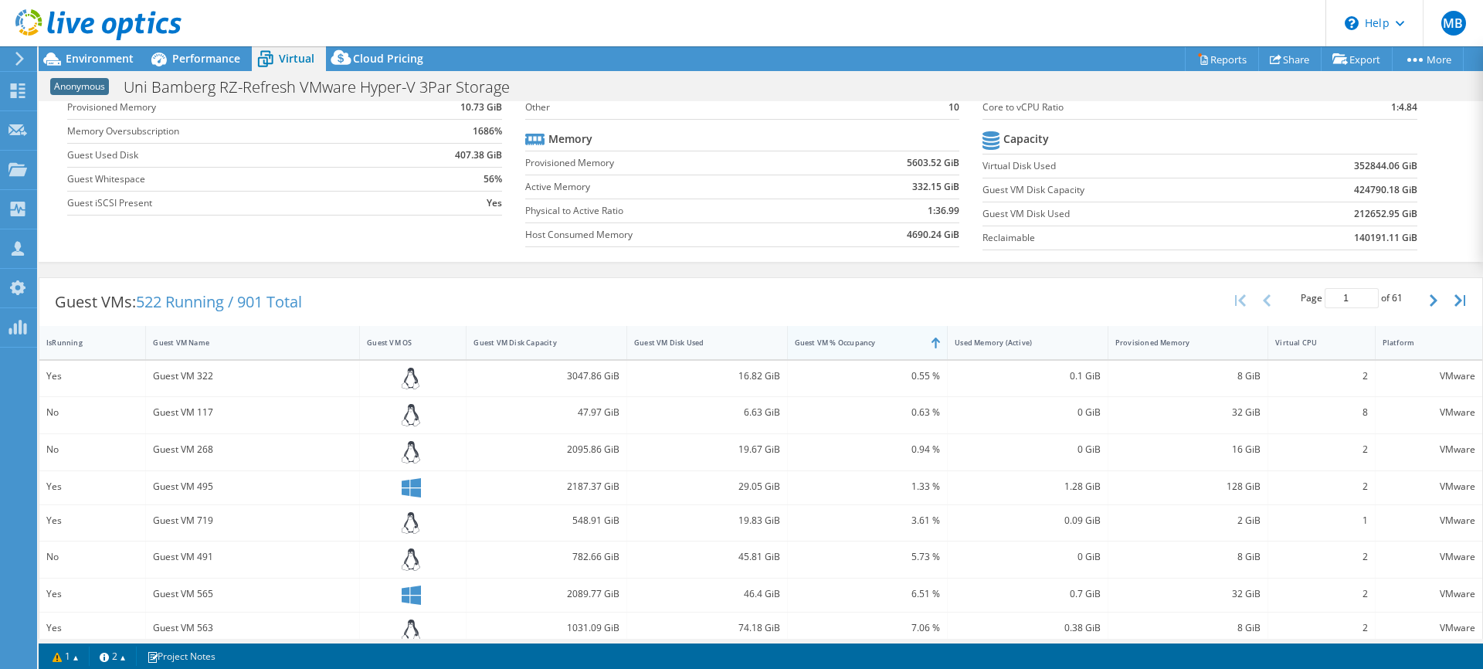
scroll to position [145, 0]
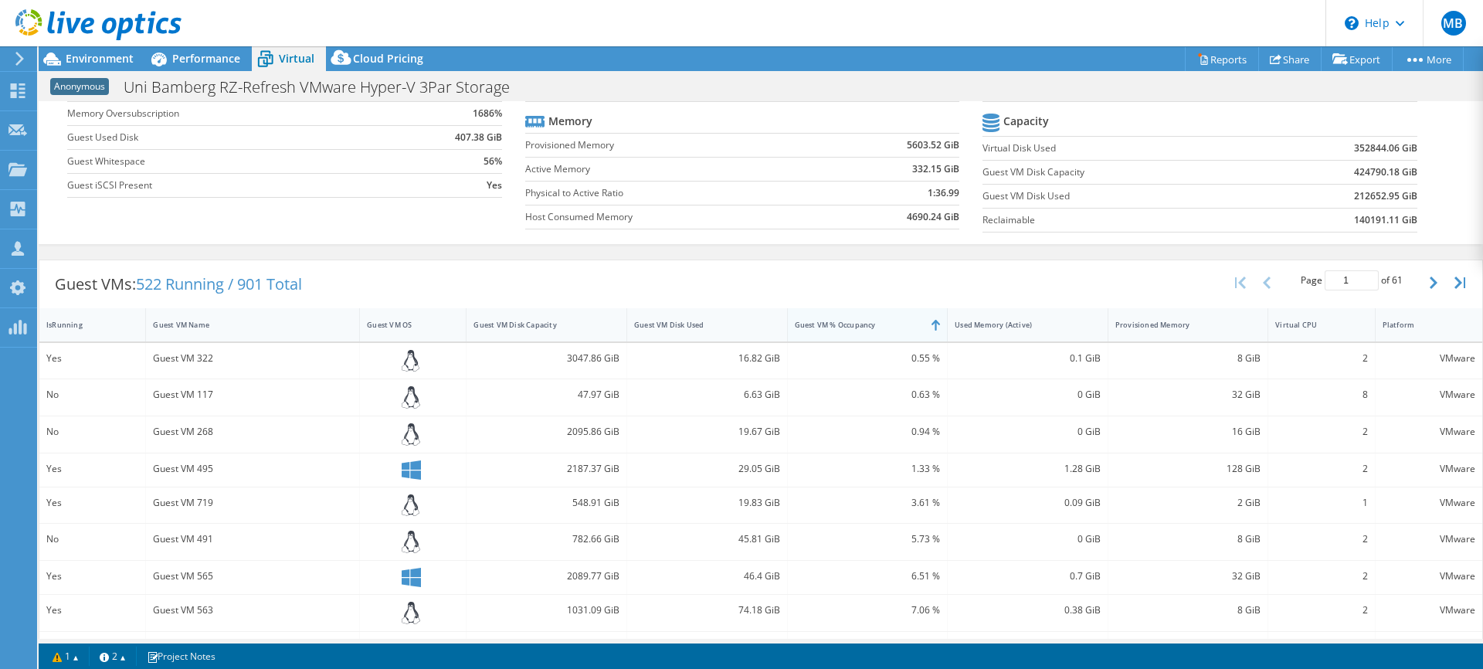
click at [885, 331] on div "Guest VM % Occupancy" at bounding box center [858, 325] width 141 height 24
click at [195, 62] on span "Performance" at bounding box center [206, 58] width 68 height 15
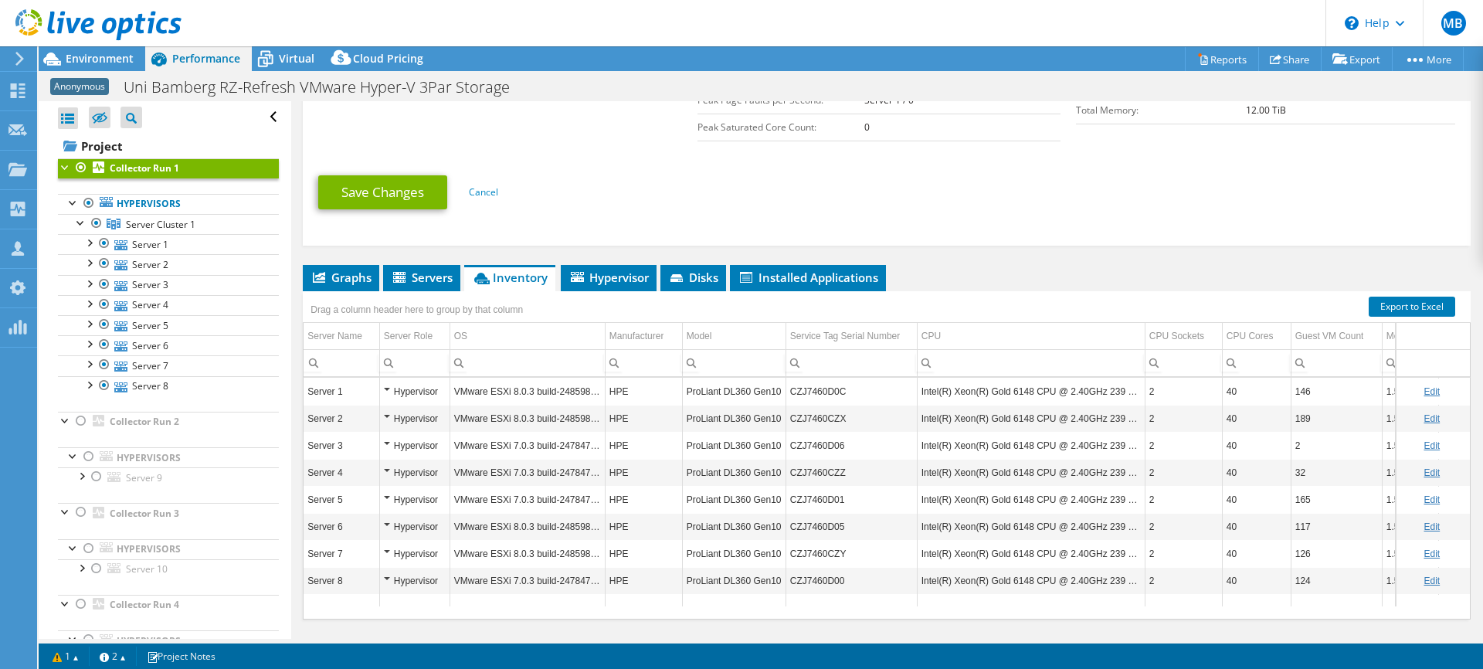
scroll to position [466, 0]
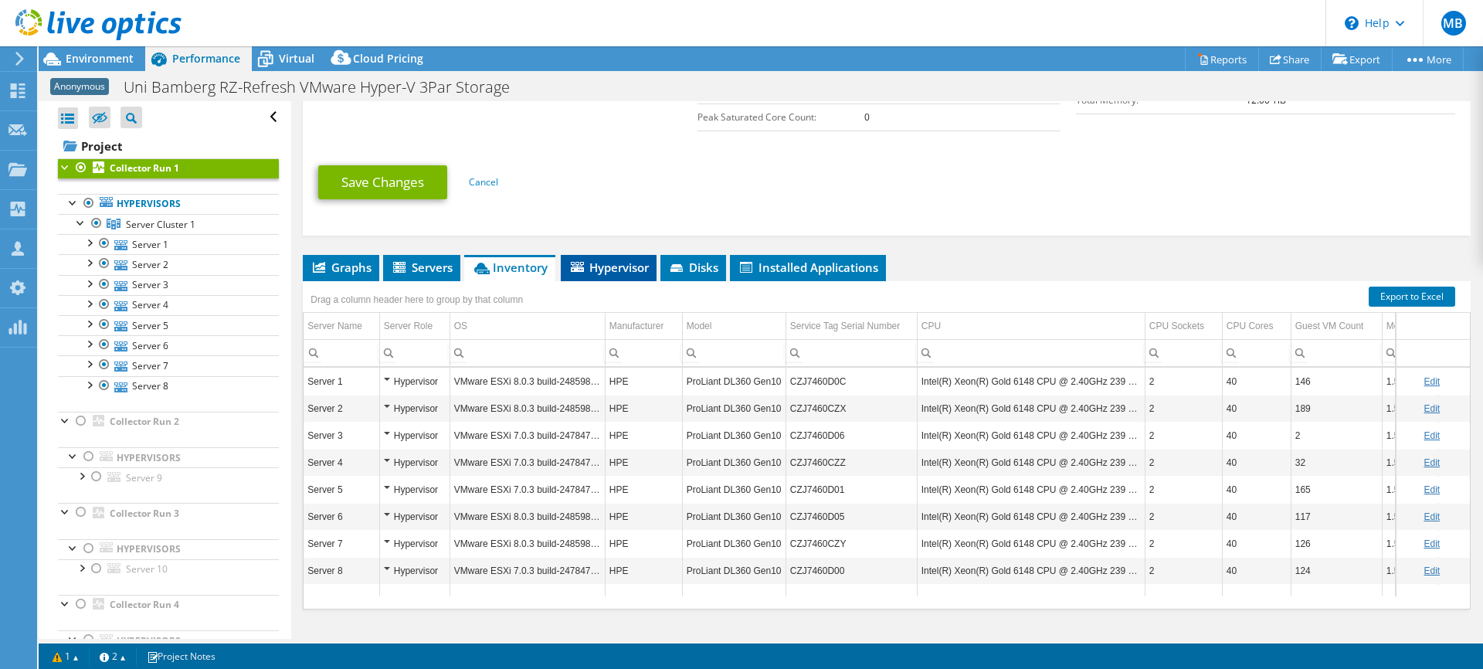
click at [605, 262] on span "Hypervisor" at bounding box center [608, 266] width 80 height 15
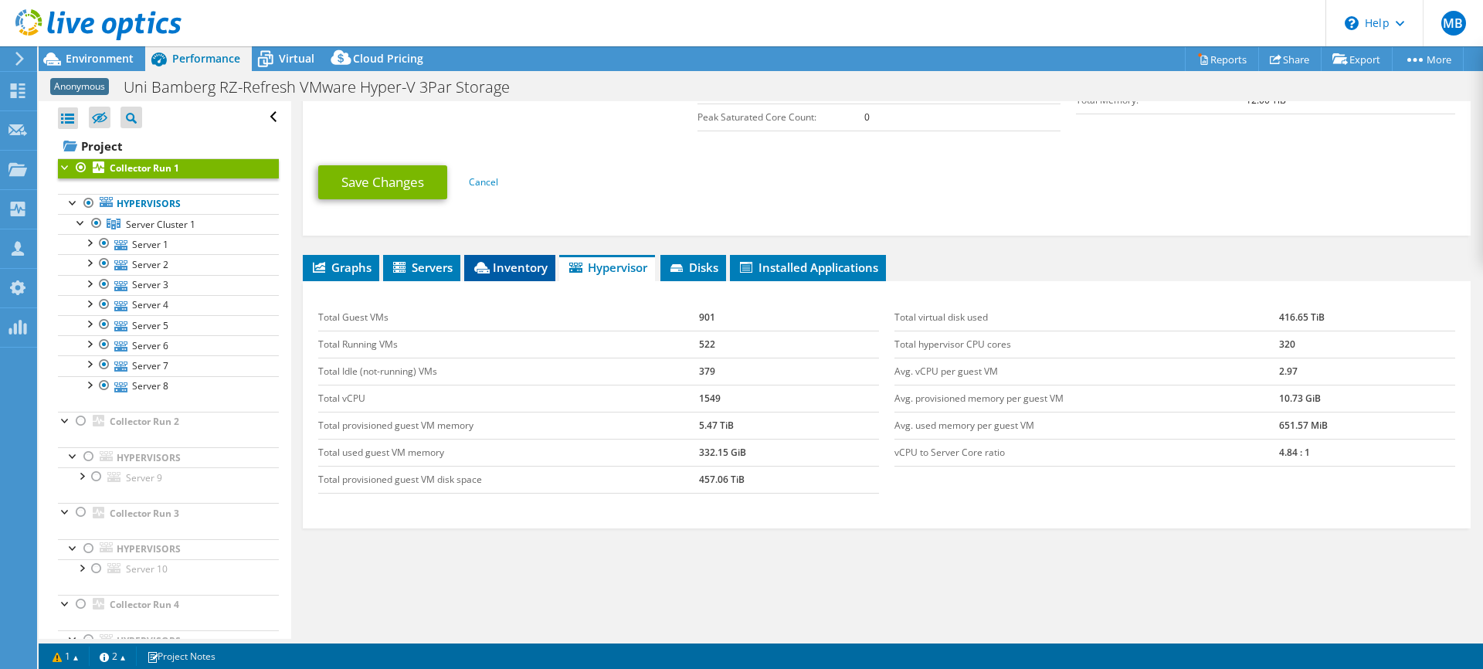
click at [519, 260] on span "Inventory" at bounding box center [510, 266] width 76 height 15
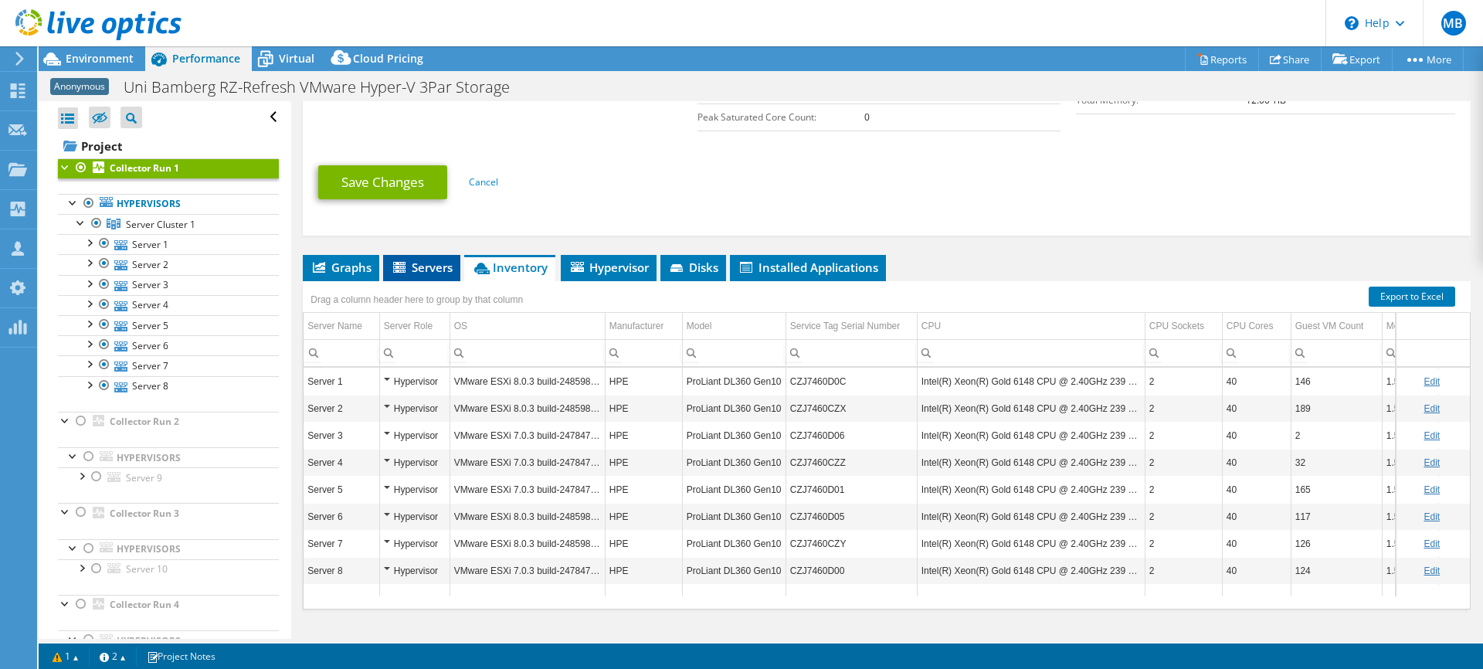
click at [402, 269] on icon at bounding box center [400, 268] width 15 height 13
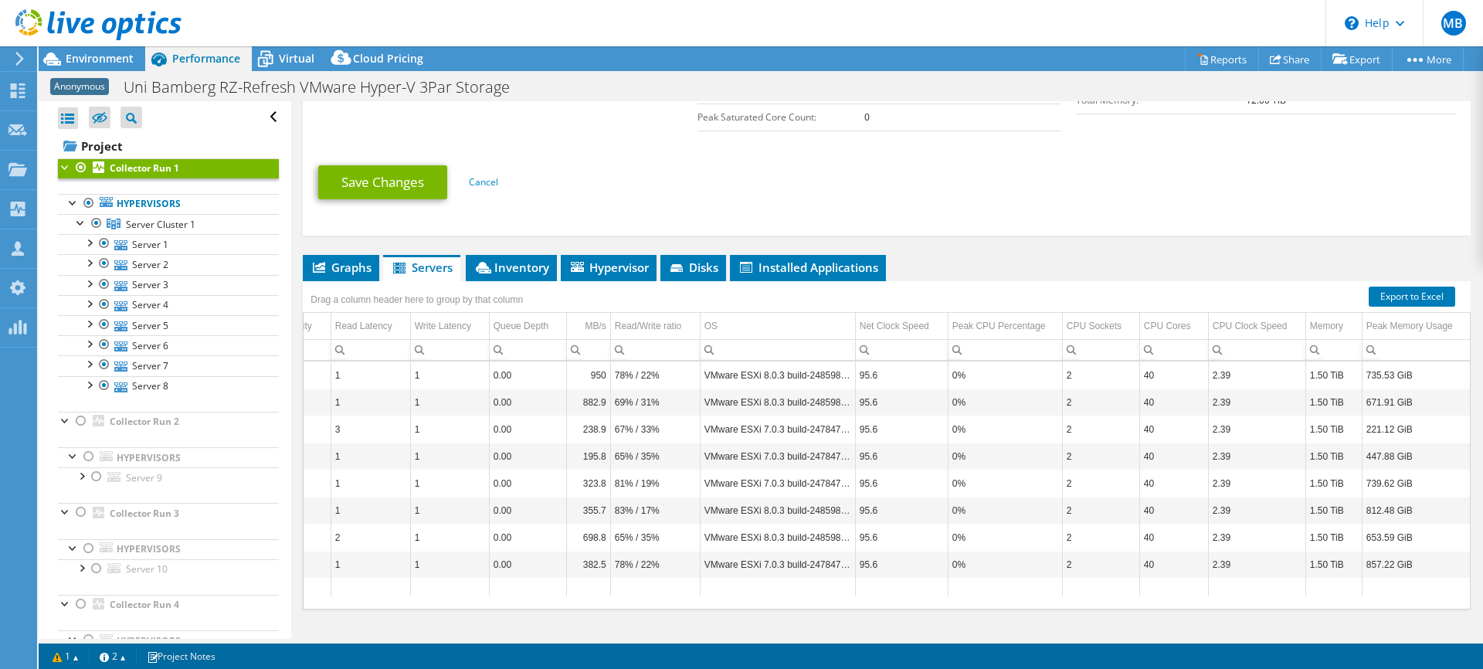
scroll to position [0, 0]
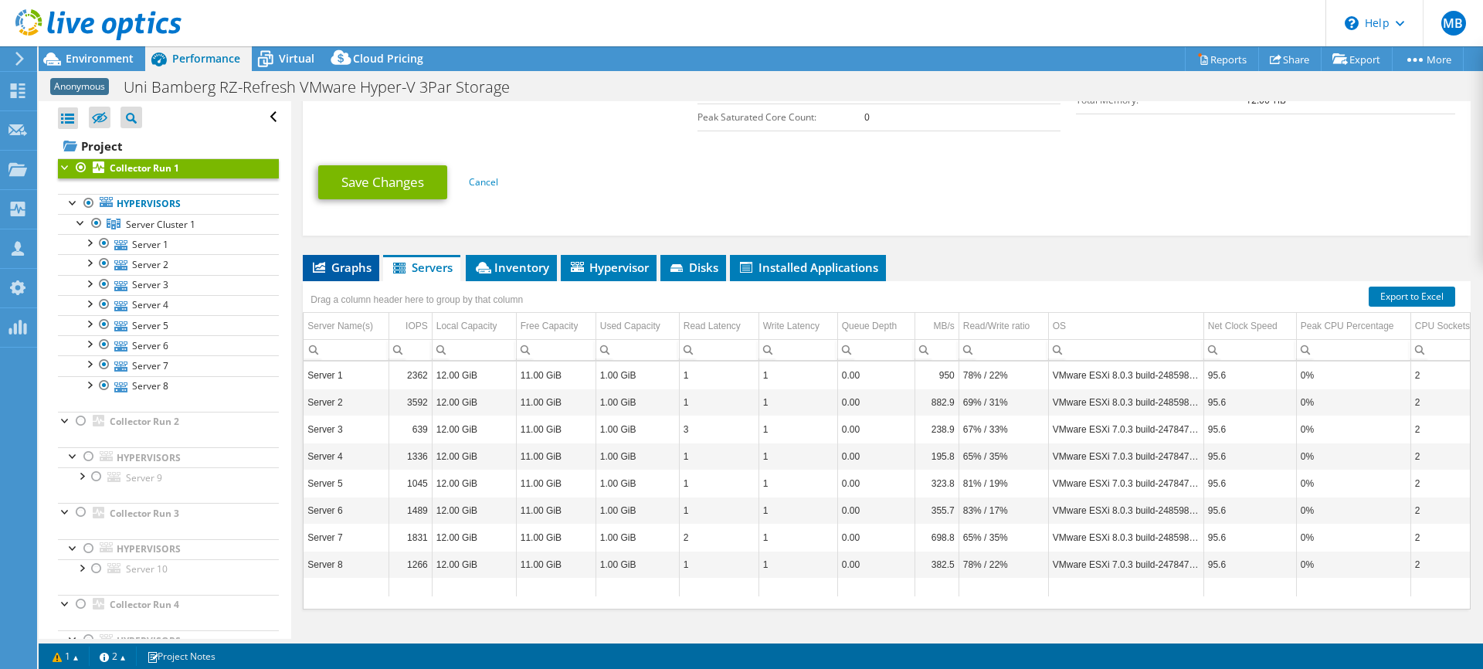
click at [335, 264] on span "Graphs" at bounding box center [340, 266] width 61 height 15
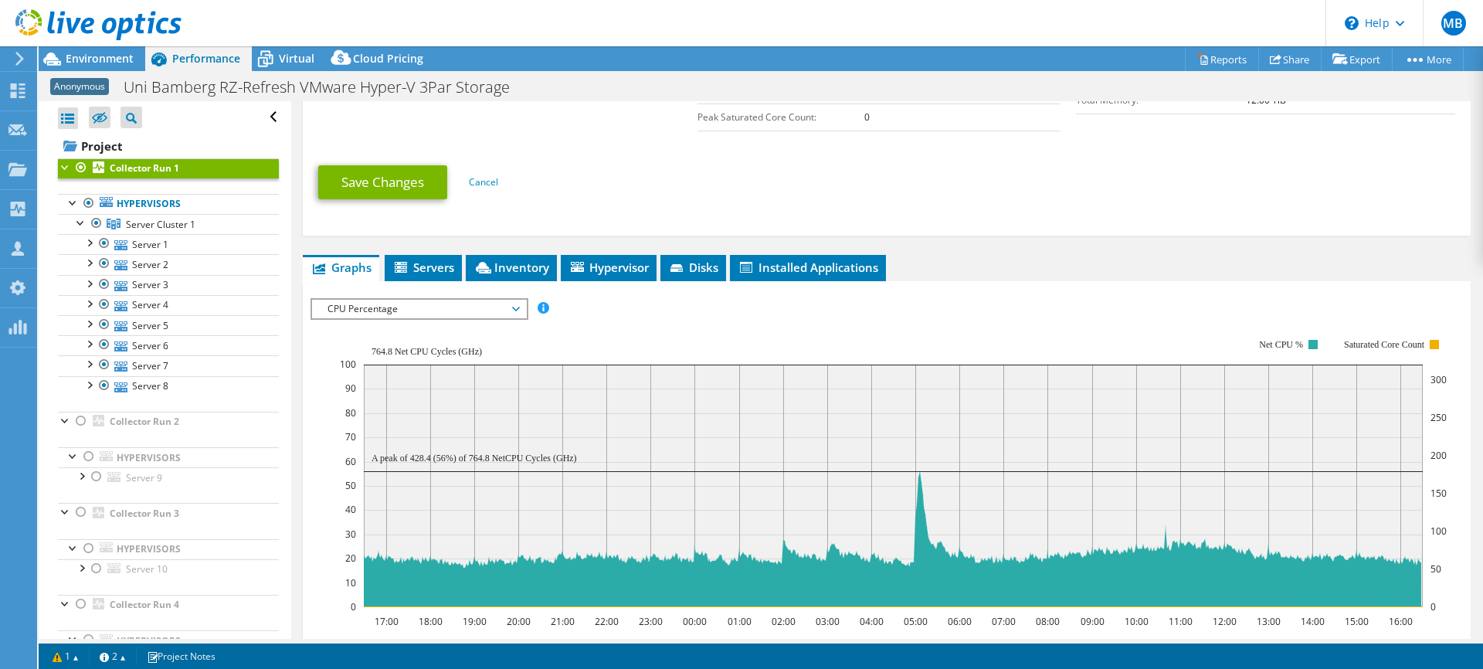
click at [410, 308] on span "CPU Percentage" at bounding box center [419, 309] width 198 height 19
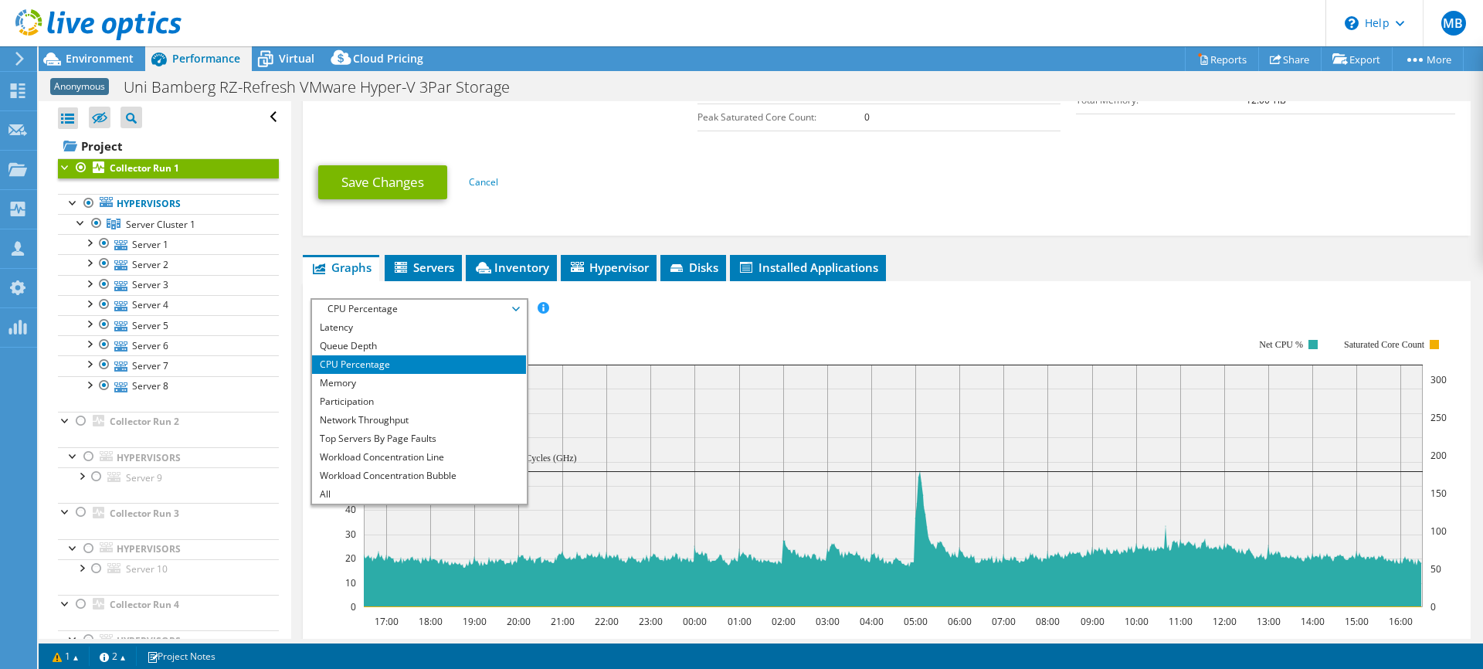
click at [655, 337] on rect at bounding box center [893, 473] width 1107 height 309
